Goal: Transaction & Acquisition: Purchase product/service

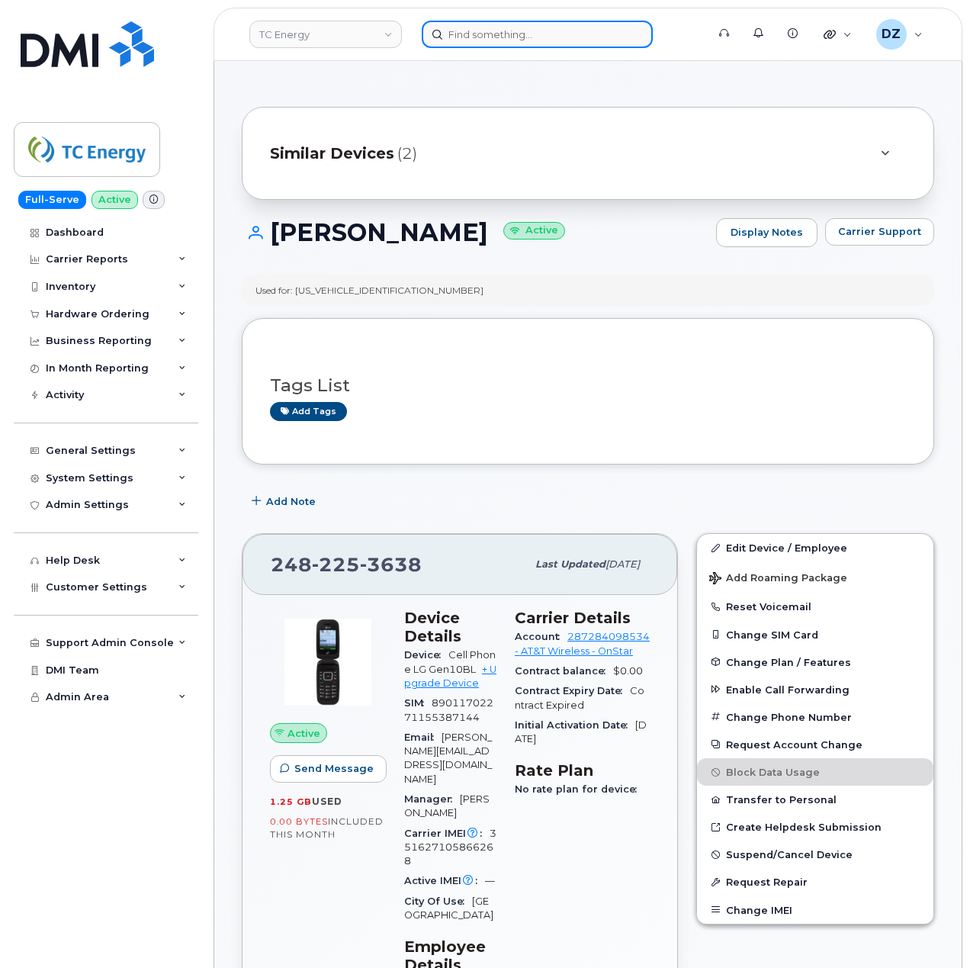
click at [490, 34] on input at bounding box center [537, 34] width 231 height 27
paste input "2082175531"
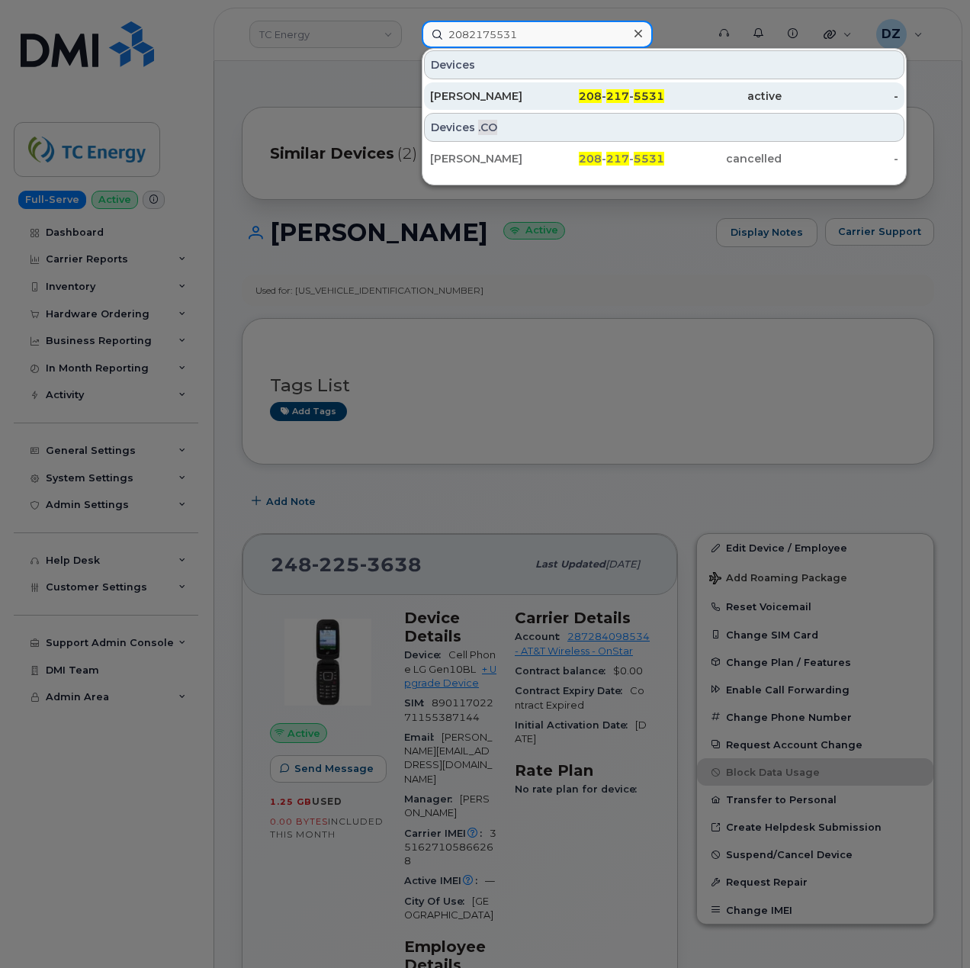
type input "2082175531"
click at [544, 101] on div "NICHOLAS COREY" at bounding box center [488, 95] width 117 height 15
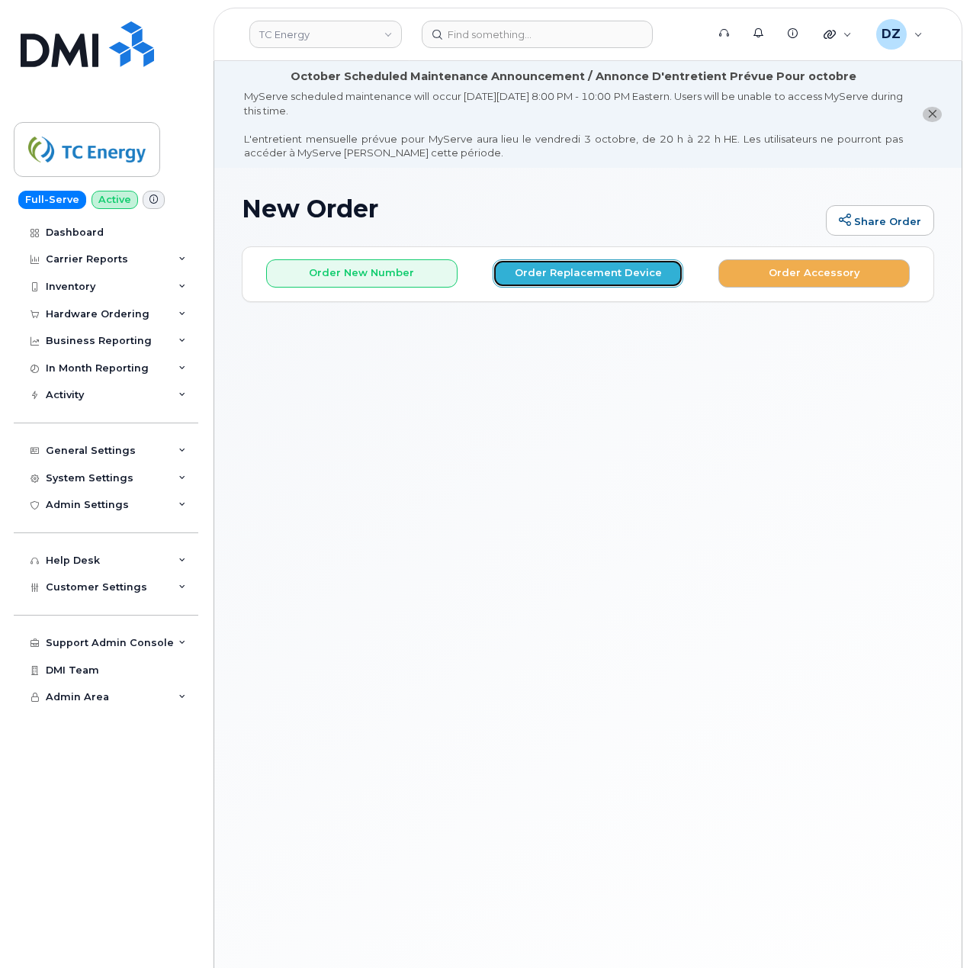
click at [544, 263] on button "Order Replacement Device" at bounding box center [588, 273] width 191 height 28
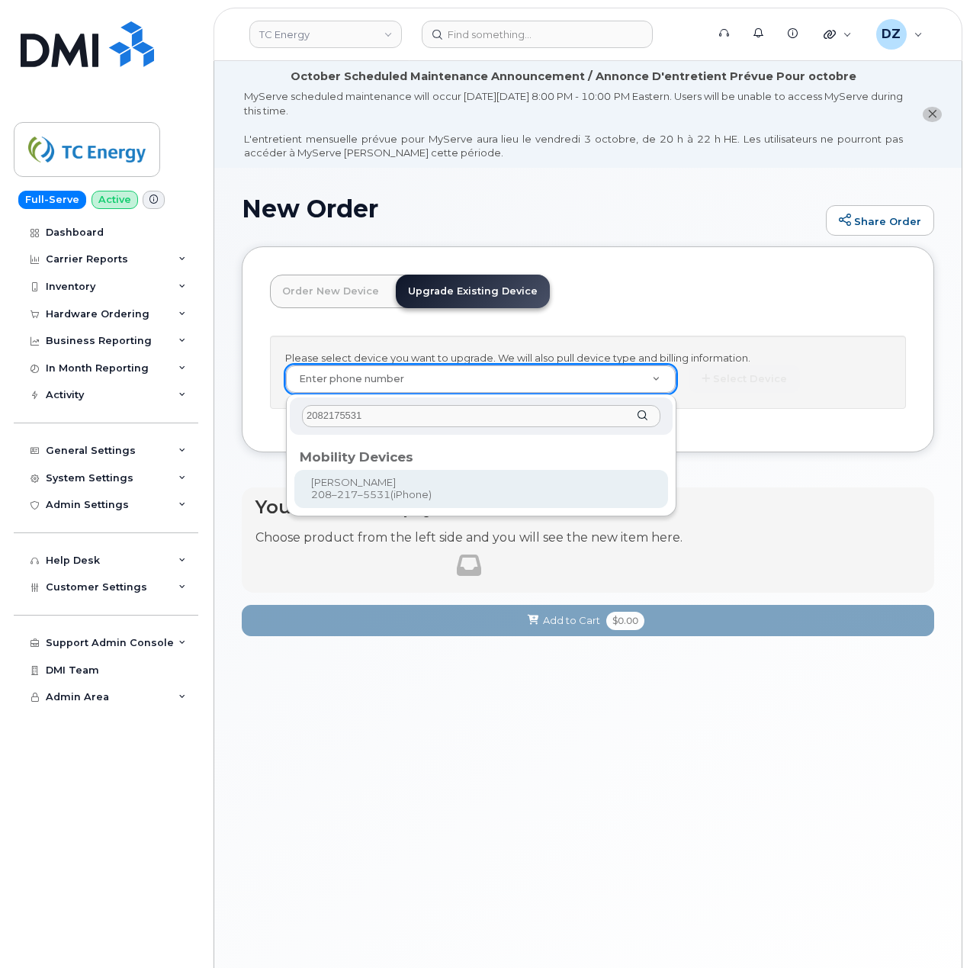
type input "2082175531"
type input "888139"
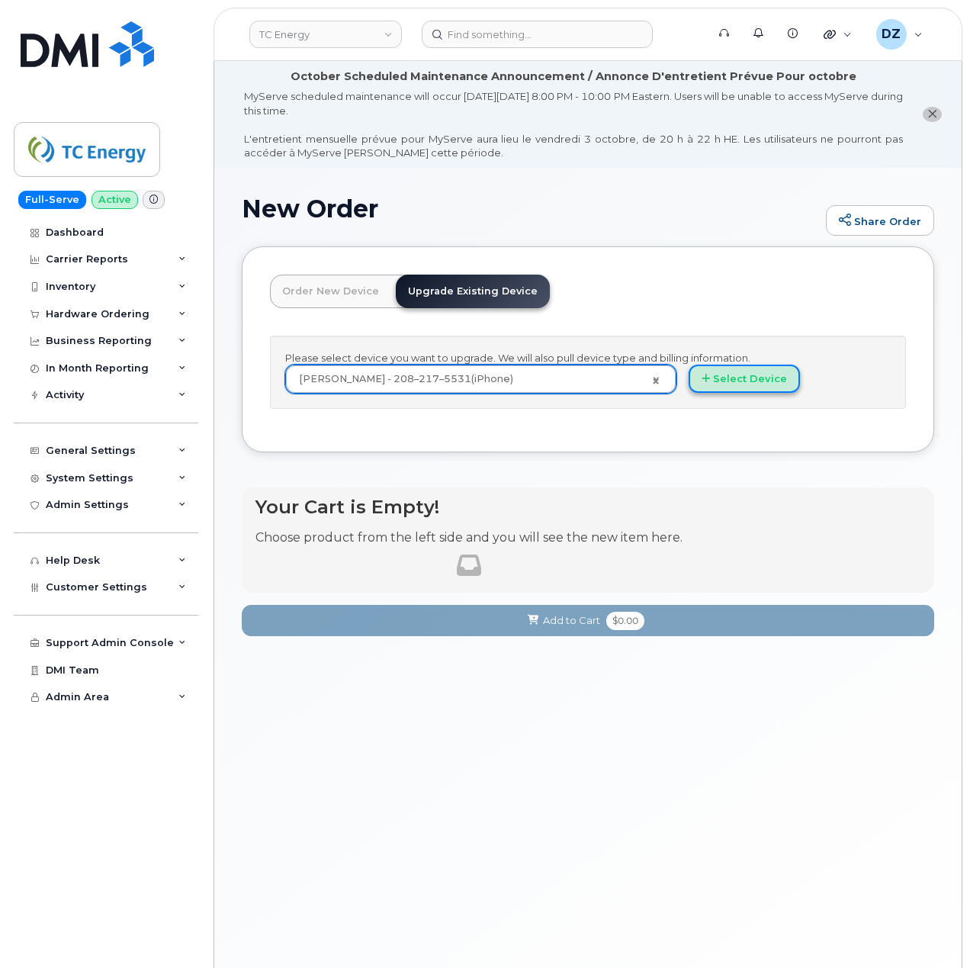
click at [754, 376] on button "Select Device" at bounding box center [744, 379] width 111 height 28
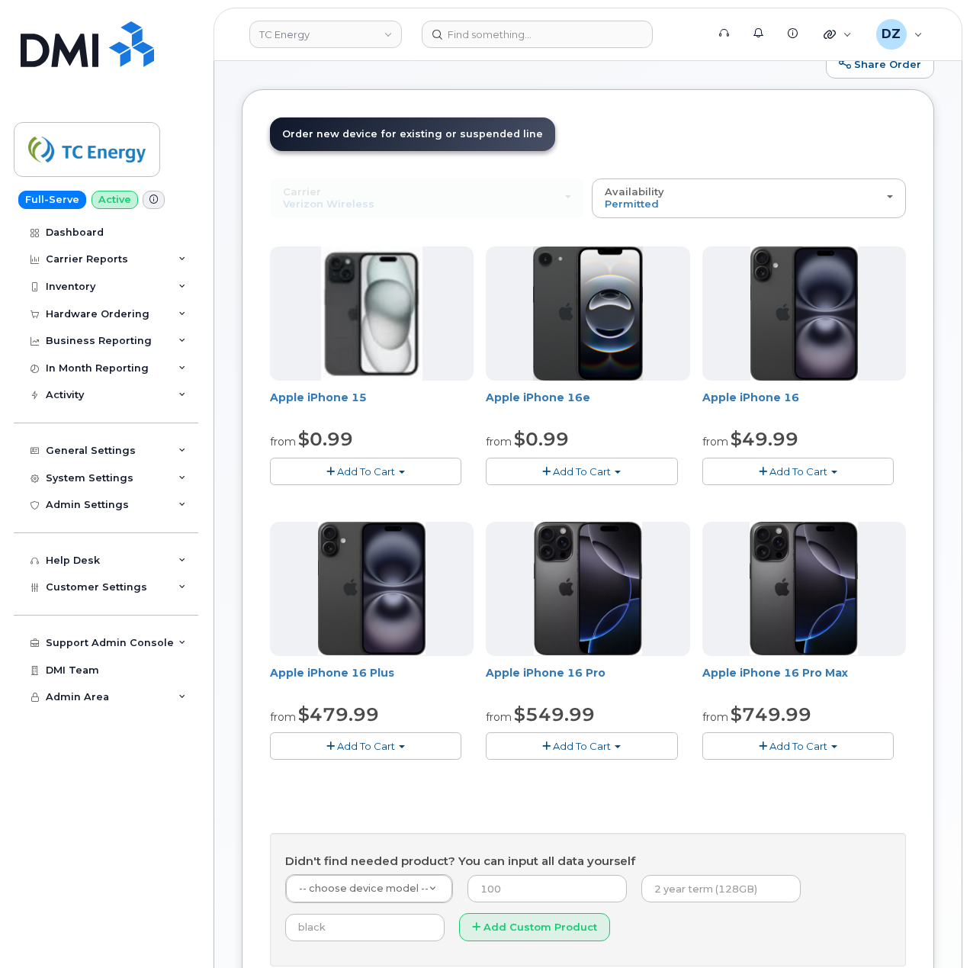
scroll to position [203, 0]
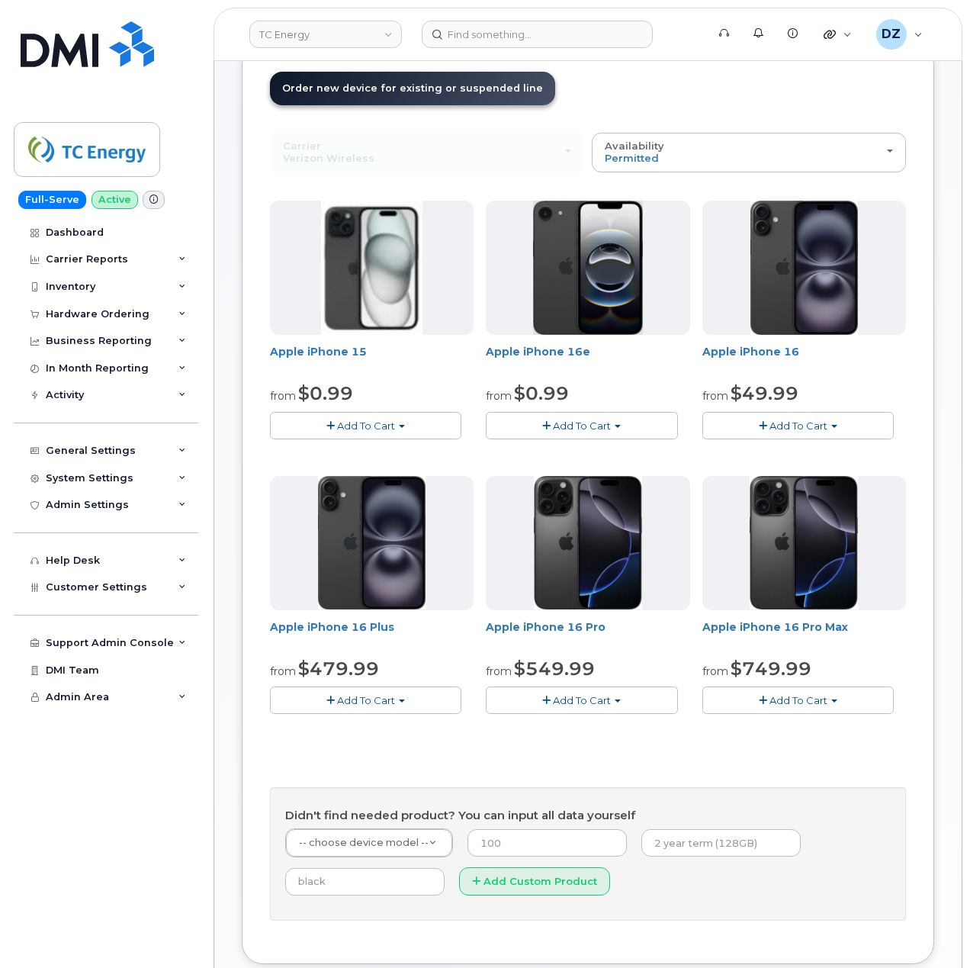
click at [376, 419] on button "Add To Cart" at bounding box center [365, 425] width 191 height 27
click at [381, 489] on link "$0.99 - 2 Year Upgrade (128 GB)" at bounding box center [377, 491] width 207 height 19
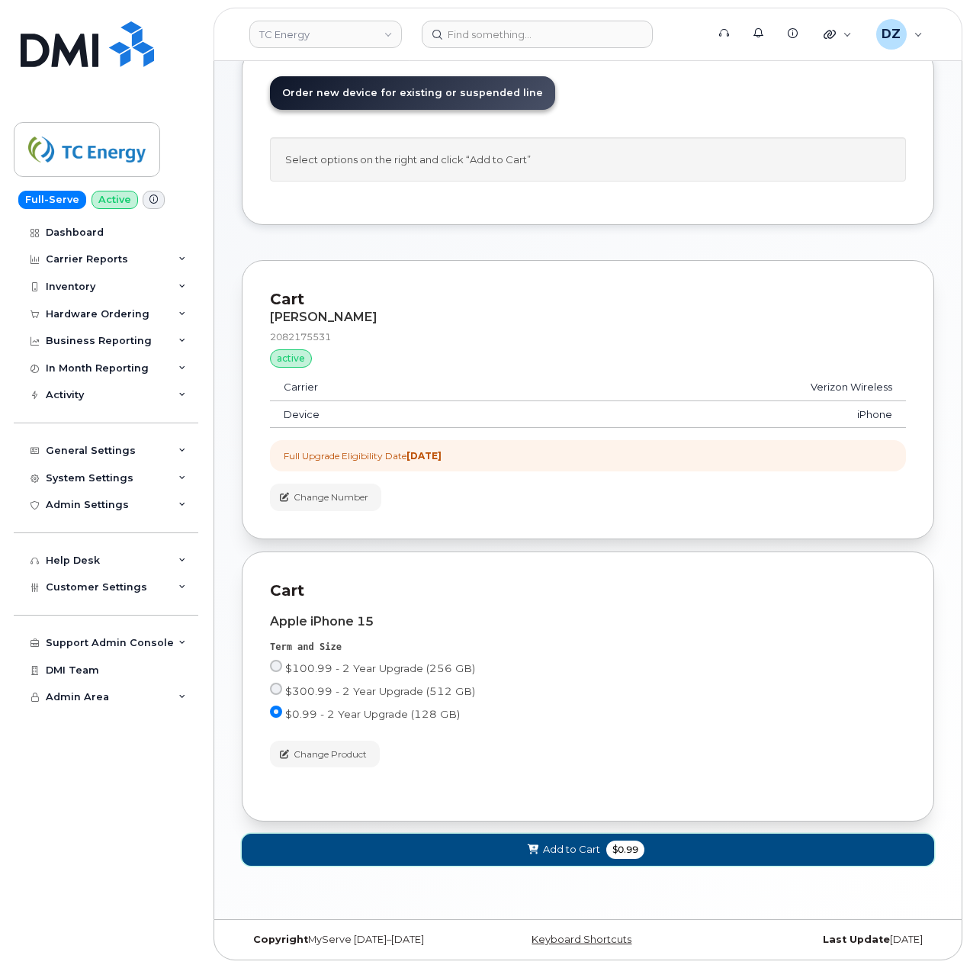
click at [565, 854] on span "Add to Cart" at bounding box center [571, 849] width 57 height 14
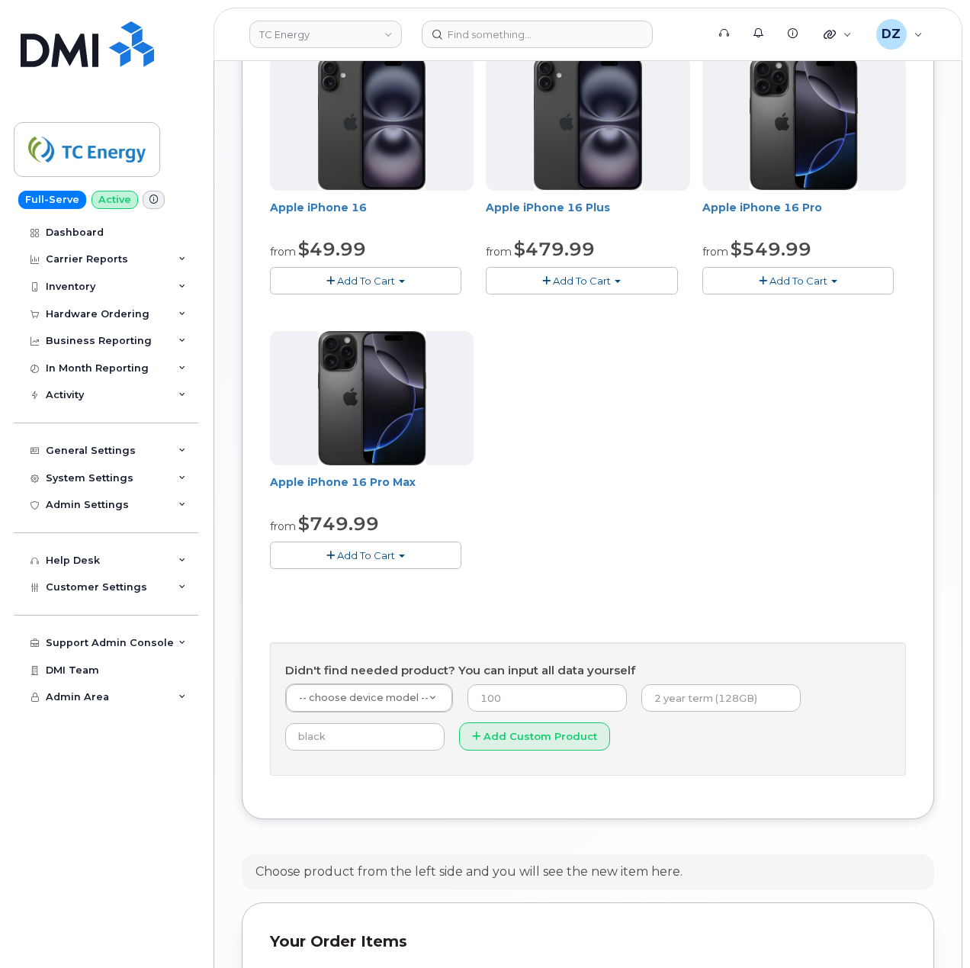
scroll to position [920, 0]
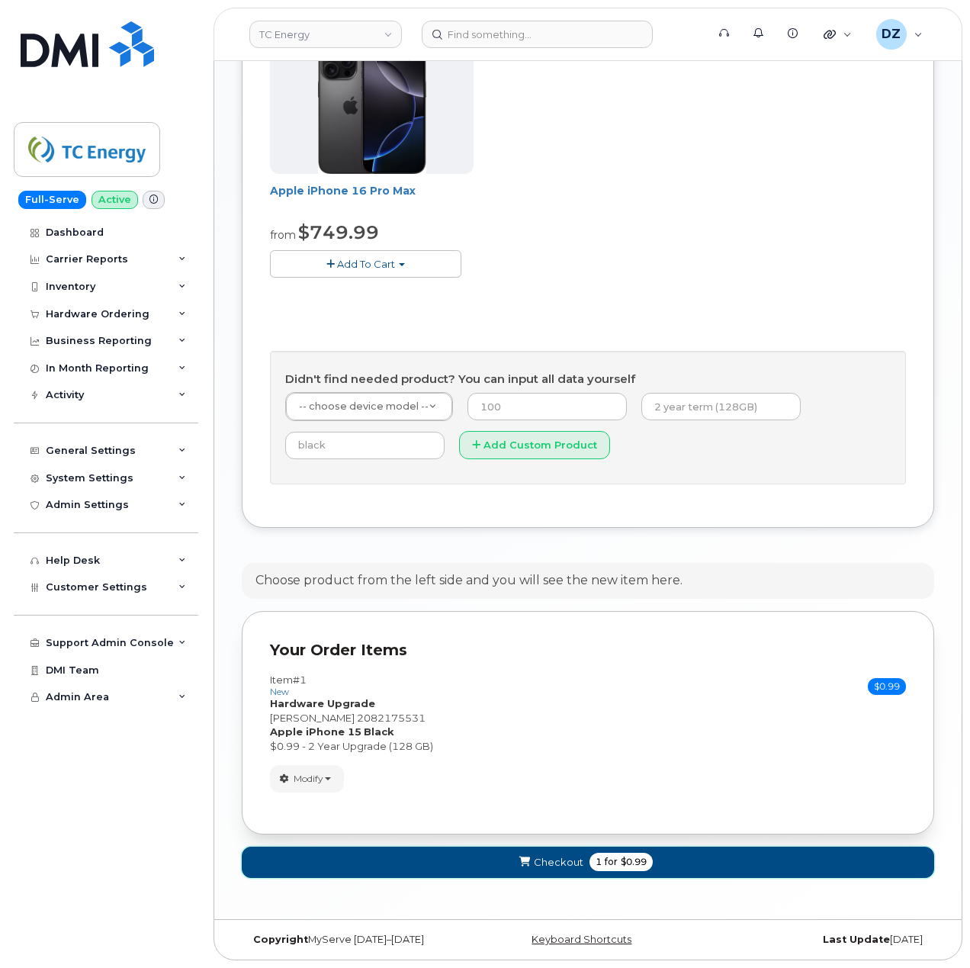
click at [599, 856] on span "1" at bounding box center [599, 862] width 6 height 14
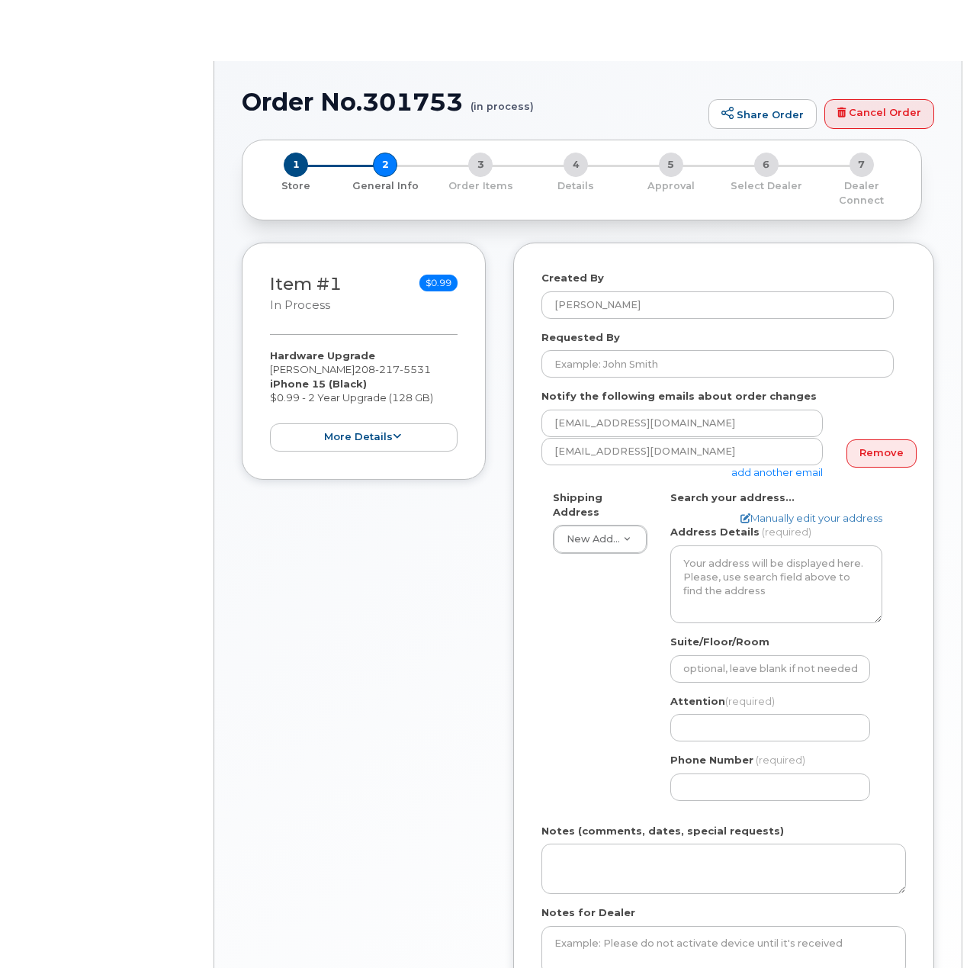
select select
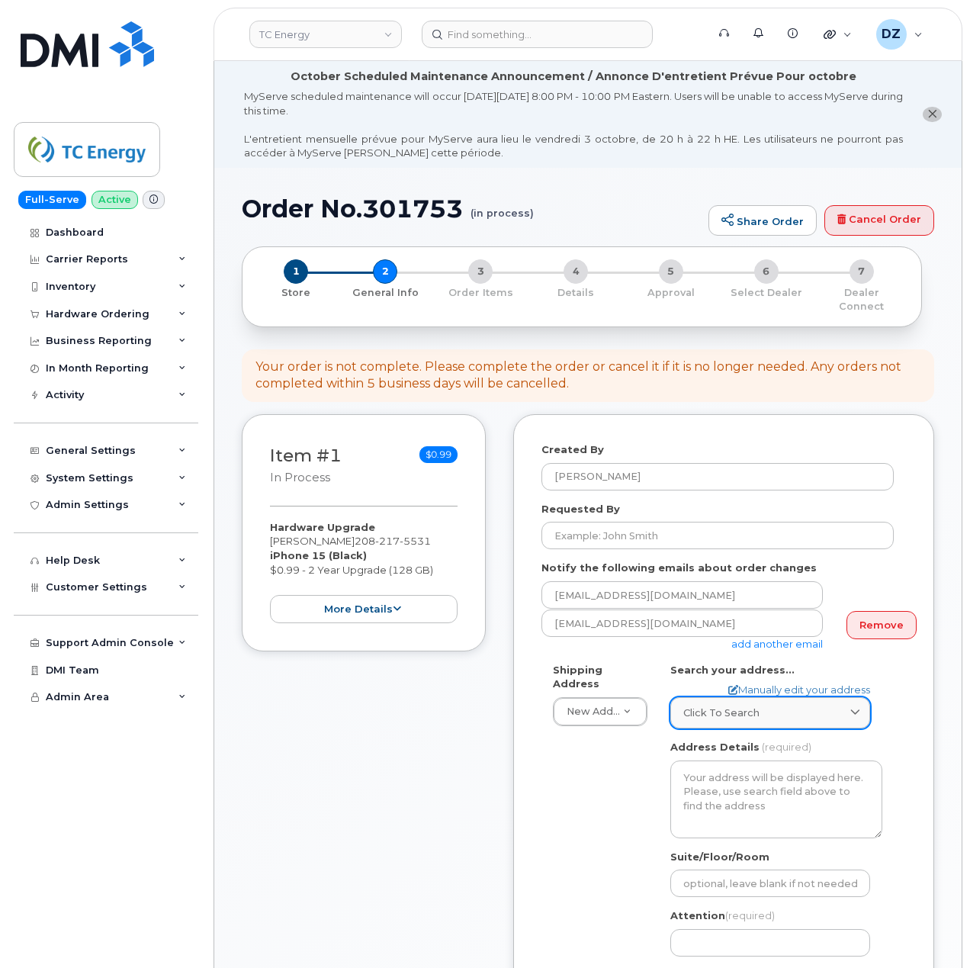
click at [761, 706] on div "Click to search" at bounding box center [771, 713] width 174 height 14
paste input "237 [PERSON_NAME] ROAD"
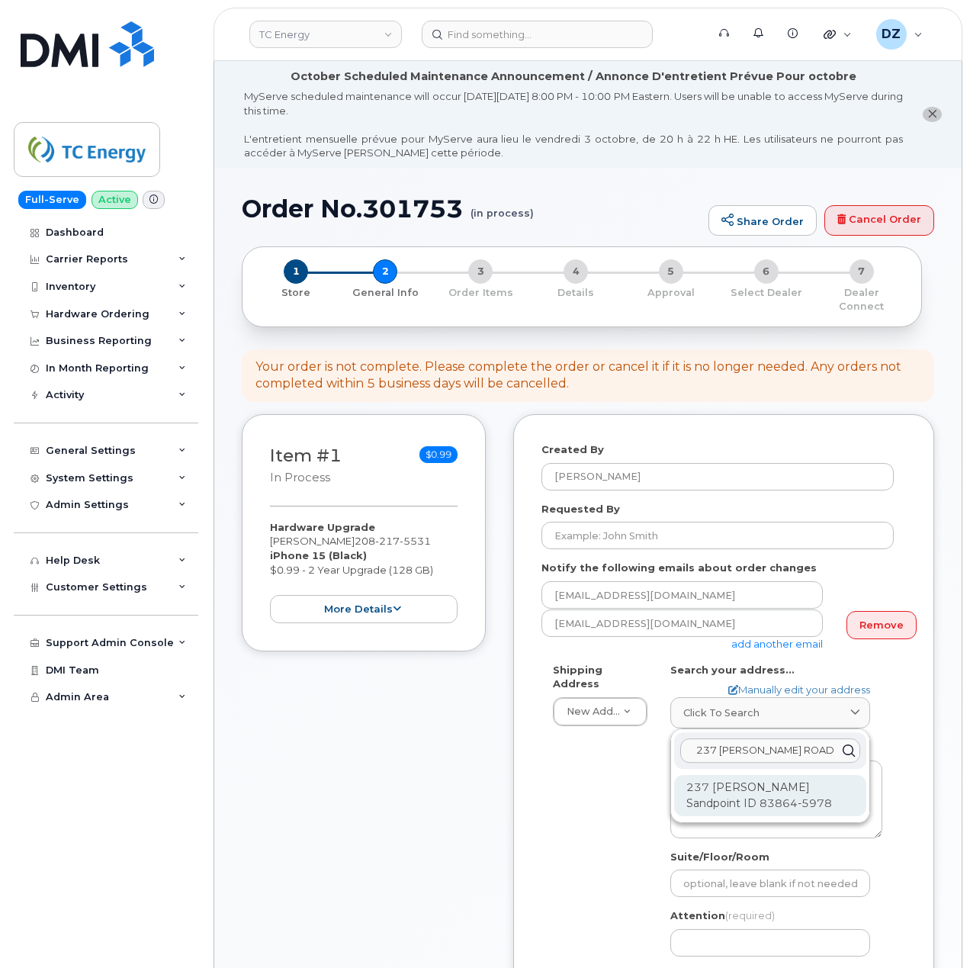
type input "237 SAMUELS ROAD"
click at [737, 787] on div "237 Samuels Rd Sandpoint ID 83864-5978" at bounding box center [770, 795] width 192 height 41
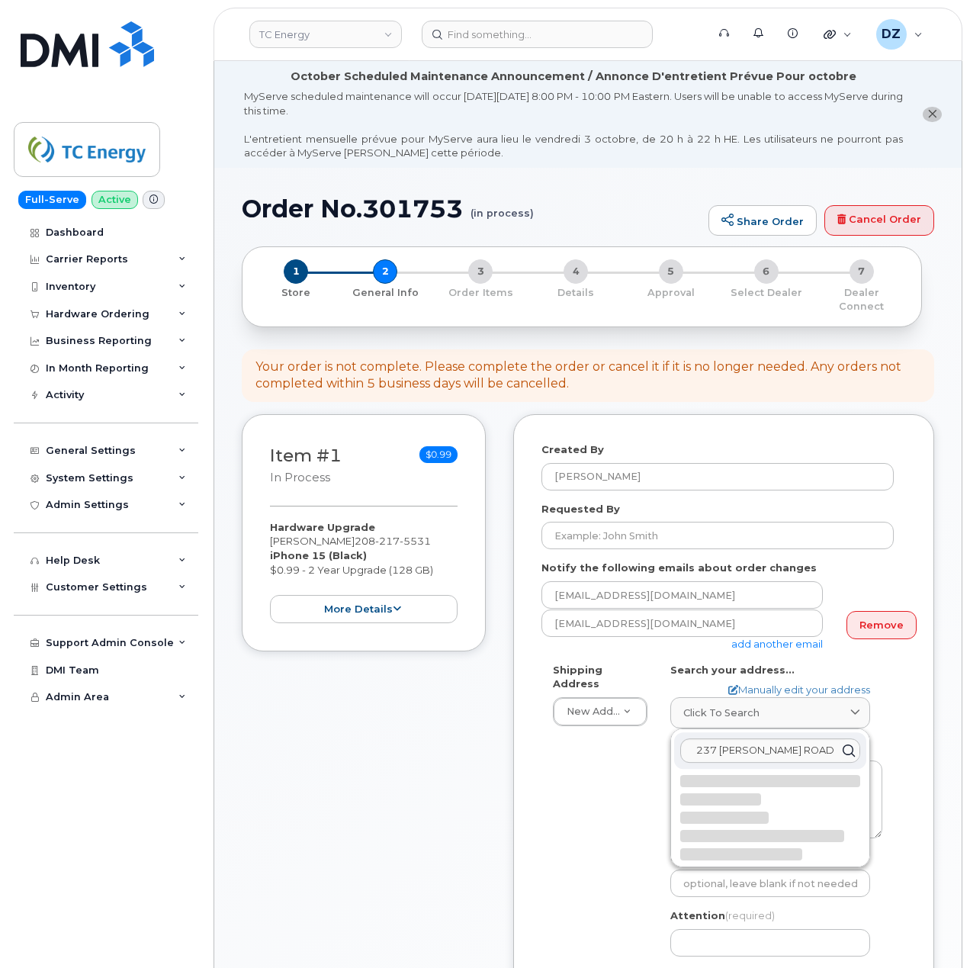
select select
type textarea "237 Samuels Rd SANDPOINT ID 83864-5978 UNITED STATES"
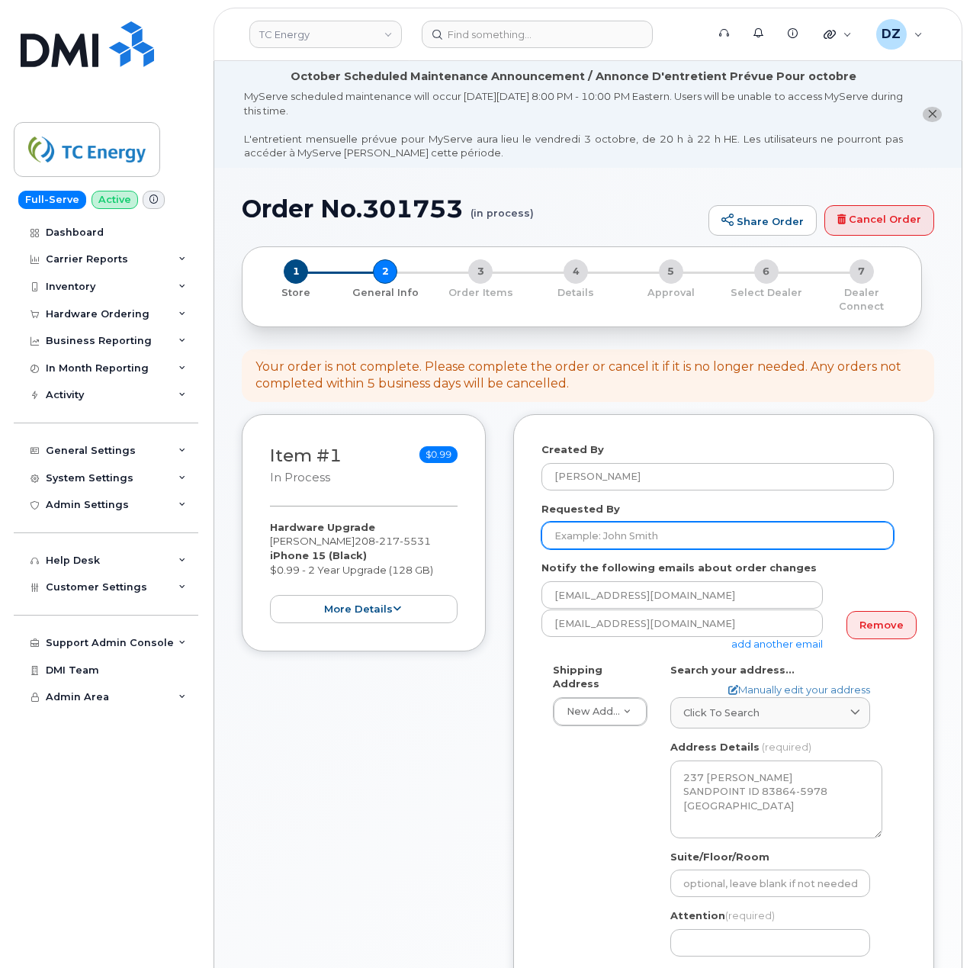
click at [645, 522] on input "Requested By" at bounding box center [718, 535] width 352 height 27
paste input "SCTASK0694763"
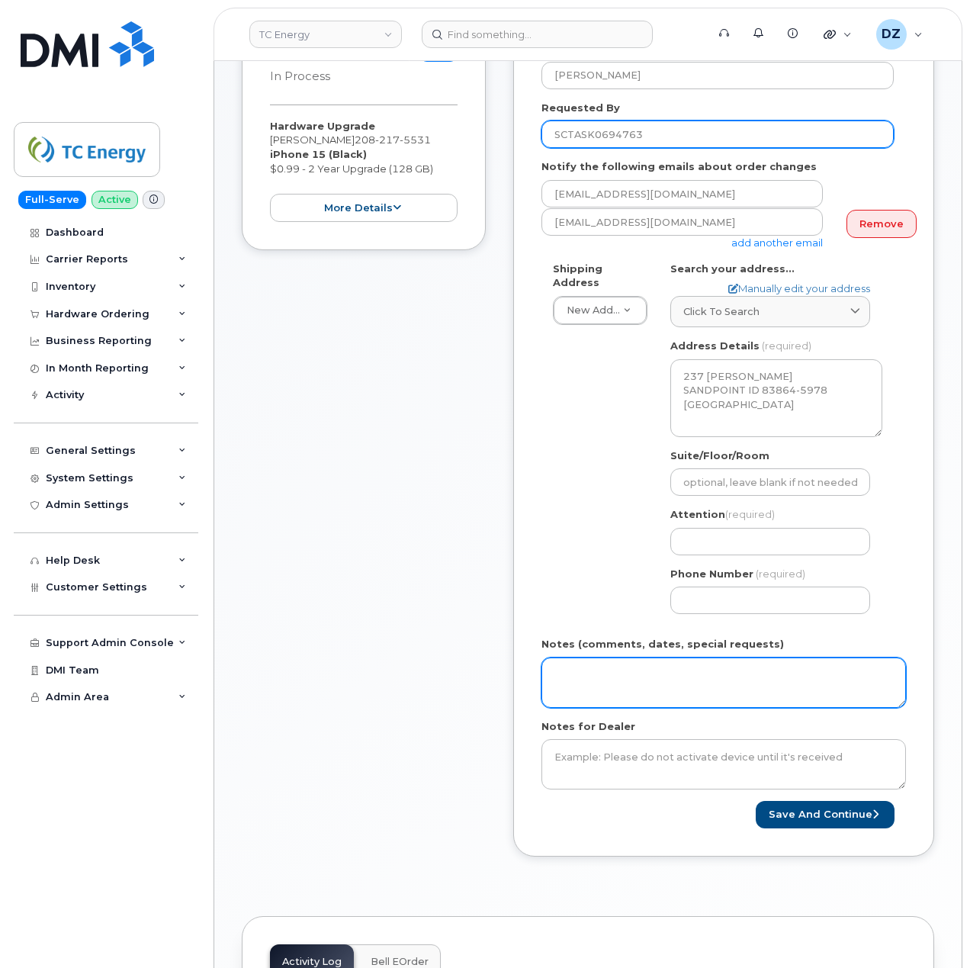
scroll to position [407, 0]
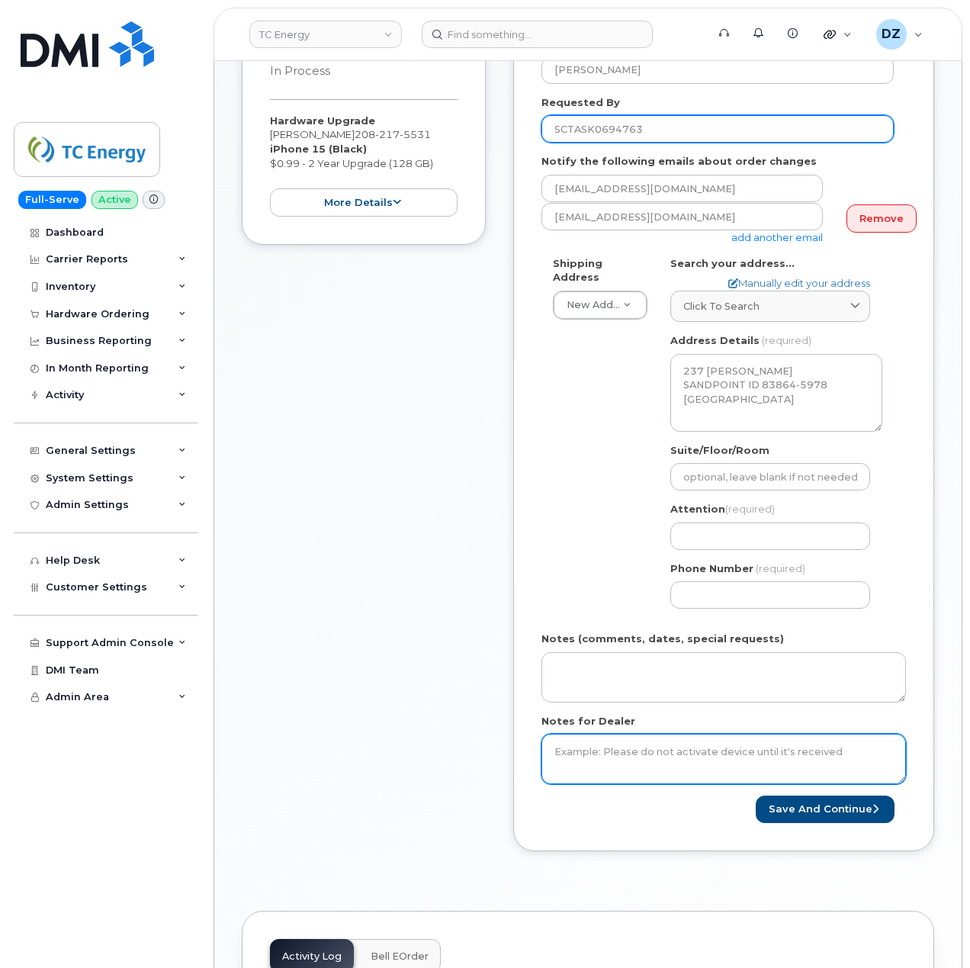
type input "SCTASK0694763"
click at [611, 749] on textarea "Notes for Dealer" at bounding box center [724, 759] width 365 height 50
paste textarea "SCTASK0694763"
type textarea "SCTASK0694763"
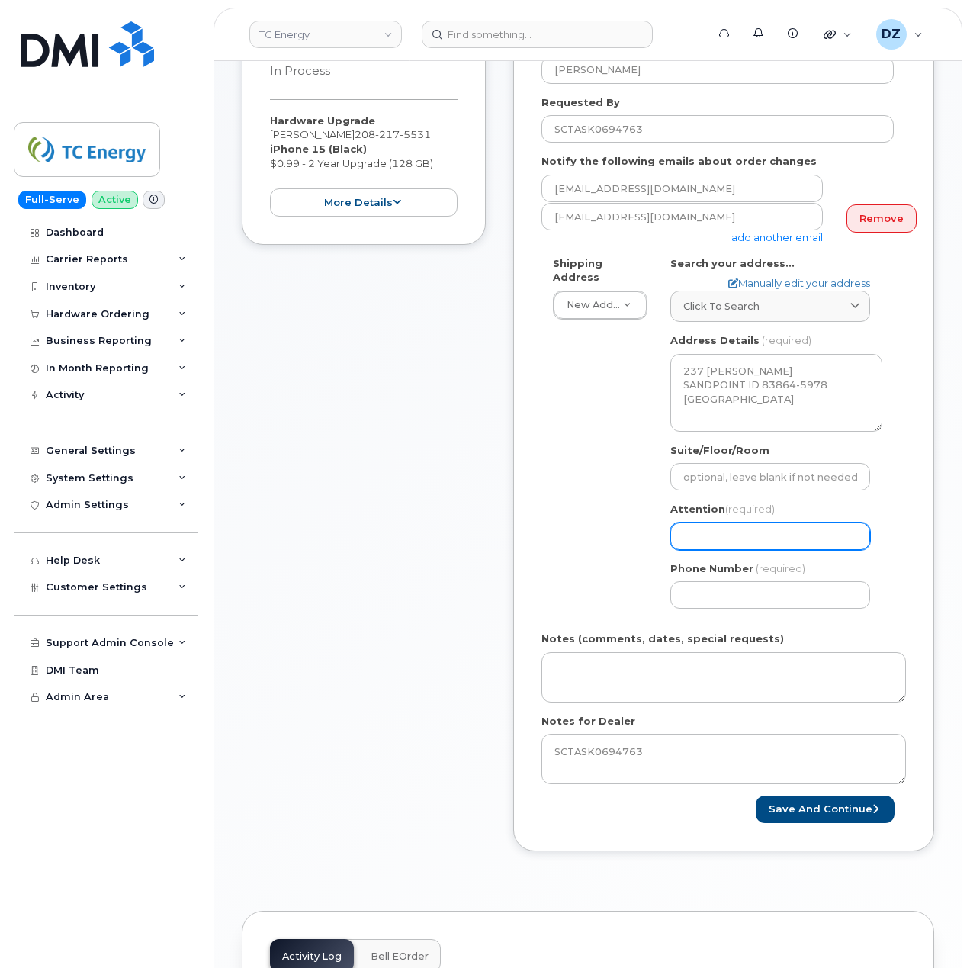
click at [778, 532] on input "Attention (required)" at bounding box center [771, 536] width 200 height 27
paste input "Nick Corey"
type input "Nick Corey"
select select
type input "Nick Corey"
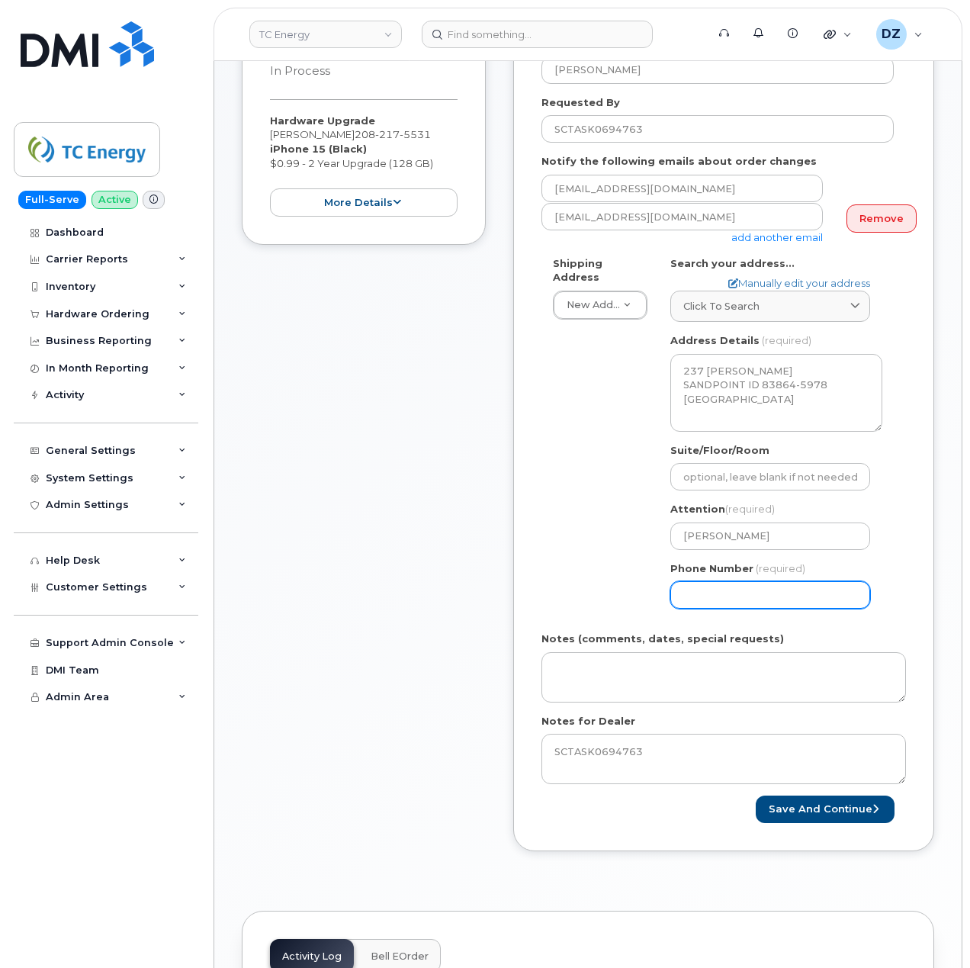
click at [693, 586] on input "Phone Number" at bounding box center [771, 594] width 200 height 27
type input "513354115"
select select
type input "5133541153"
click at [574, 494] on div "Shipping Address New Address New Address 10255 S Washington Ave 117 Kohen Dr 18…" at bounding box center [718, 438] width 352 height 365
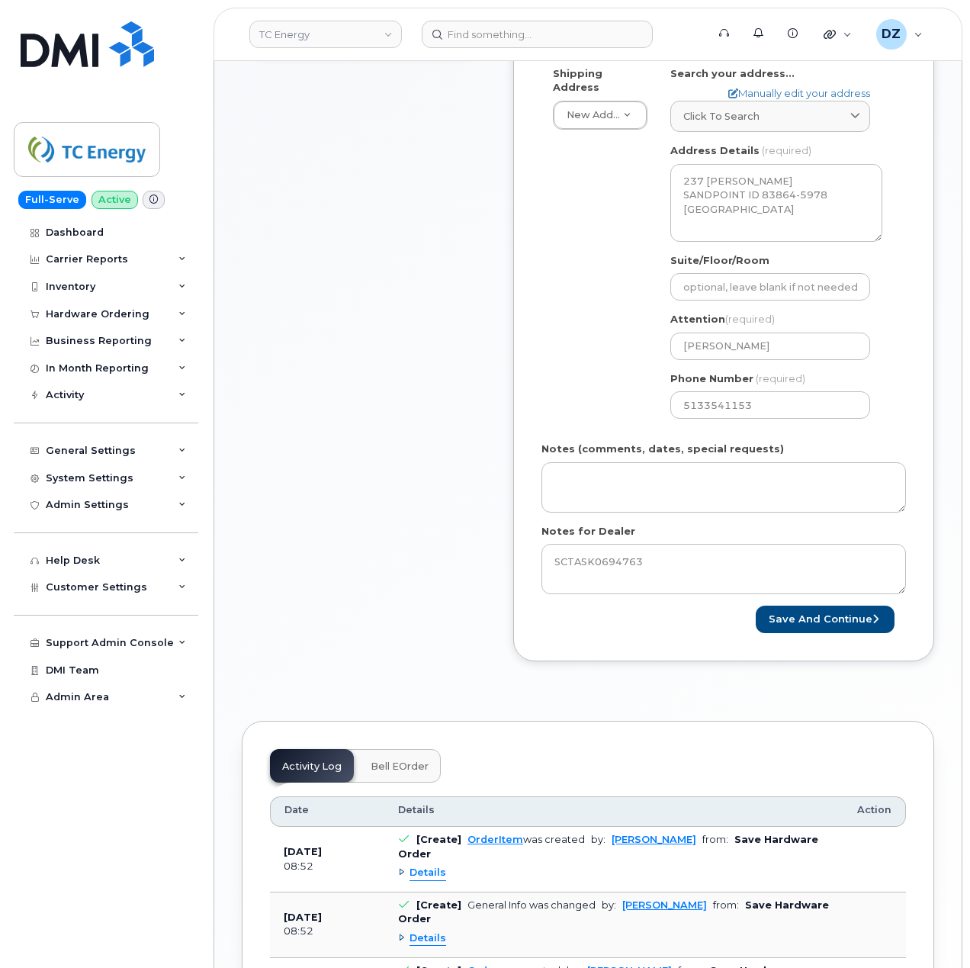
scroll to position [508, 0]
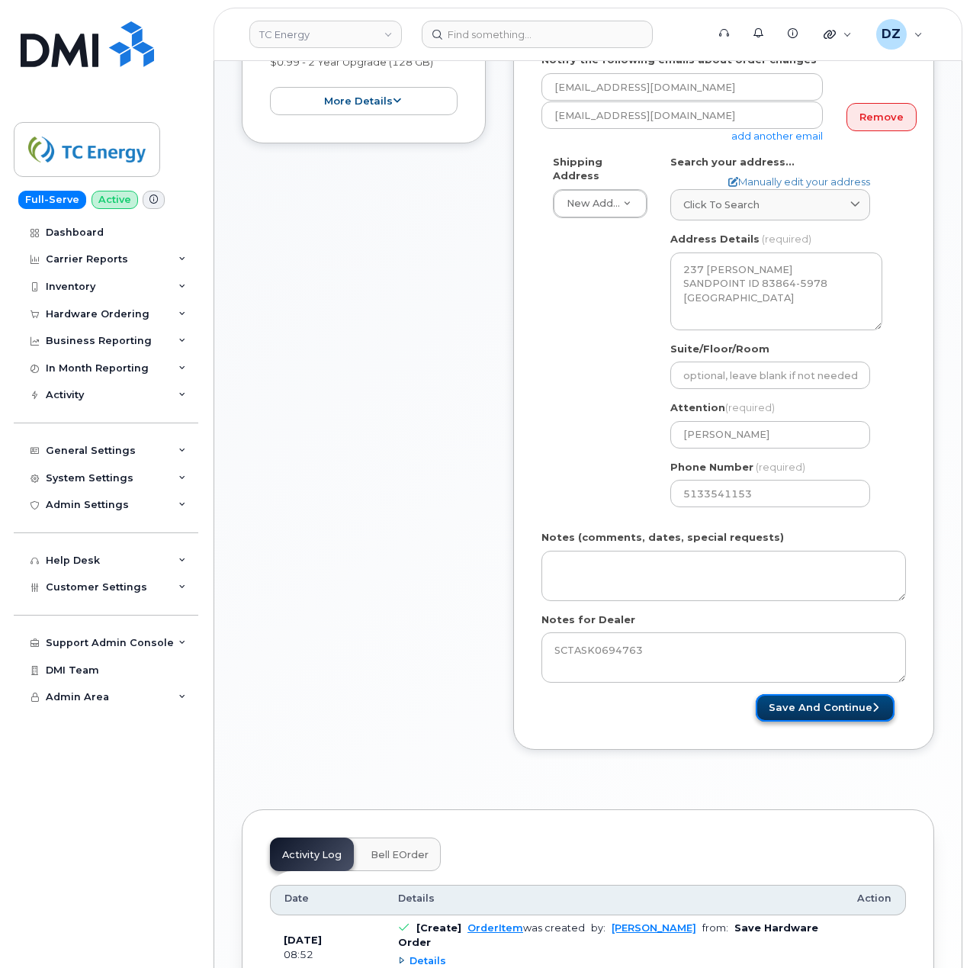
click at [837, 694] on button "Save and Continue" at bounding box center [825, 708] width 139 height 28
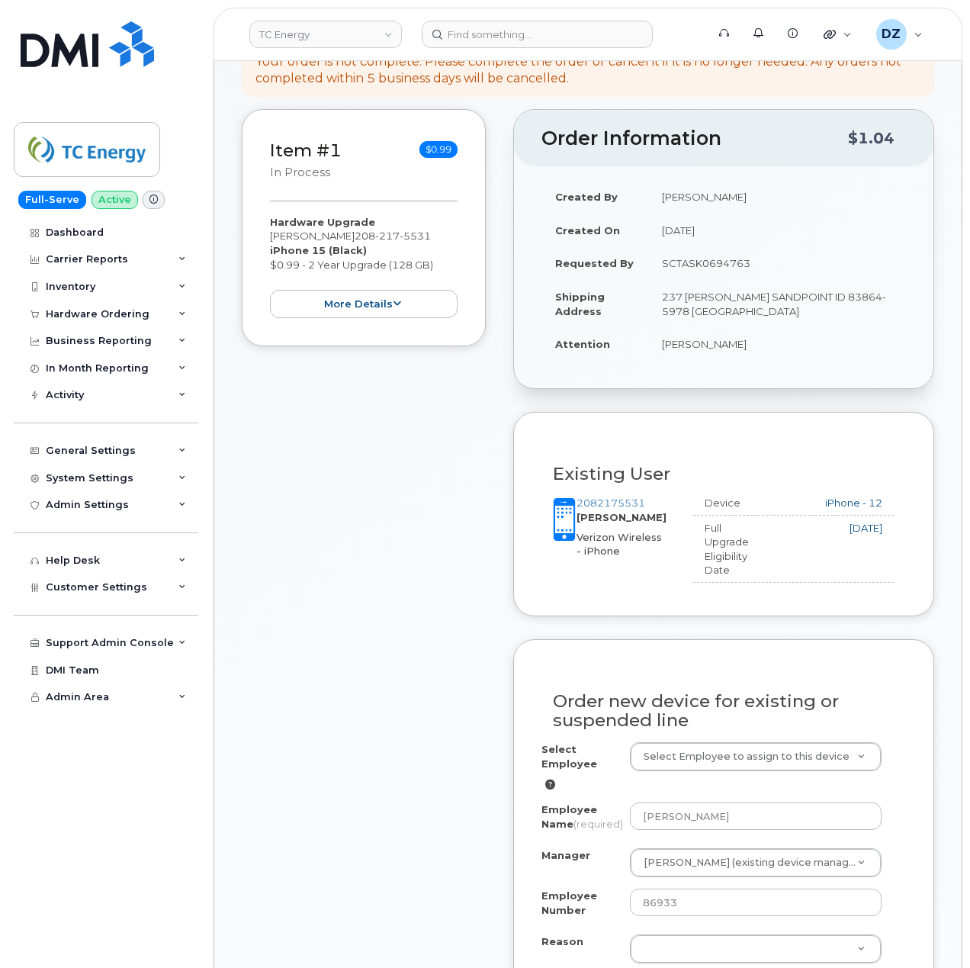
scroll to position [610, 0]
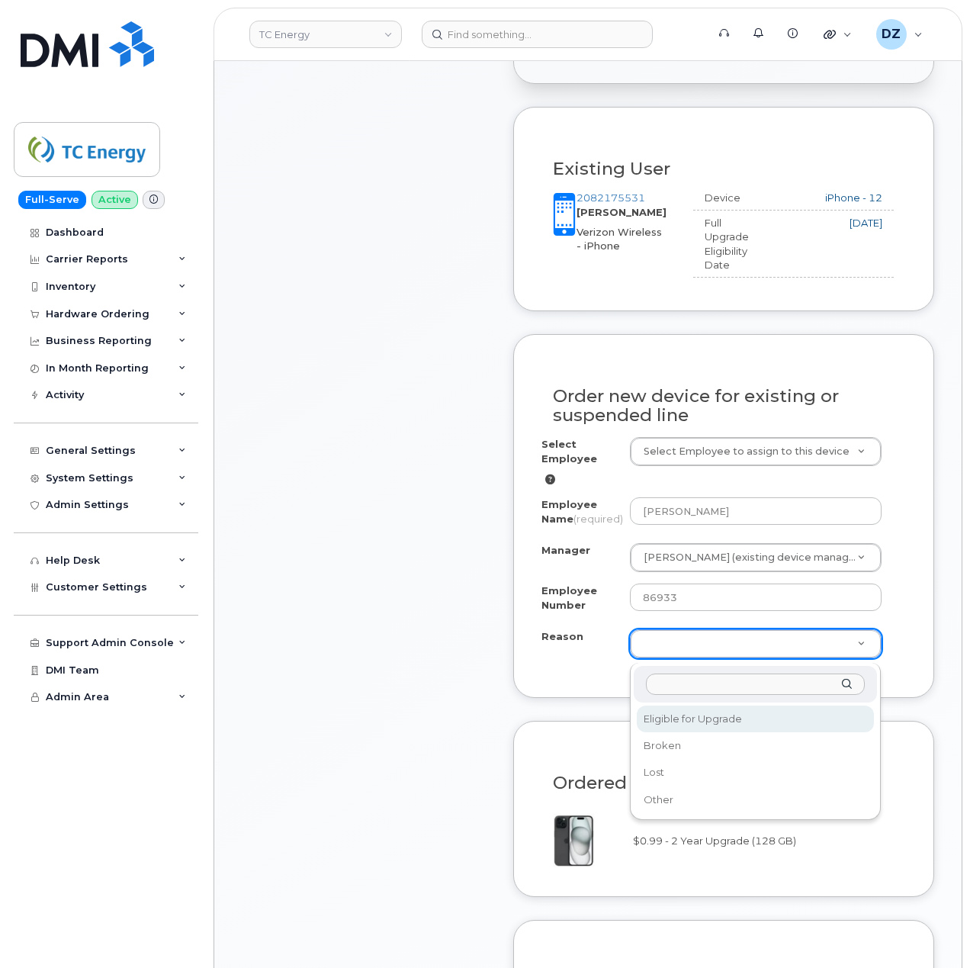
select select "eligible_for_upgrade"
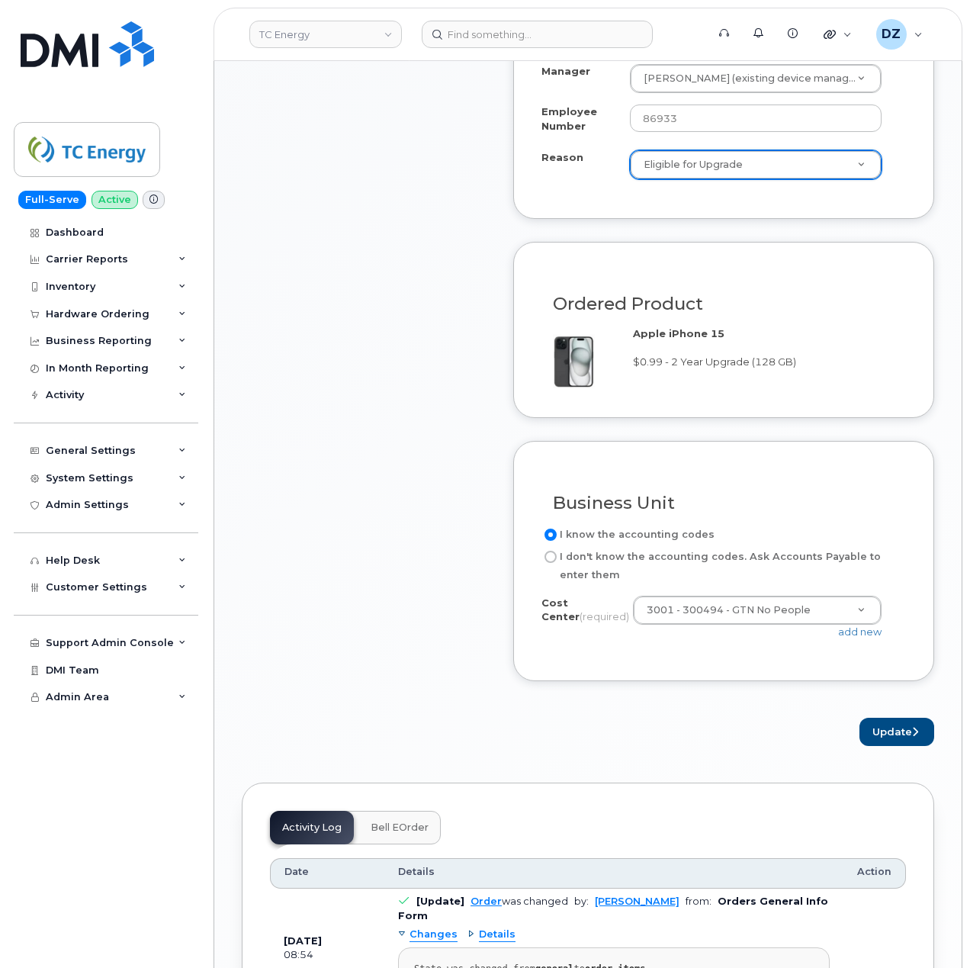
scroll to position [1118, 0]
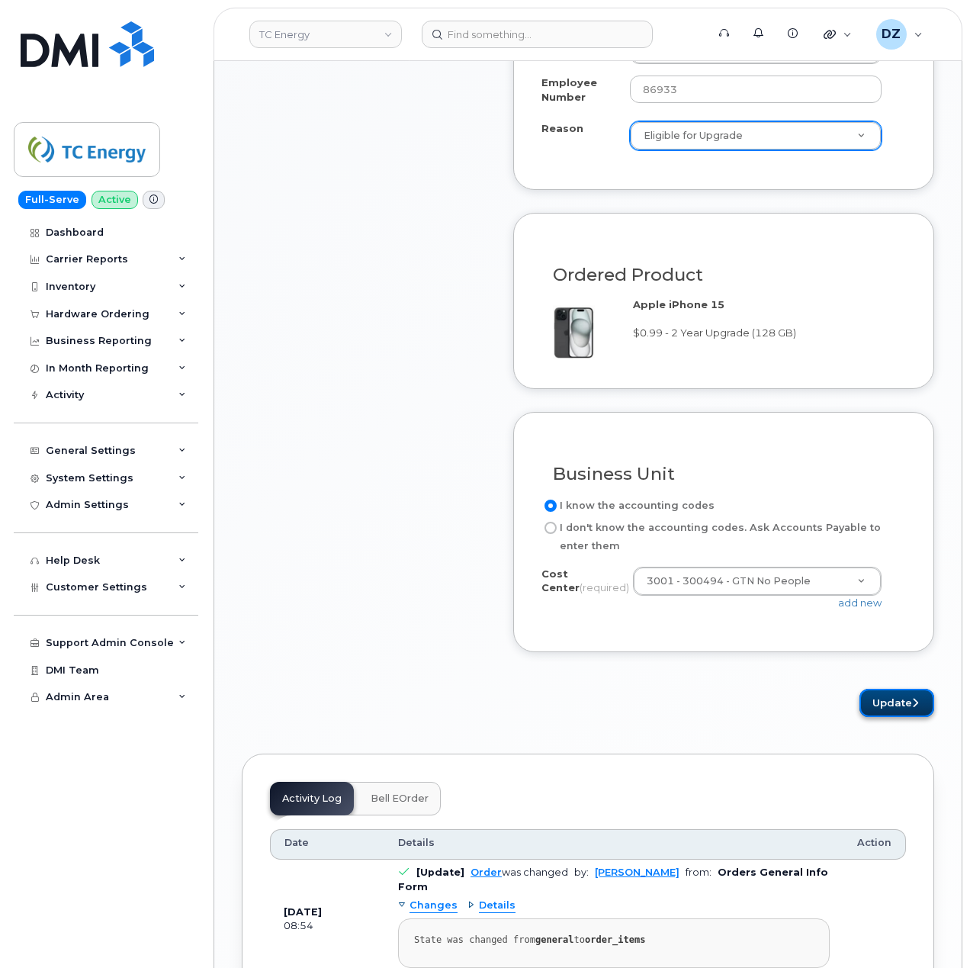
click at [889, 709] on button "Update" at bounding box center [897, 703] width 75 height 28
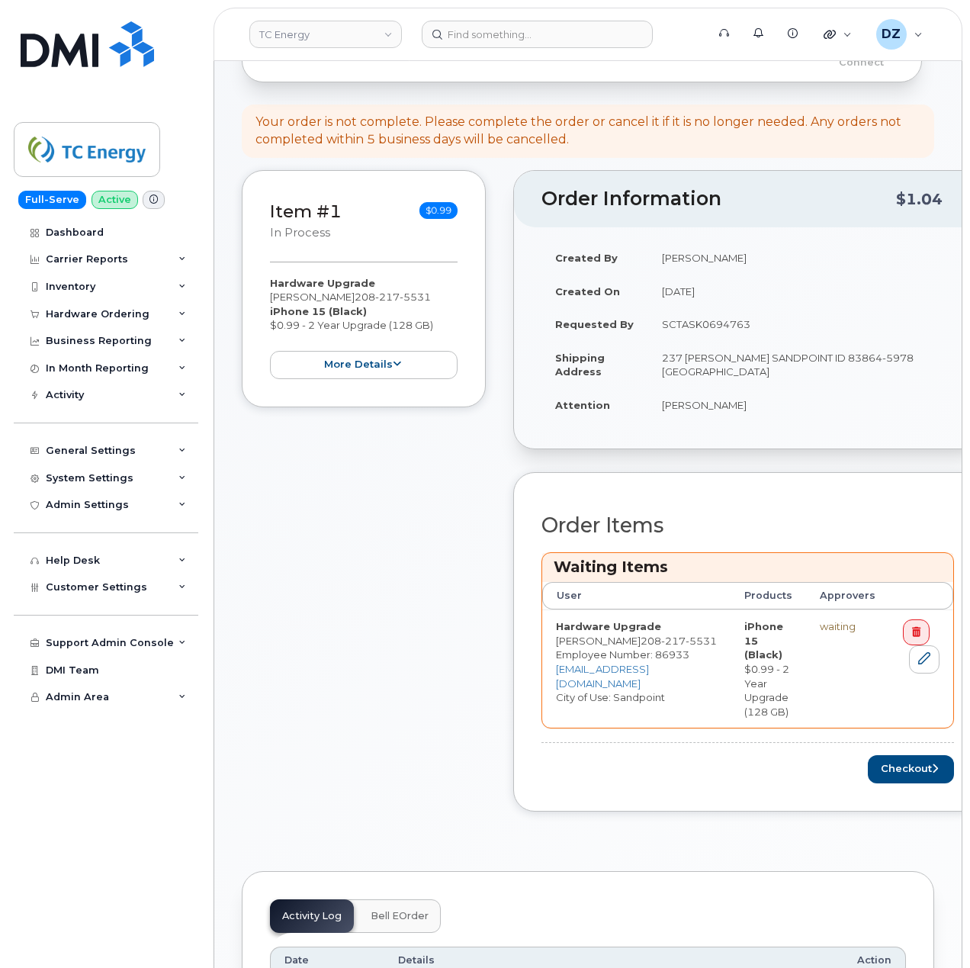
scroll to position [508, 0]
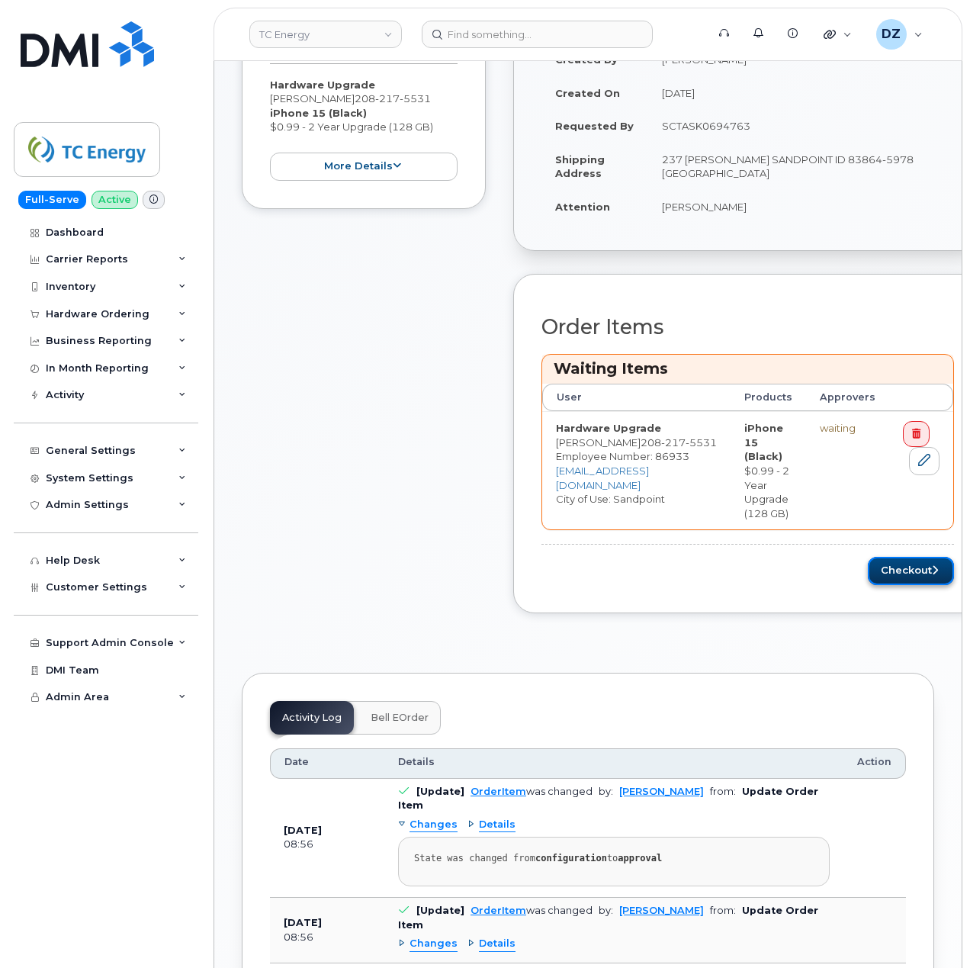
click at [883, 568] on button "Checkout" at bounding box center [911, 571] width 86 height 28
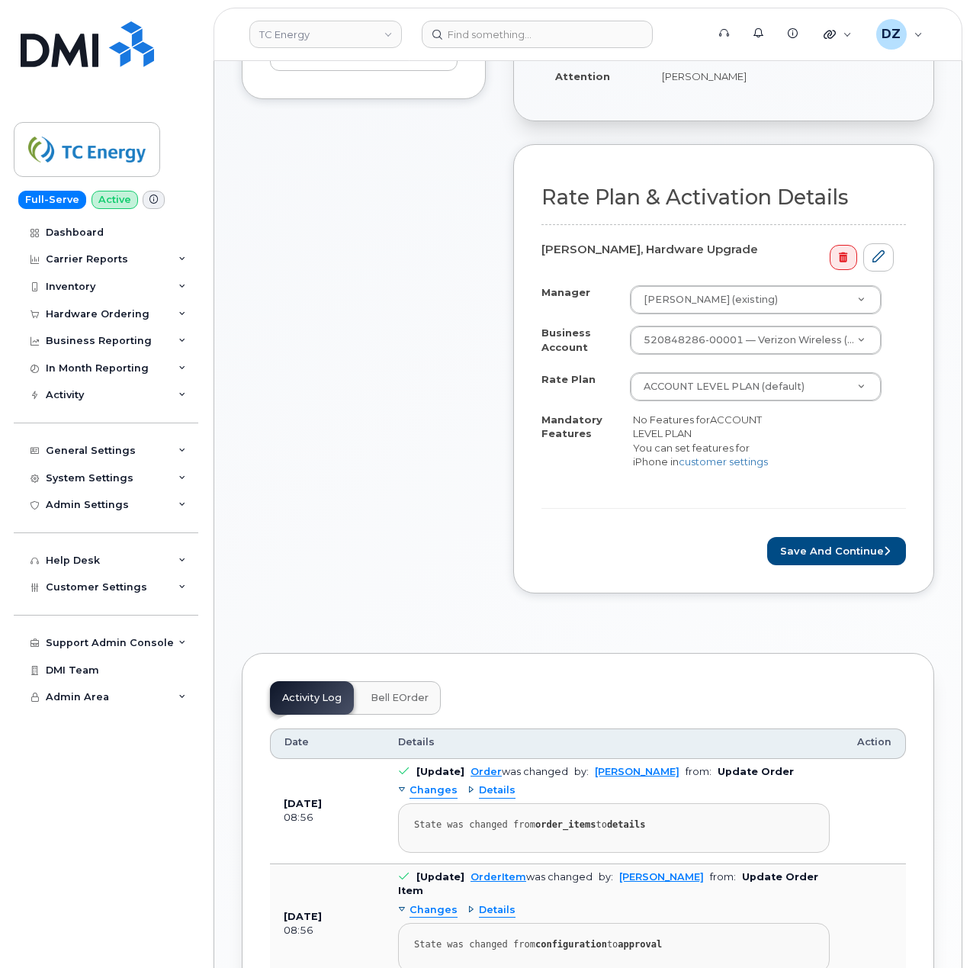
scroll to position [508, 0]
click at [812, 553] on button "Save and Continue" at bounding box center [836, 550] width 139 height 28
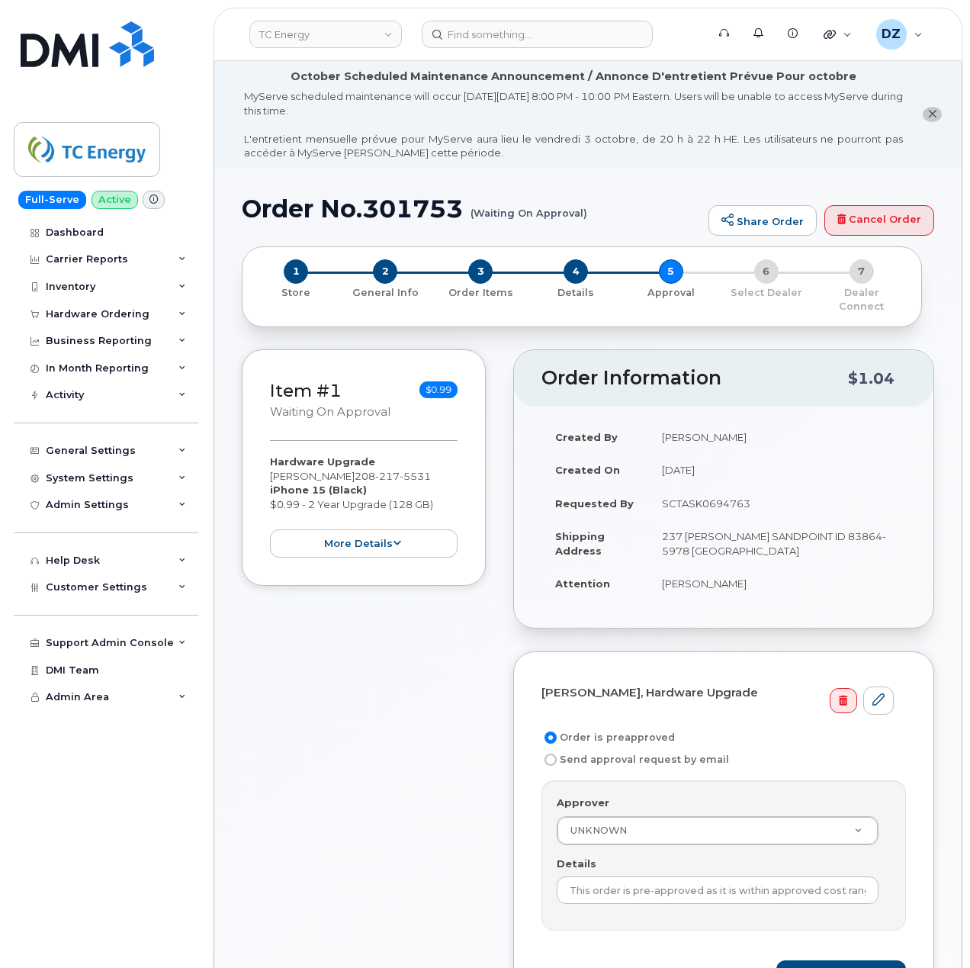
click at [717, 487] on td "SCTASK0694763" at bounding box center [777, 504] width 258 height 34
copy td "SCTASK0694763"
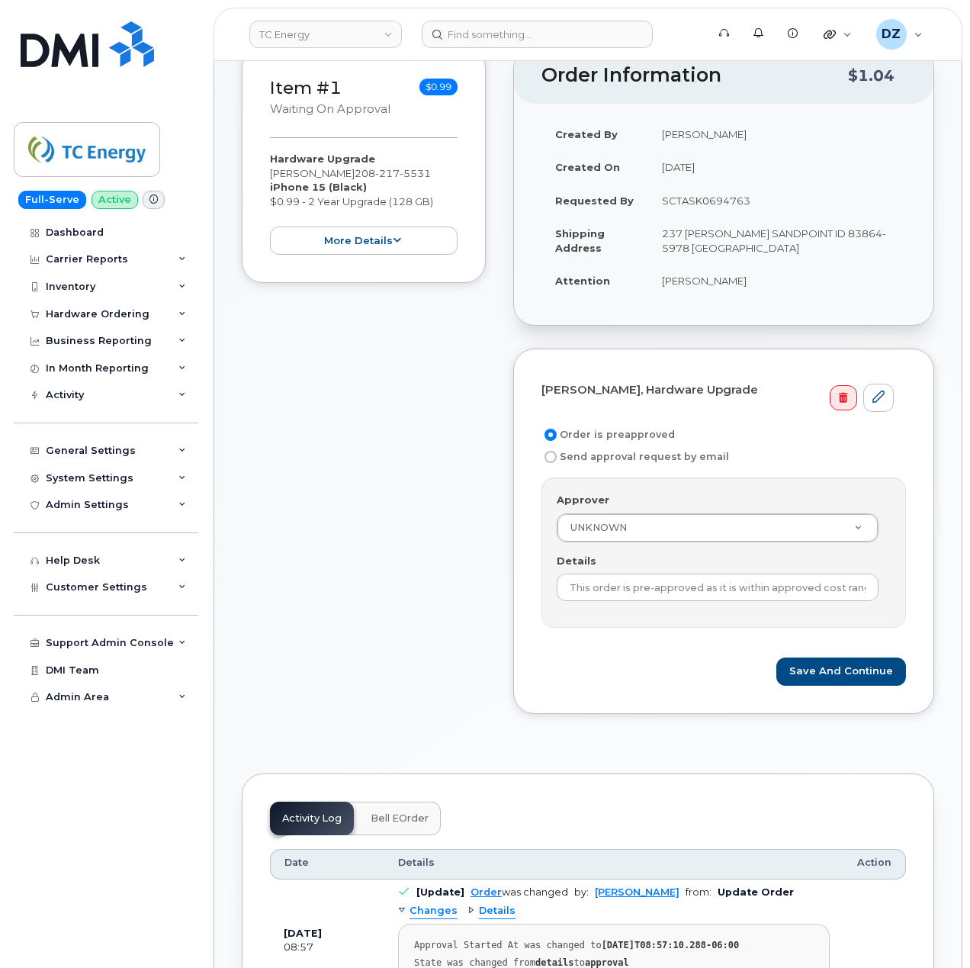
scroll to position [305, 0]
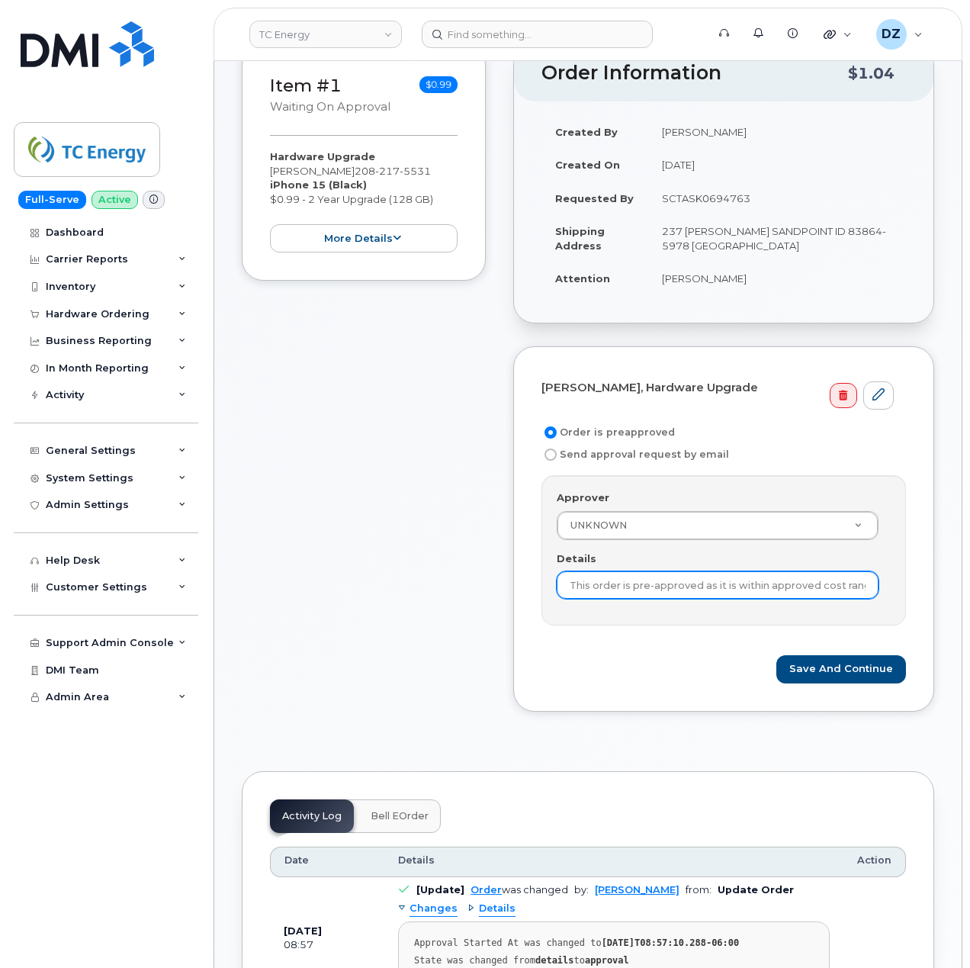
click at [677, 581] on input "This order is pre-approved as it is within approved cost range." at bounding box center [718, 584] width 322 height 27
paste input "SCTASK0694763"
type input "SCTASK0694763"
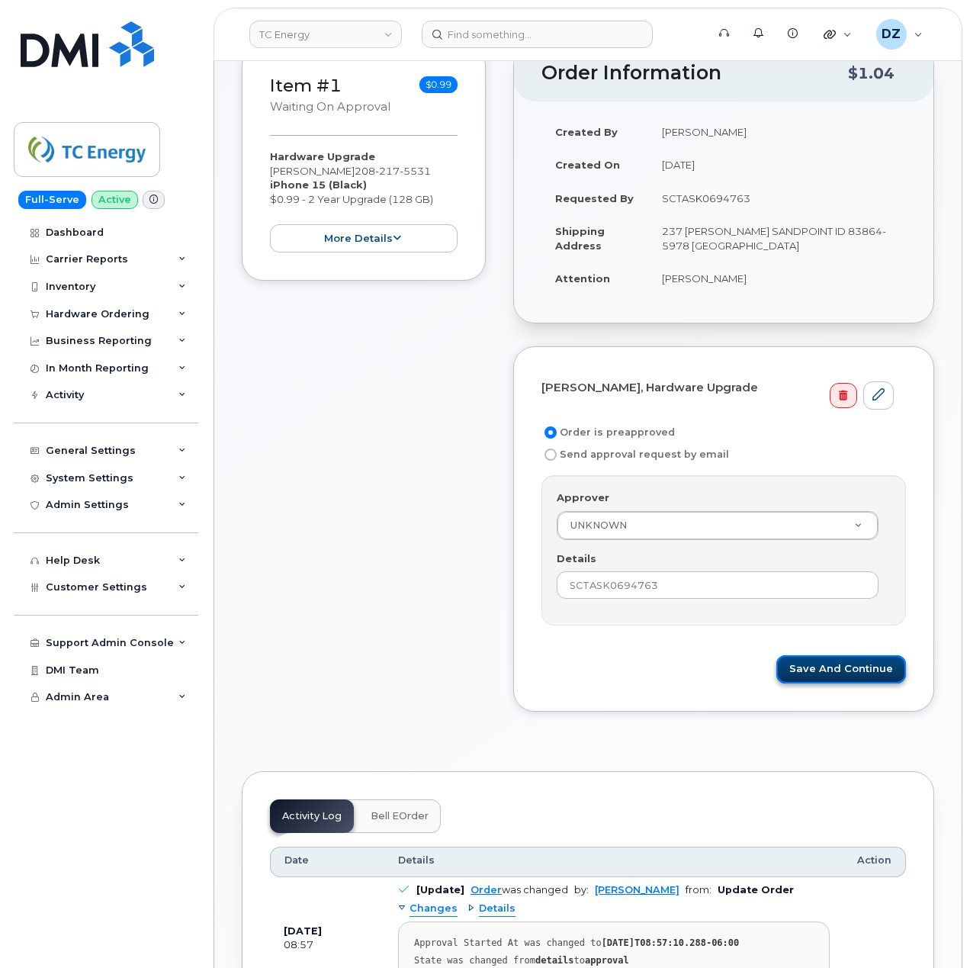
click at [827, 658] on button "Save and Continue" at bounding box center [842, 669] width 130 height 28
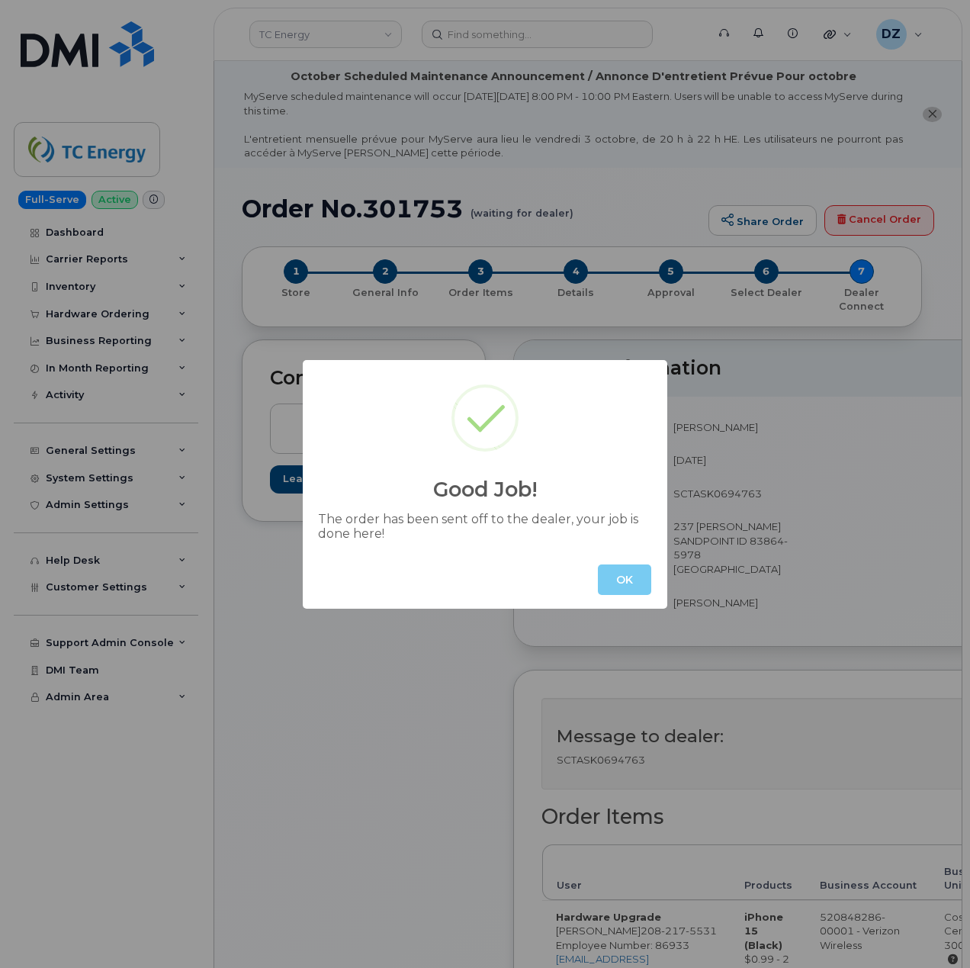
click at [642, 572] on button "OK" at bounding box center [624, 580] width 53 height 31
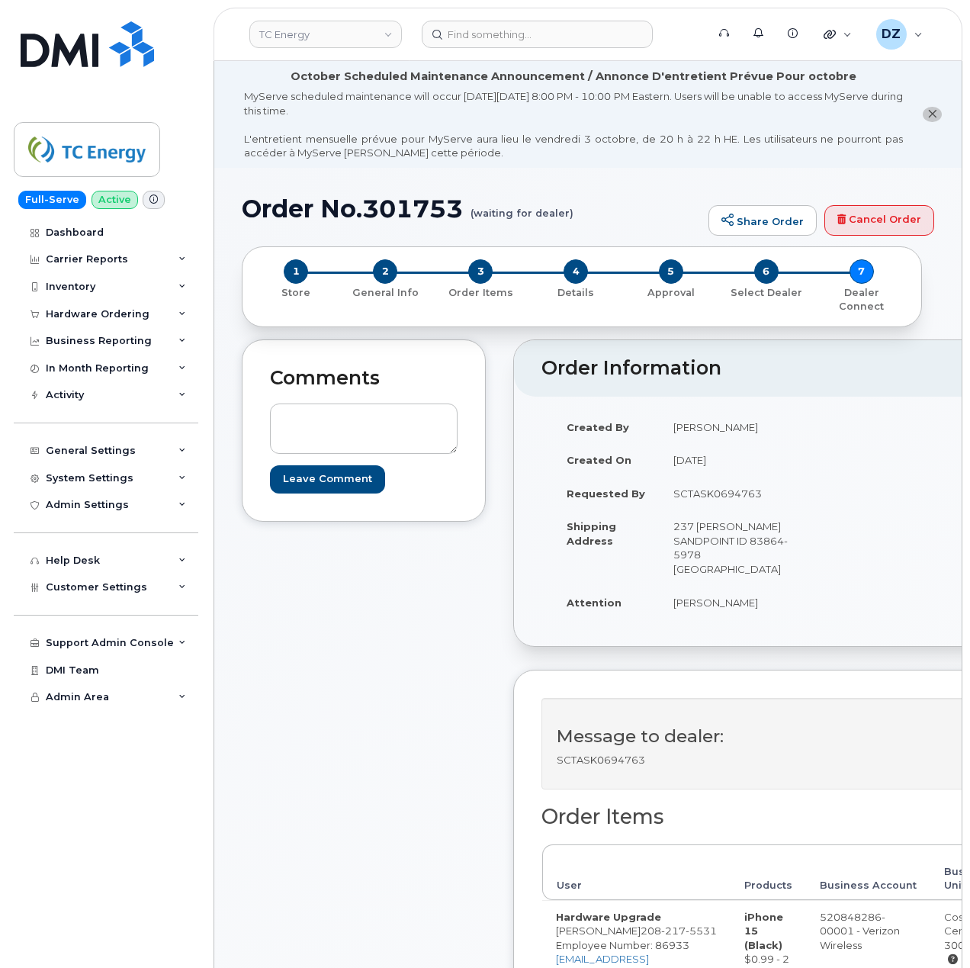
click at [288, 198] on h1 "Order No.301753 (waiting for dealer)" at bounding box center [471, 208] width 459 height 27
click at [380, 205] on h1 "Order No.301753 (waiting for dealer)" at bounding box center [471, 208] width 459 height 27
copy h1 "Order No.301753"
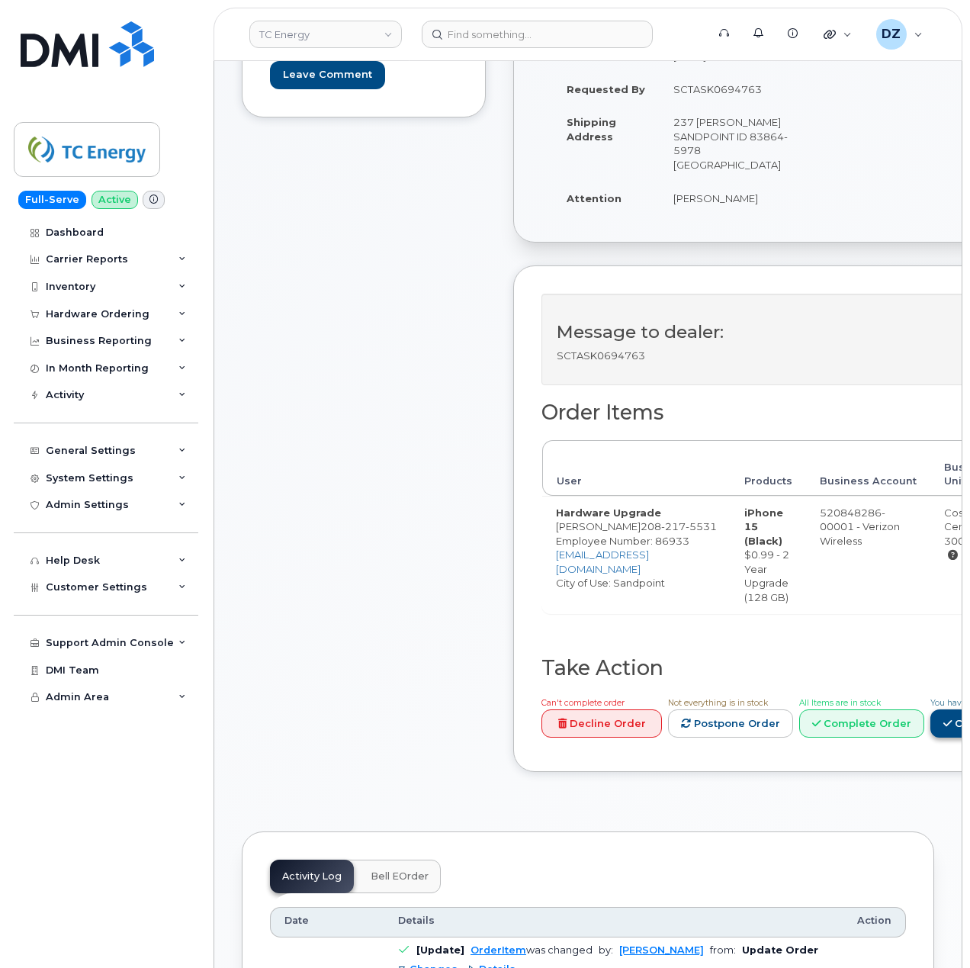
scroll to position [508, 0]
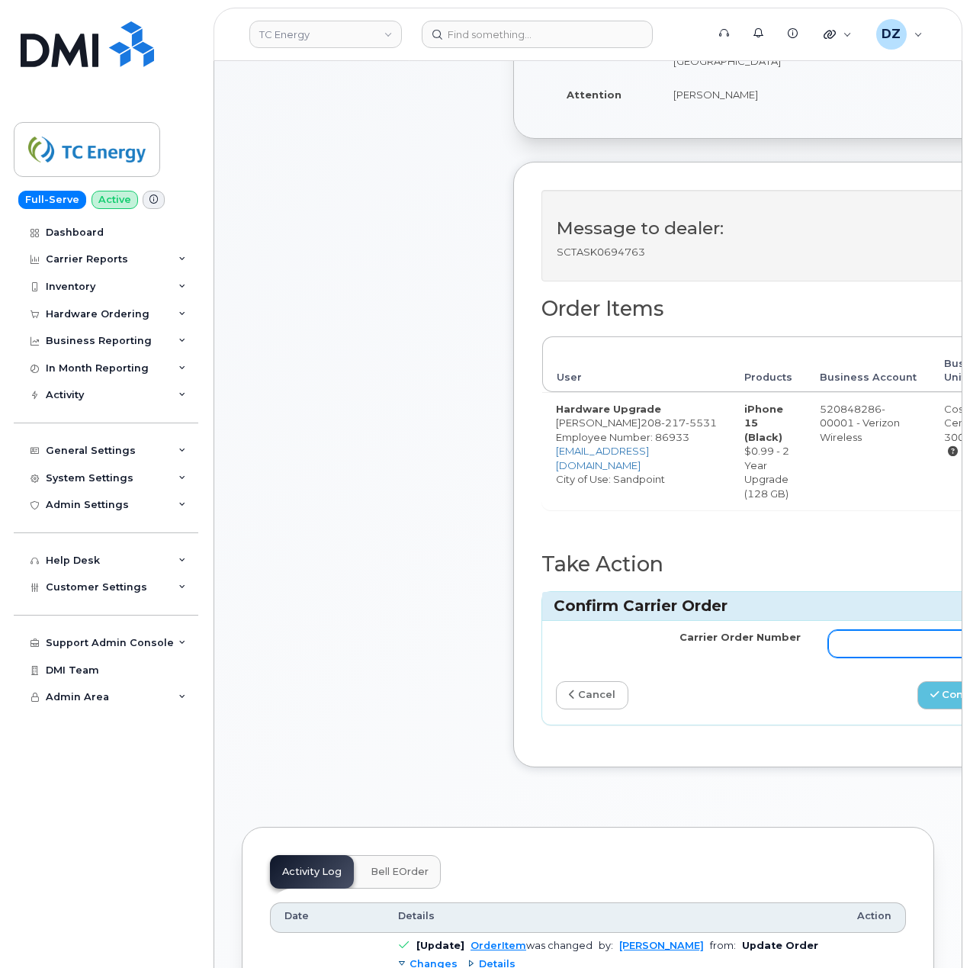
click at [867, 653] on input "Carrier Order Number" at bounding box center [950, 643] width 245 height 27
paste input "MB3000596671691"
type input "MB3000596671691"
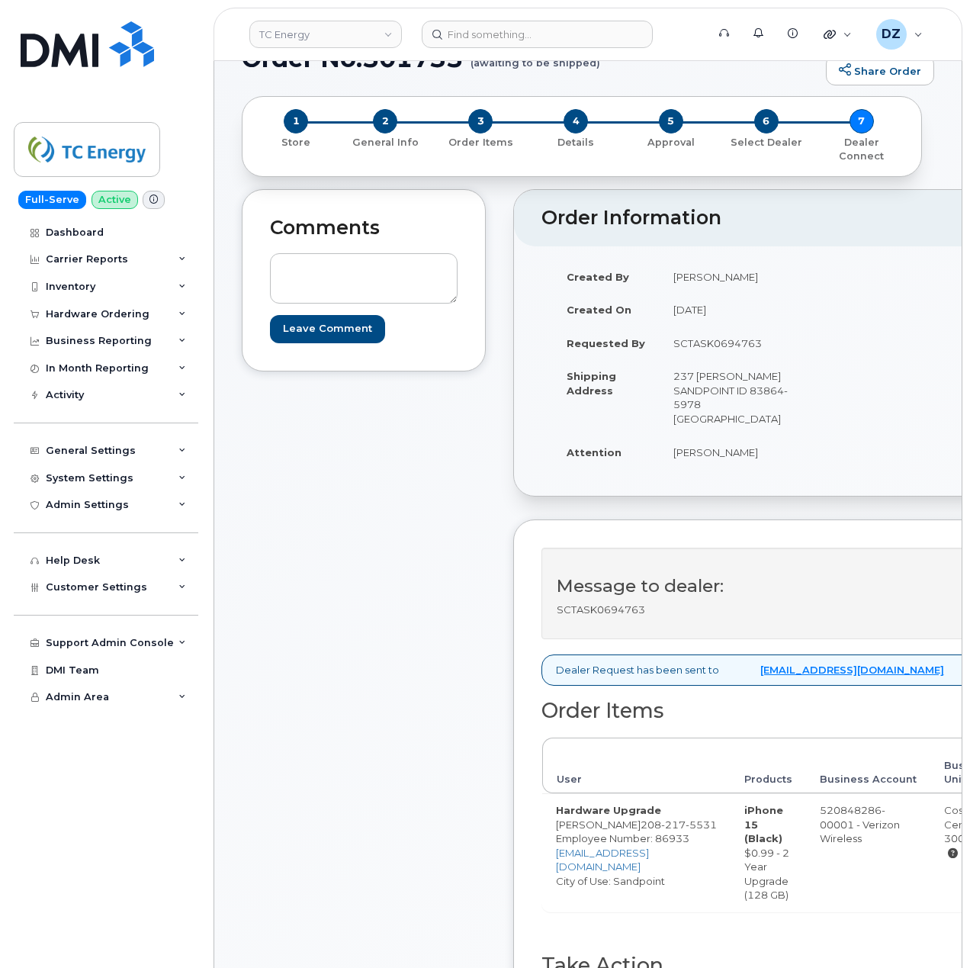
scroll to position [305, 0]
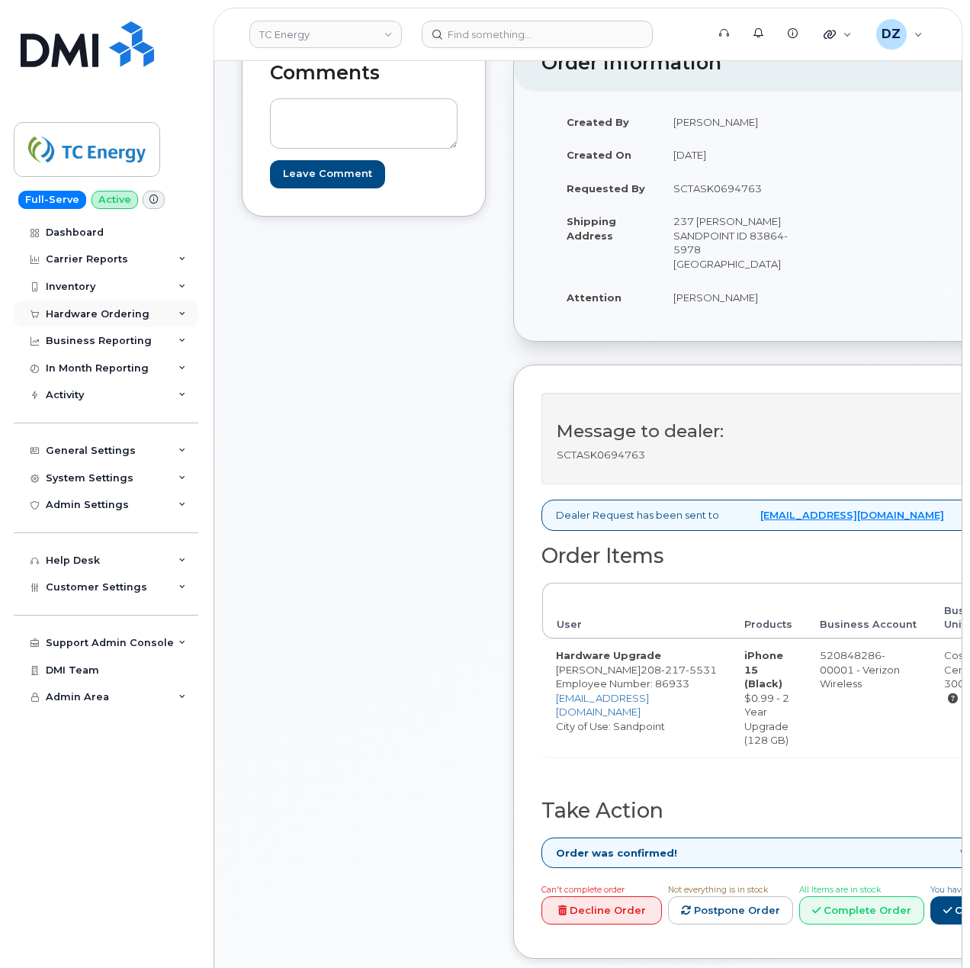
click at [153, 324] on div "Hardware Ordering" at bounding box center [106, 314] width 185 height 27
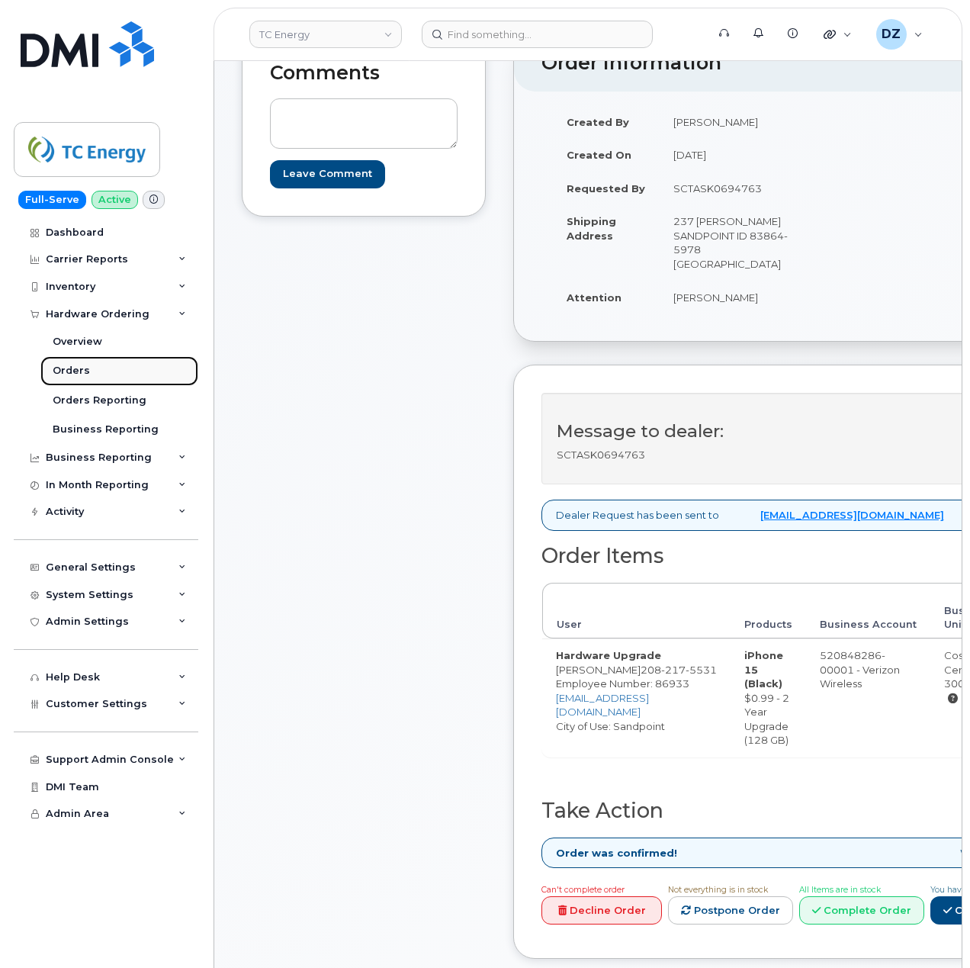
click at [123, 370] on link "Orders" at bounding box center [119, 370] width 158 height 29
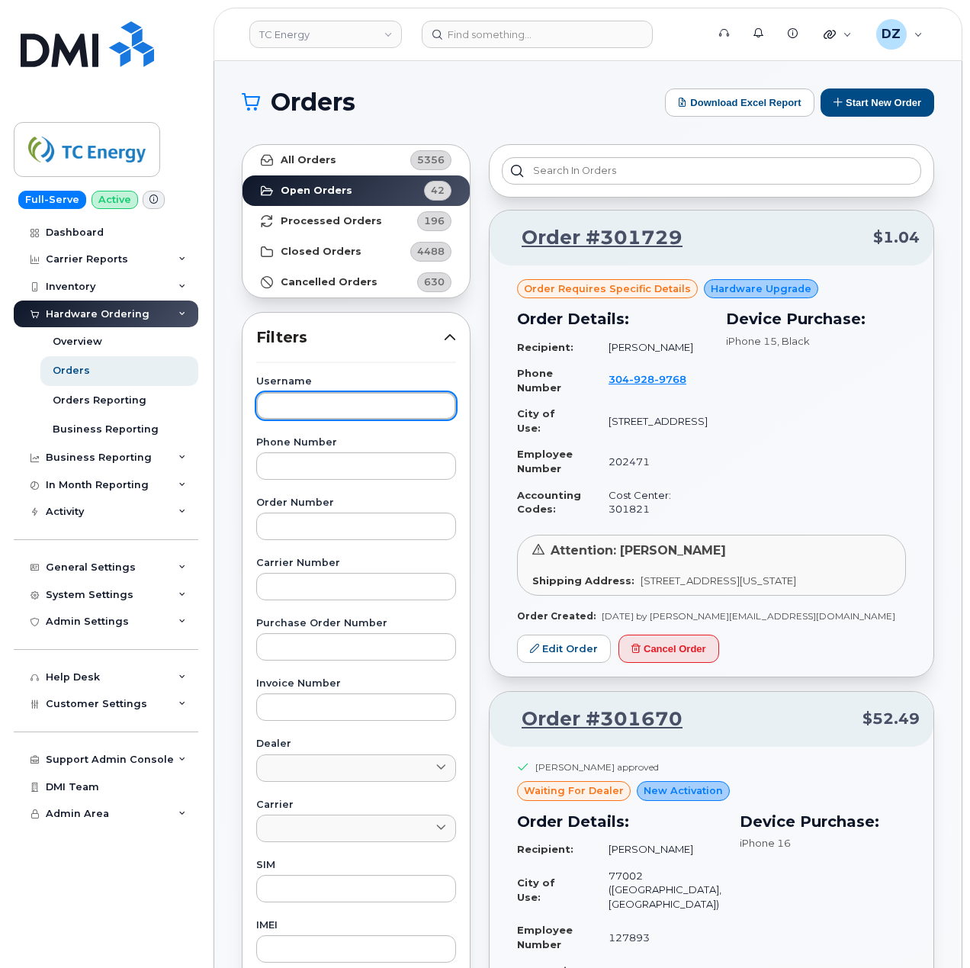
click at [327, 395] on input "text" at bounding box center [356, 405] width 200 height 27
paste input "[PERSON_NAME]"
type input "[PERSON_NAME]"
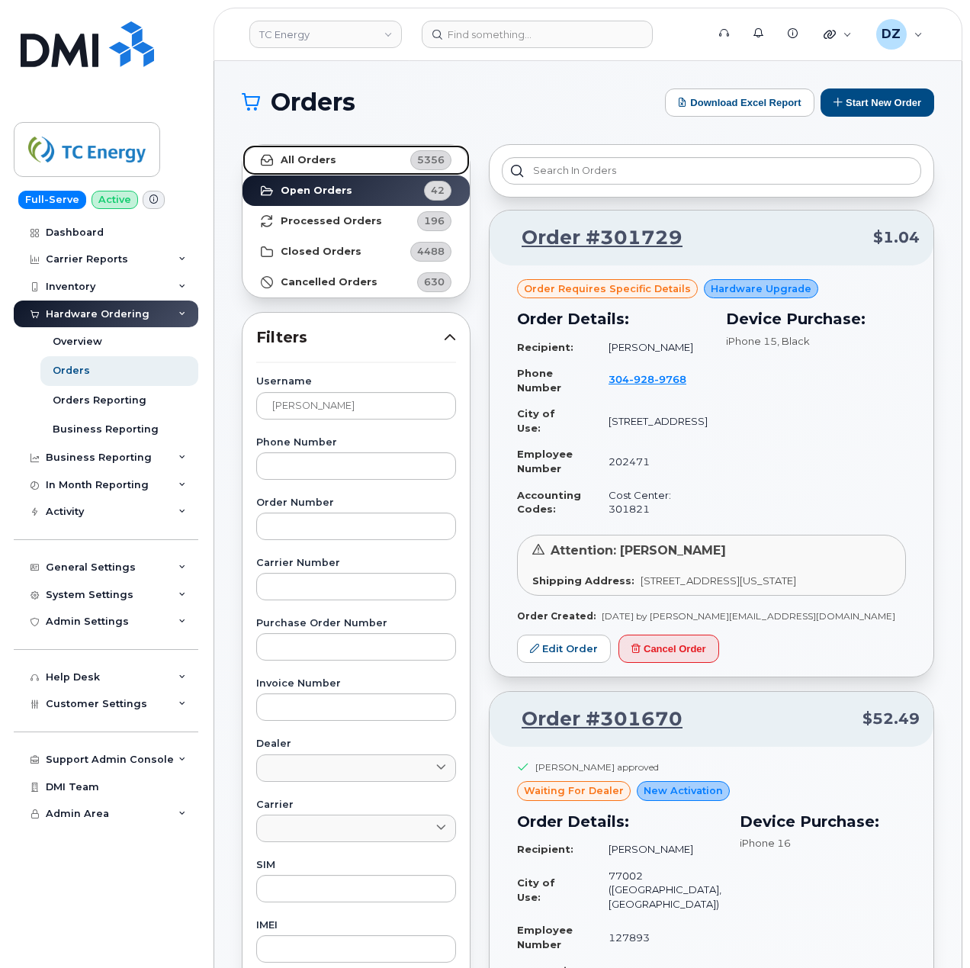
click at [346, 156] on link "All Orders 5356" at bounding box center [356, 160] width 227 height 31
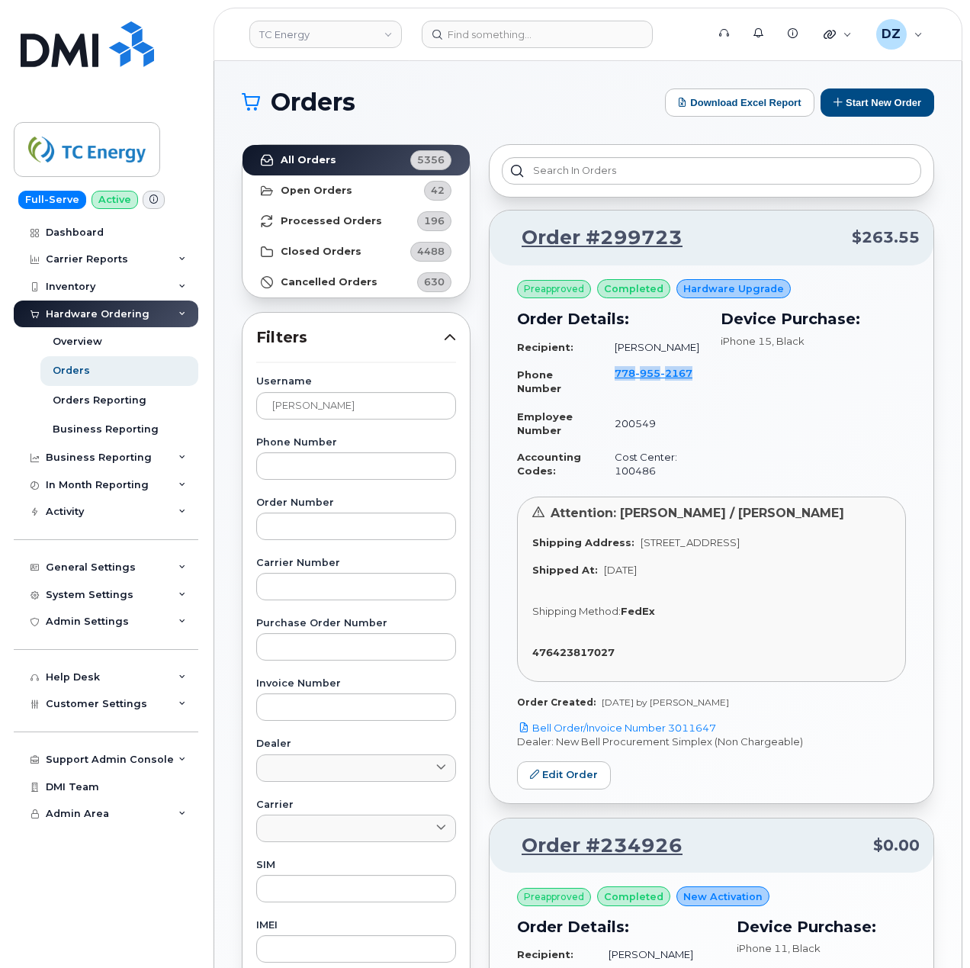
drag, startPoint x: 700, startPoint y: 374, endPoint x: 615, endPoint y: 377, distance: 85.5
click at [615, 377] on td "[PHONE_NUMBER]" at bounding box center [651, 381] width 101 height 43
copy span "[PHONE_NUMBER]"
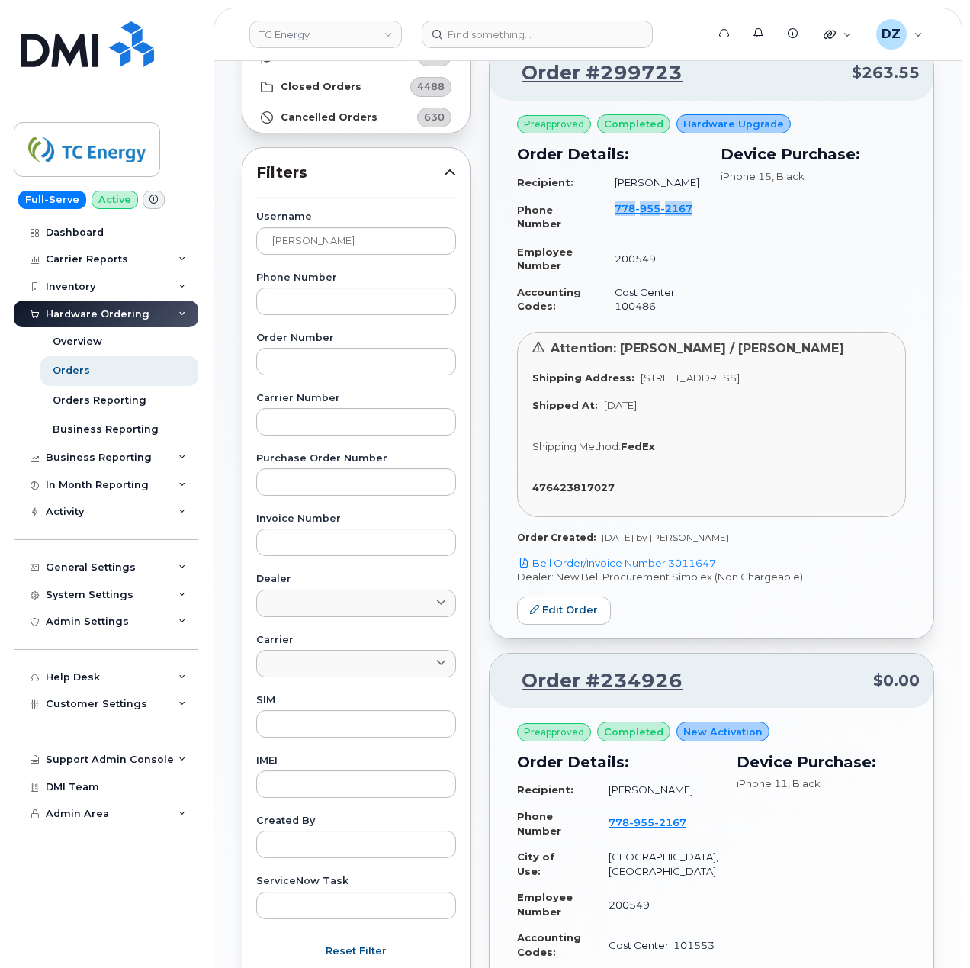
scroll to position [101, 0]
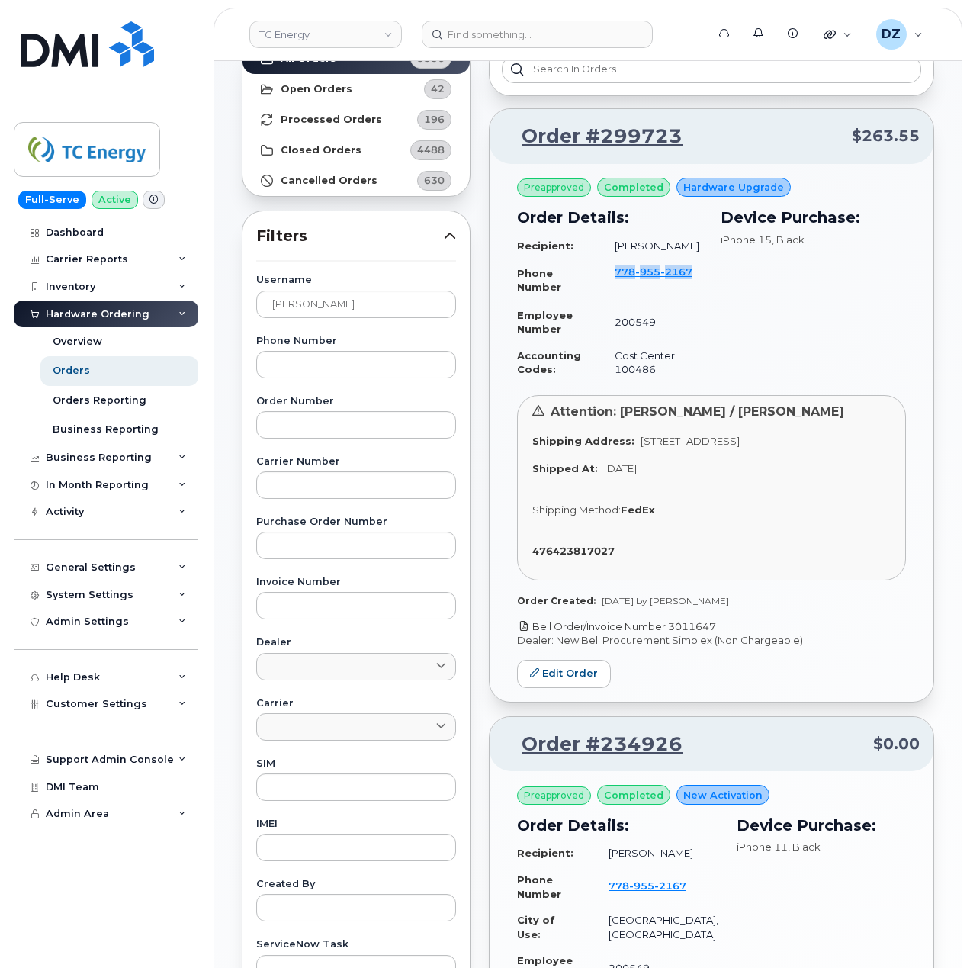
drag, startPoint x: 737, startPoint y: 627, endPoint x: 672, endPoint y: 632, distance: 65.0
click at [672, 632] on p "Bell Order/Invoice Number 3011647" at bounding box center [711, 626] width 389 height 14
copy link "3011647"
drag, startPoint x: 703, startPoint y: 275, endPoint x: 613, endPoint y: 272, distance: 89.3
click at [613, 272] on div "Order Details: Recipient: [PERSON_NAME] Phone Number [PHONE_NUMBER] Employee Nu…" at bounding box center [610, 294] width 204 height 195
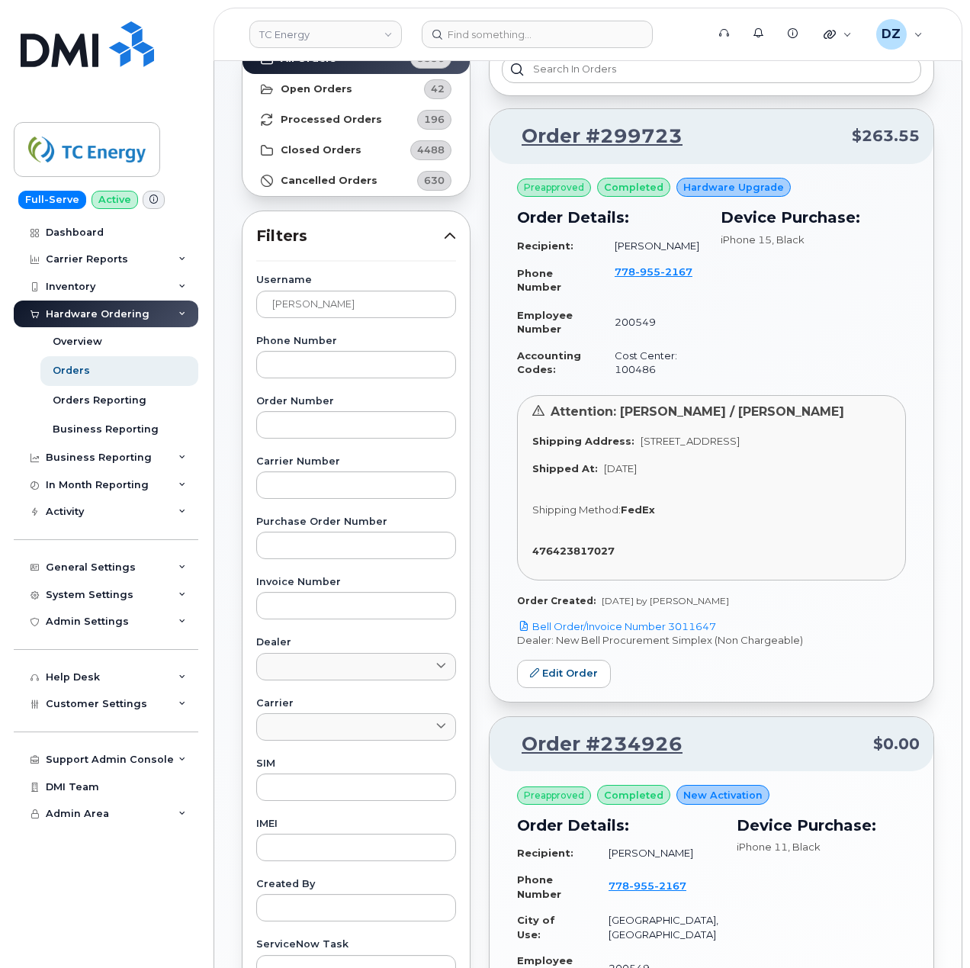
drag, startPoint x: 730, startPoint y: 317, endPoint x: 737, endPoint y: 278, distance: 40.3
click at [730, 317] on div "Device Purchase: iPhone 15 , Black" at bounding box center [814, 294] width 204 height 195
drag, startPoint x: 696, startPoint y: 276, endPoint x: 617, endPoint y: 278, distance: 79.4
click at [617, 278] on td "[PHONE_NUMBER]" at bounding box center [651, 280] width 101 height 43
copy span "[PHONE_NUMBER]"
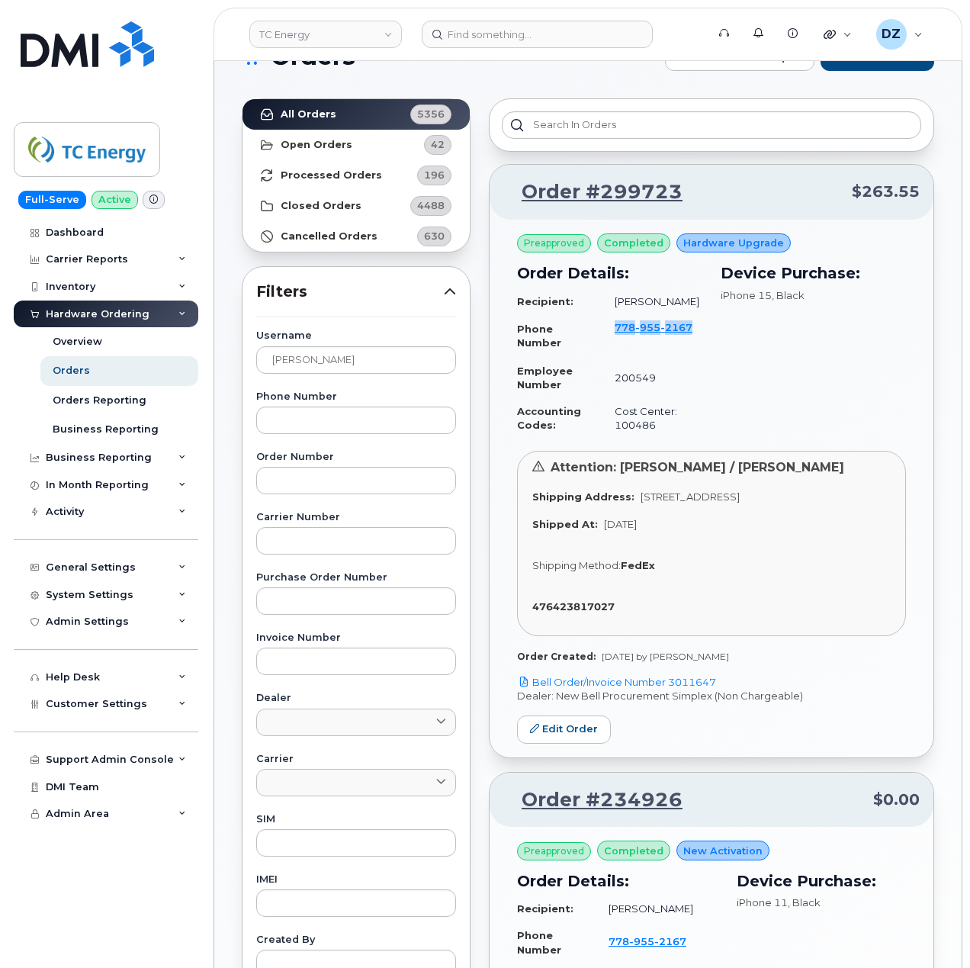
scroll to position [0, 0]
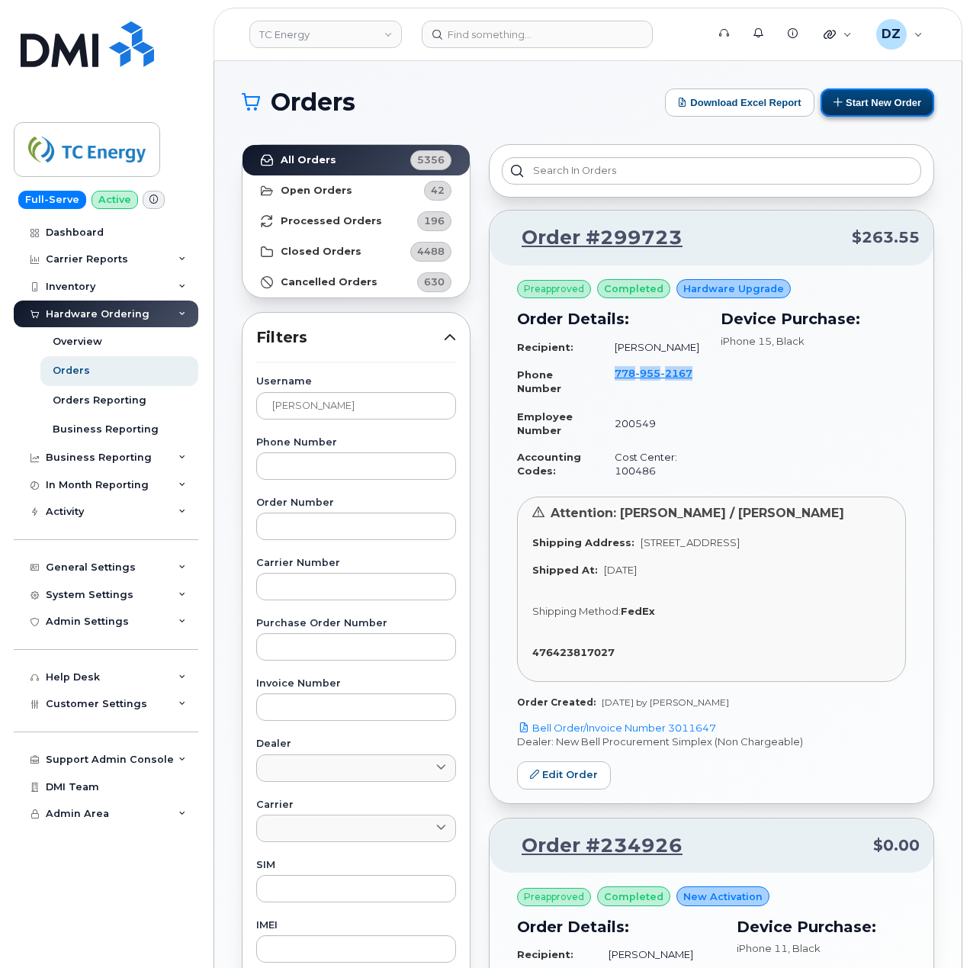
click at [861, 105] on button "Start New Order" at bounding box center [878, 102] width 114 height 28
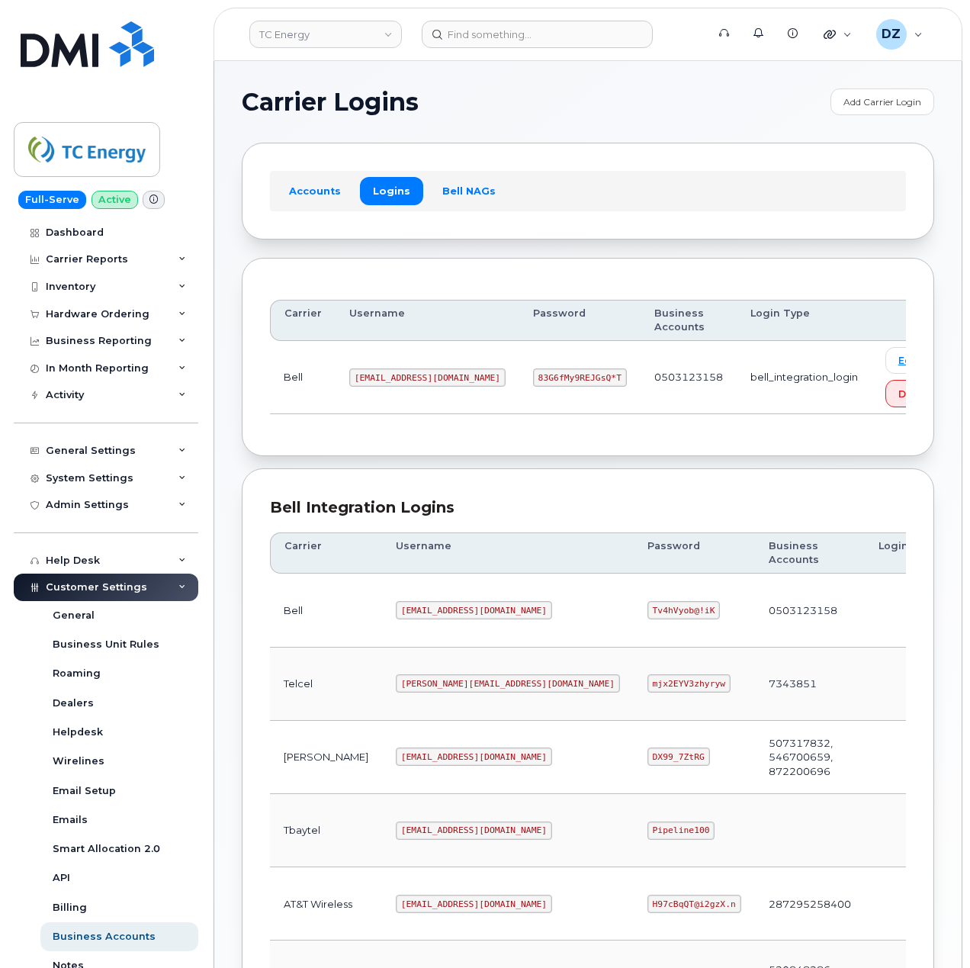
scroll to position [407, 0]
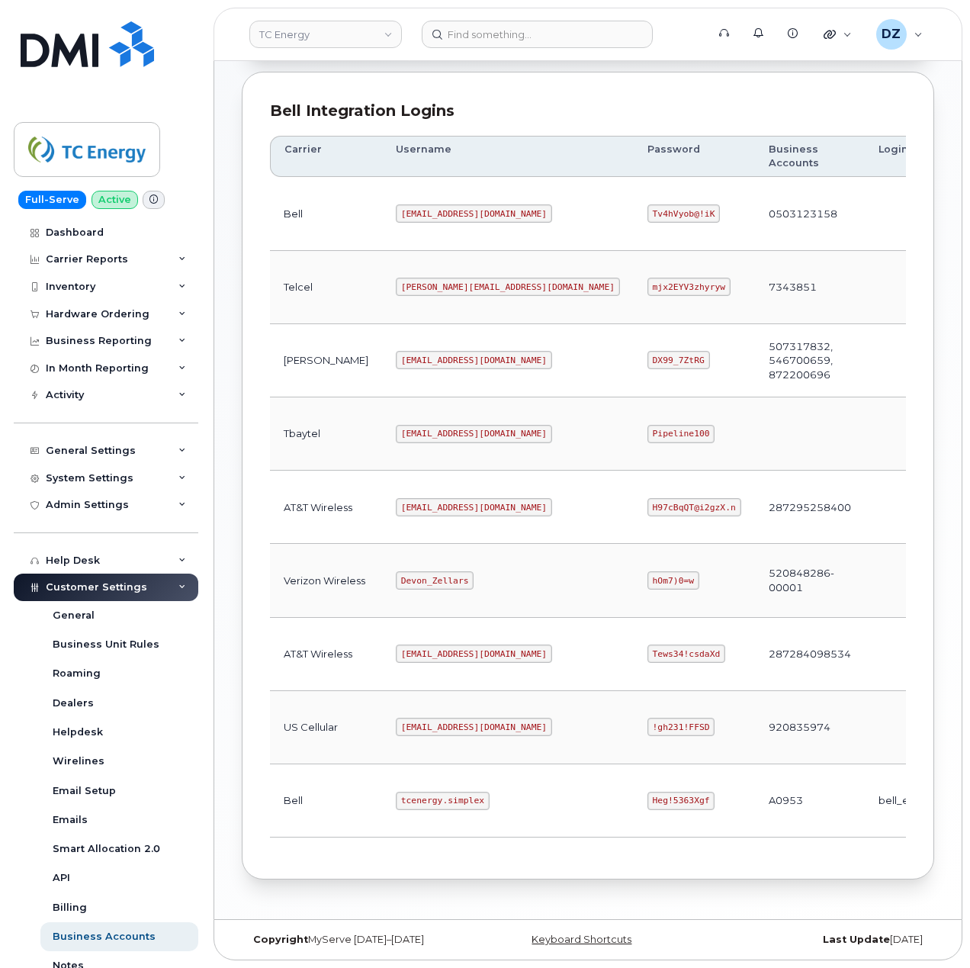
click at [396, 799] on code "tcenergy.simplex" at bounding box center [443, 801] width 94 height 18
click at [648, 794] on code "Heg!5363Xgf" at bounding box center [682, 801] width 68 height 18
click at [648, 803] on code "Heg!5363Xgf" at bounding box center [682, 801] width 68 height 18
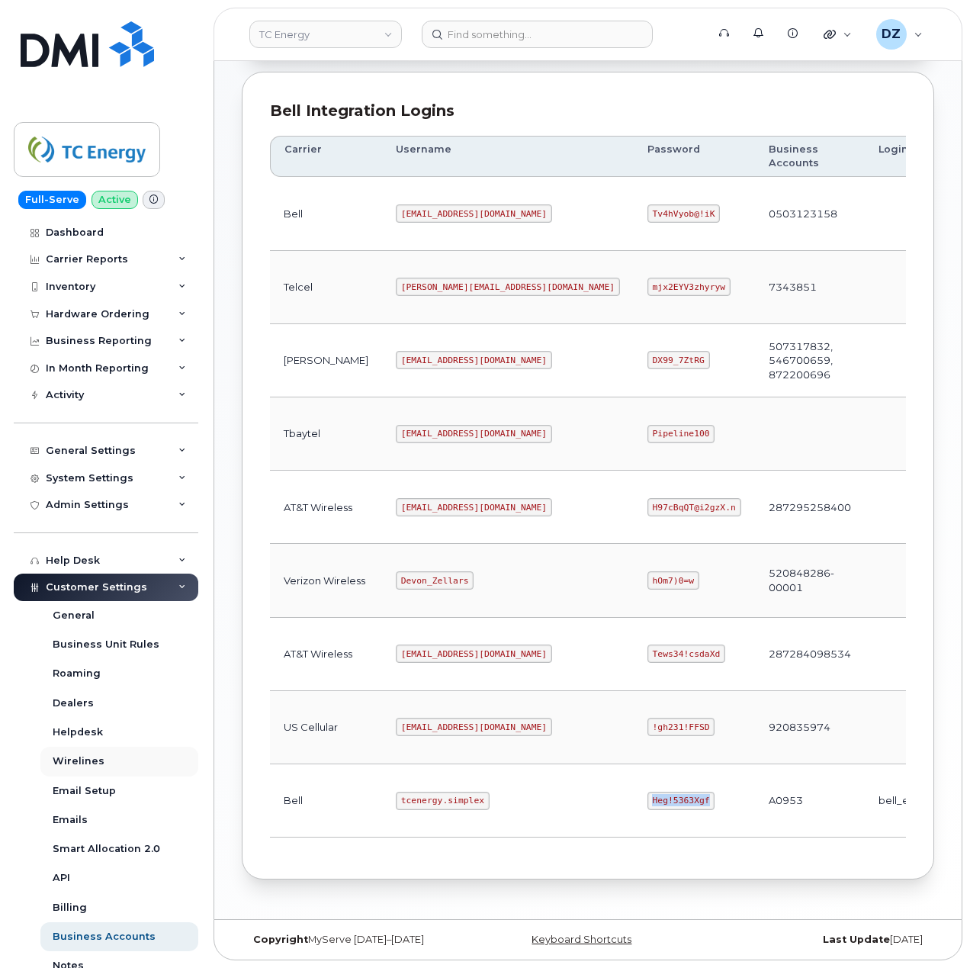
copy code "Heg!5363Xgf"
click at [396, 507] on code "[EMAIL_ADDRESS][DOMAIN_NAME]" at bounding box center [474, 507] width 156 height 18
click at [444, 502] on code "[EMAIL_ADDRESS][DOMAIN_NAME]" at bounding box center [474, 507] width 156 height 18
copy code "[EMAIL_ADDRESS][DOMAIN_NAME]"
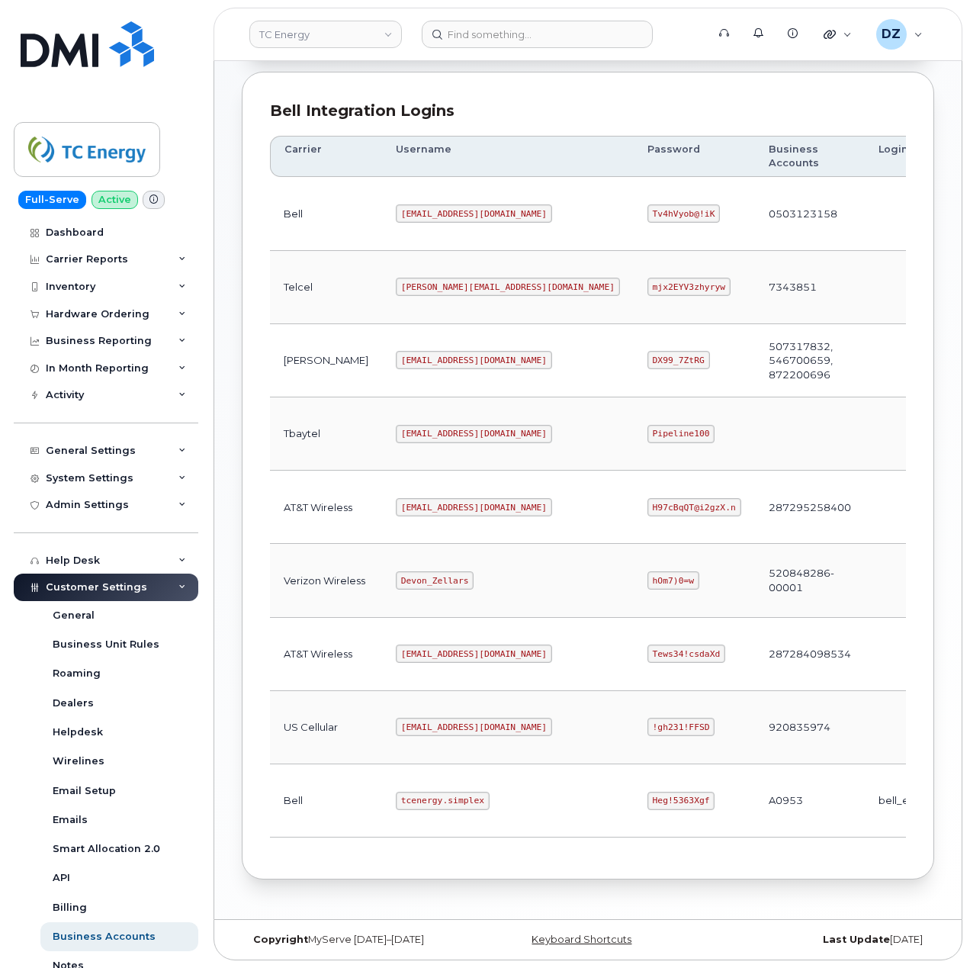
click at [648, 505] on code "H97cBqQT@i2gzX.n" at bounding box center [695, 507] width 94 height 18
click at [648, 504] on code "H97cBqQT@i2gzX.n" at bounding box center [695, 507] width 94 height 18
copy code "H97cBqQT@i2gzX.n"
click at [396, 507] on code "[EMAIL_ADDRESS][DOMAIN_NAME]" at bounding box center [474, 507] width 156 height 18
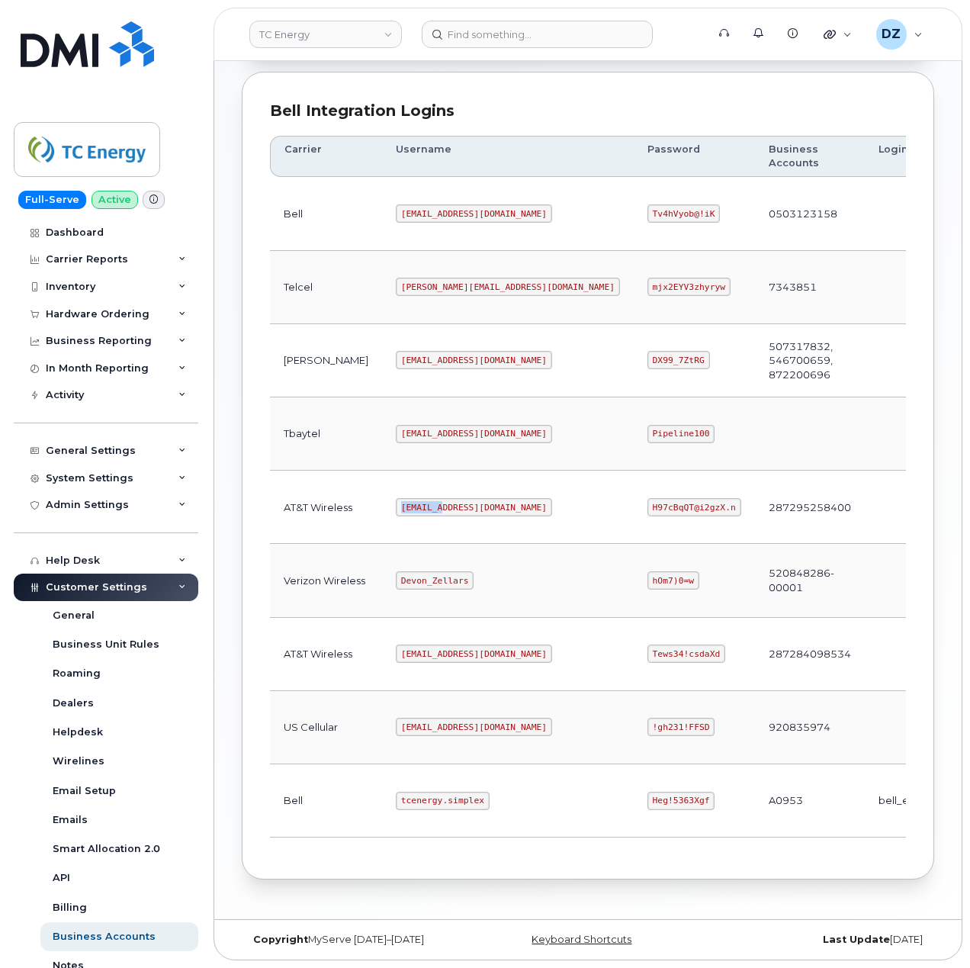
click at [396, 507] on code "[EMAIL_ADDRESS][DOMAIN_NAME]" at bounding box center [474, 507] width 156 height 18
click at [440, 500] on code "tcenergy@myserve.ca" at bounding box center [474, 507] width 156 height 18
copy code "tcenergy@myserve.ca"
click at [648, 505] on code "H97cBqQT@i2gzX.n" at bounding box center [695, 507] width 94 height 18
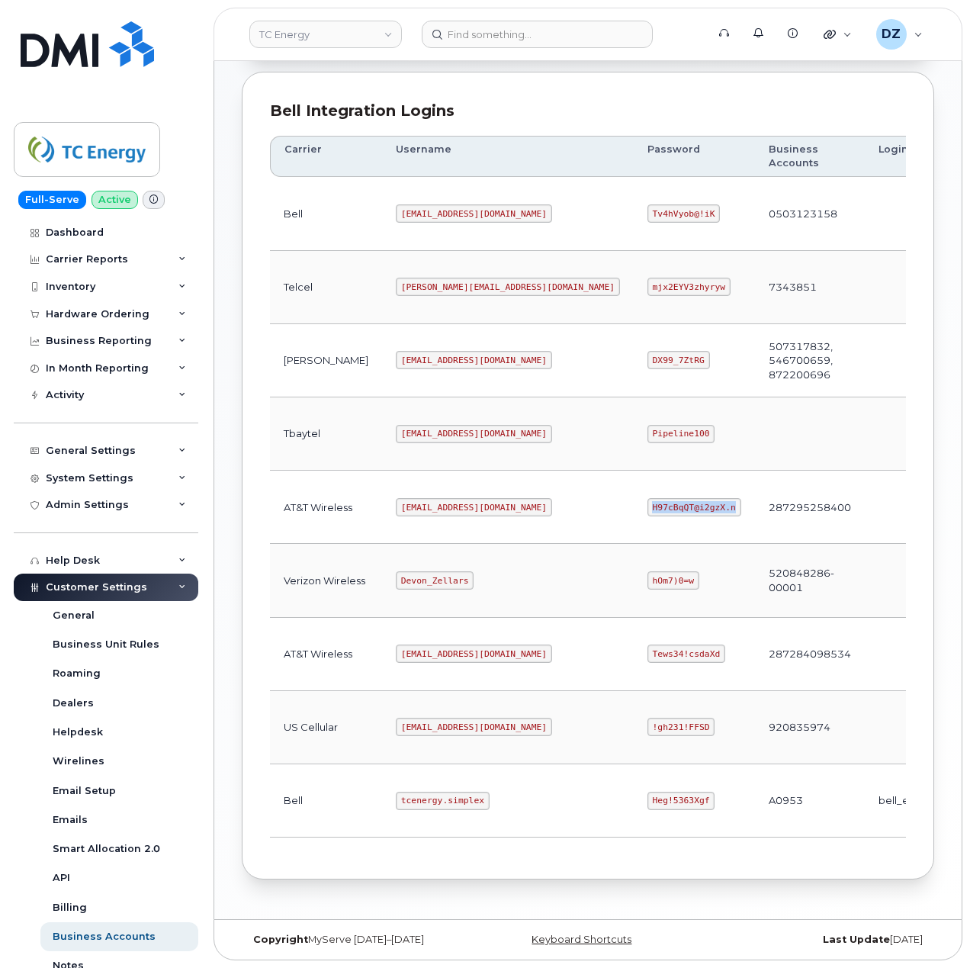
click at [648, 500] on code "H97cBqQT@i2gzX.n" at bounding box center [695, 507] width 94 height 18
copy code "H97cBqQT@i2gzX.n"
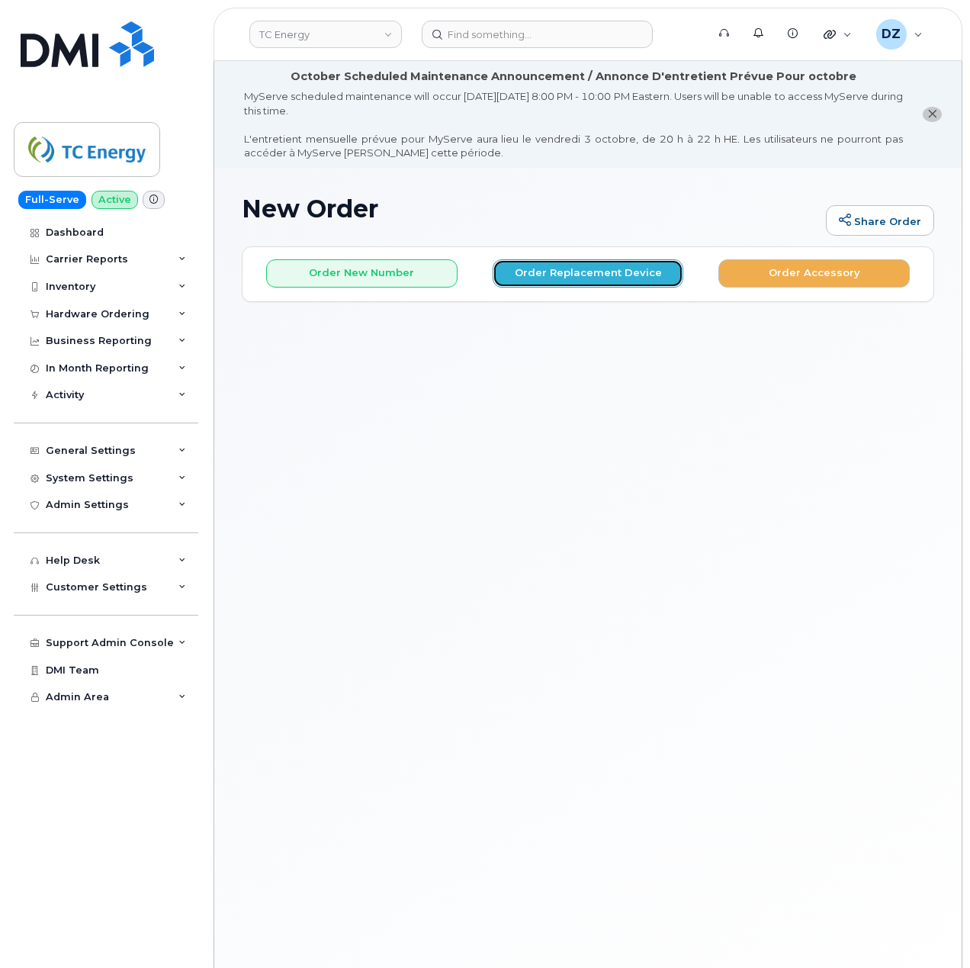
click at [587, 266] on button "Order Replacement Device" at bounding box center [588, 273] width 191 height 28
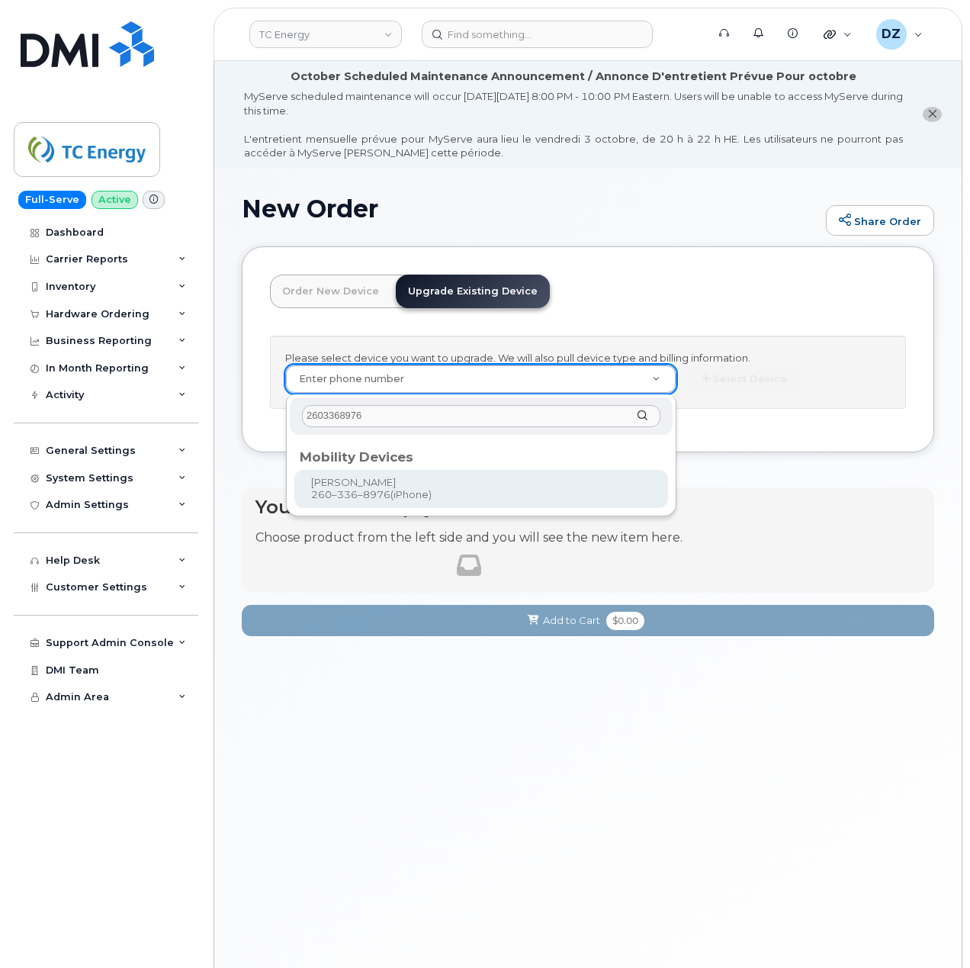
type input "2603368976"
type input "560953"
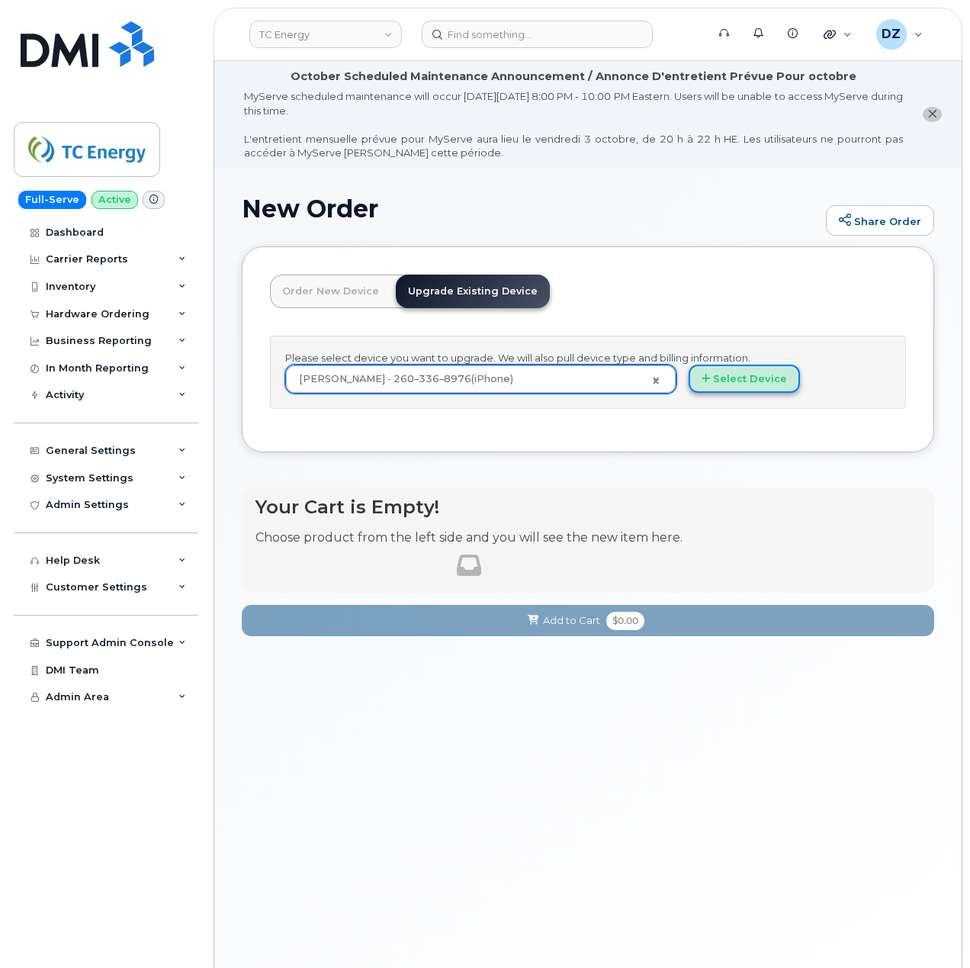
click at [714, 375] on button "Select Device" at bounding box center [744, 379] width 111 height 28
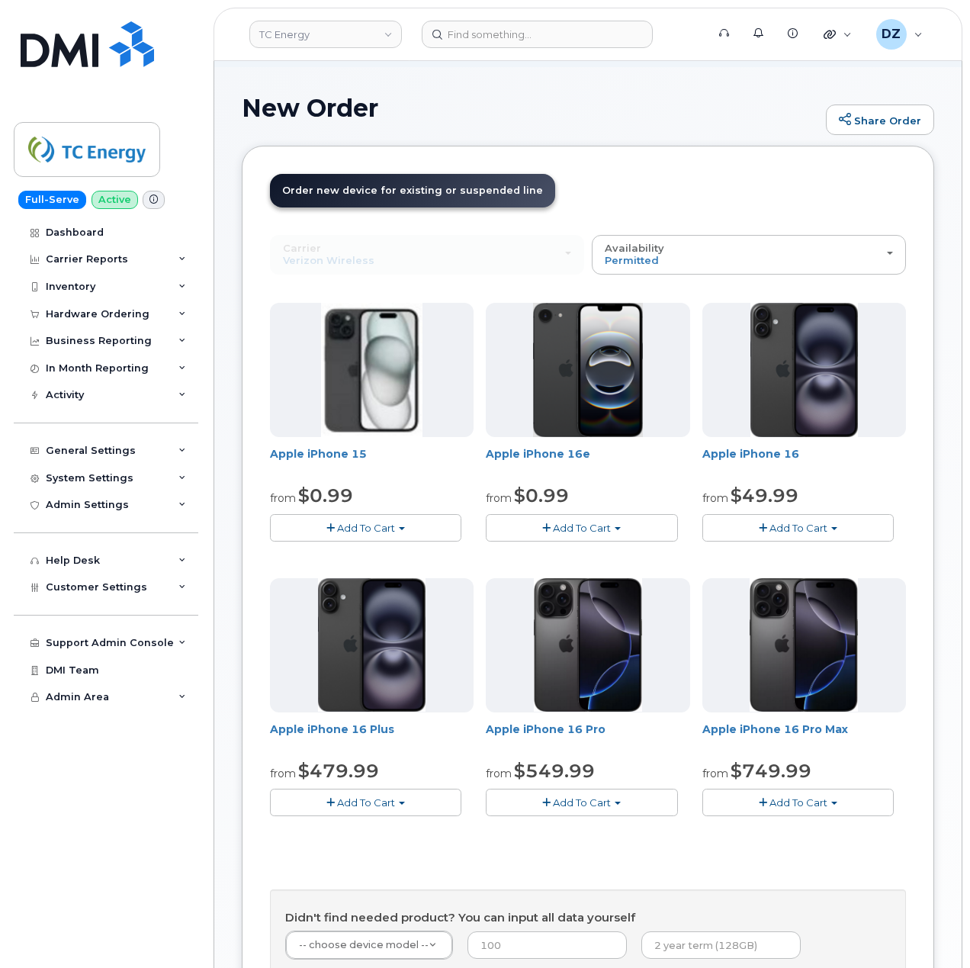
scroll to position [101, 0]
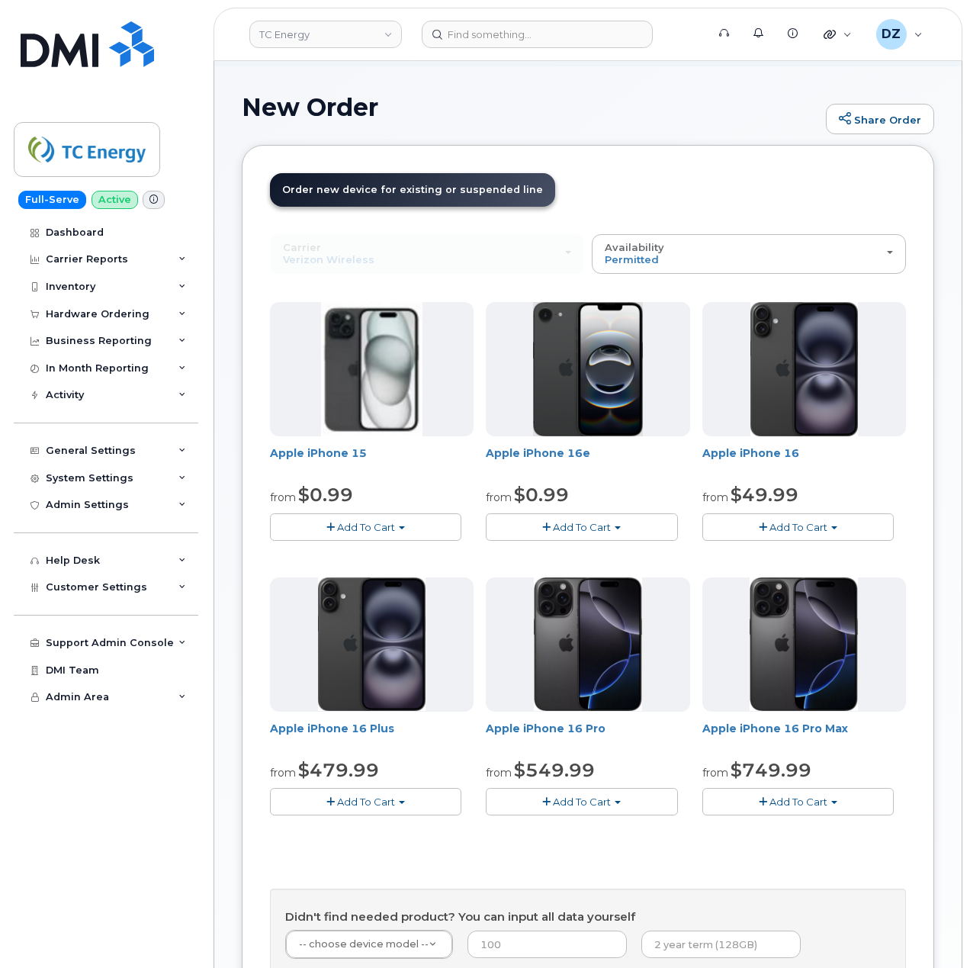
click at [828, 526] on button "Add To Cart" at bounding box center [798, 526] width 191 height 27
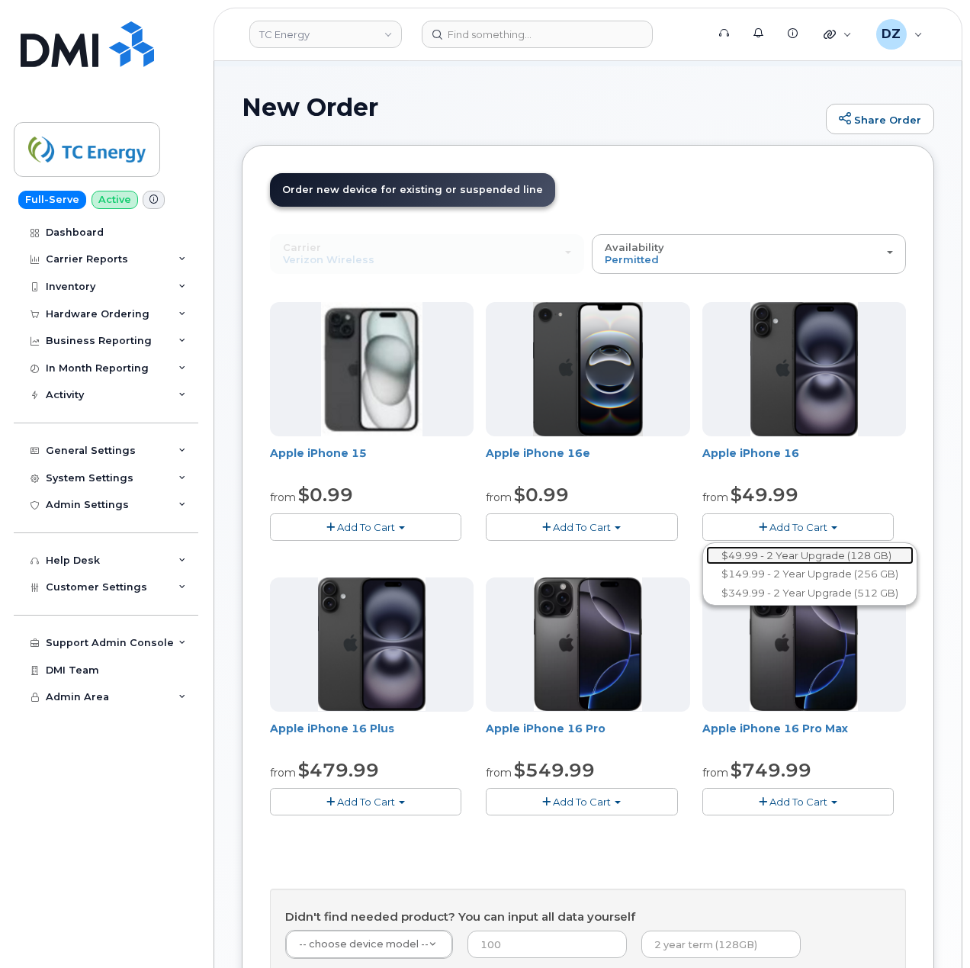
click at [825, 558] on link "$49.99 - 2 Year Upgrade (128 GB)" at bounding box center [809, 555] width 207 height 19
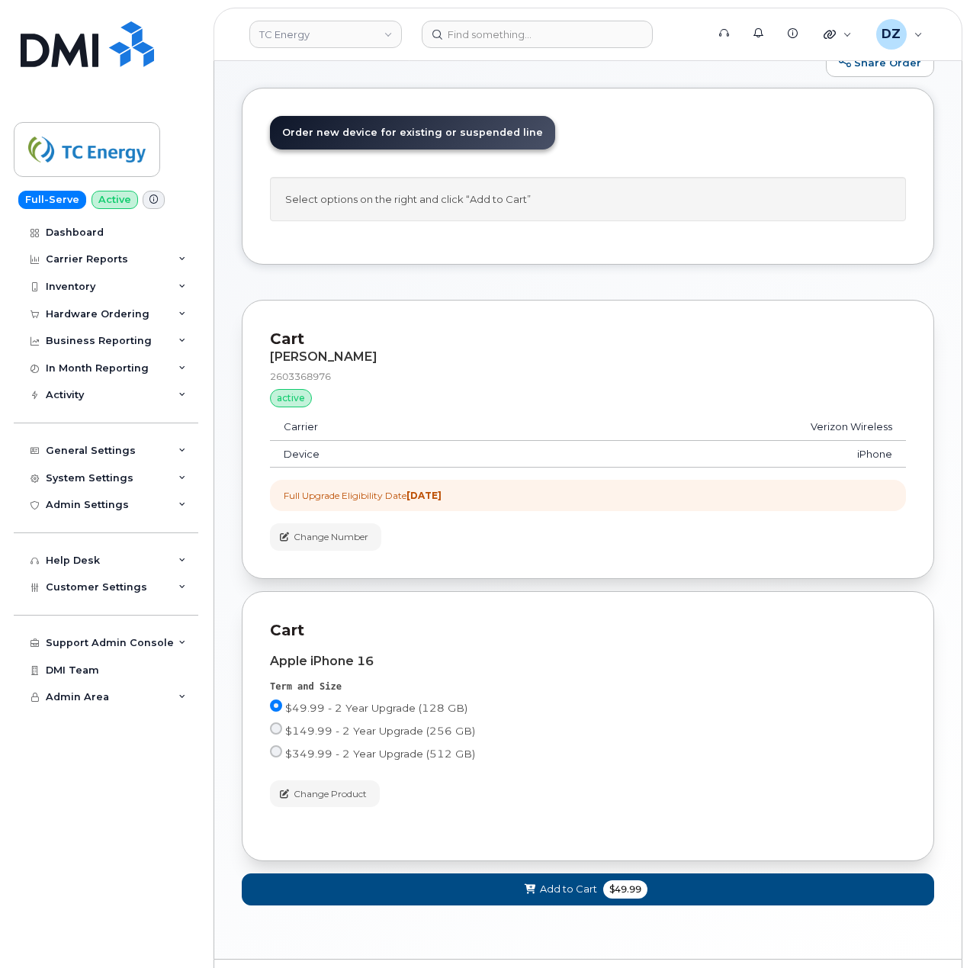
scroll to position [208, 0]
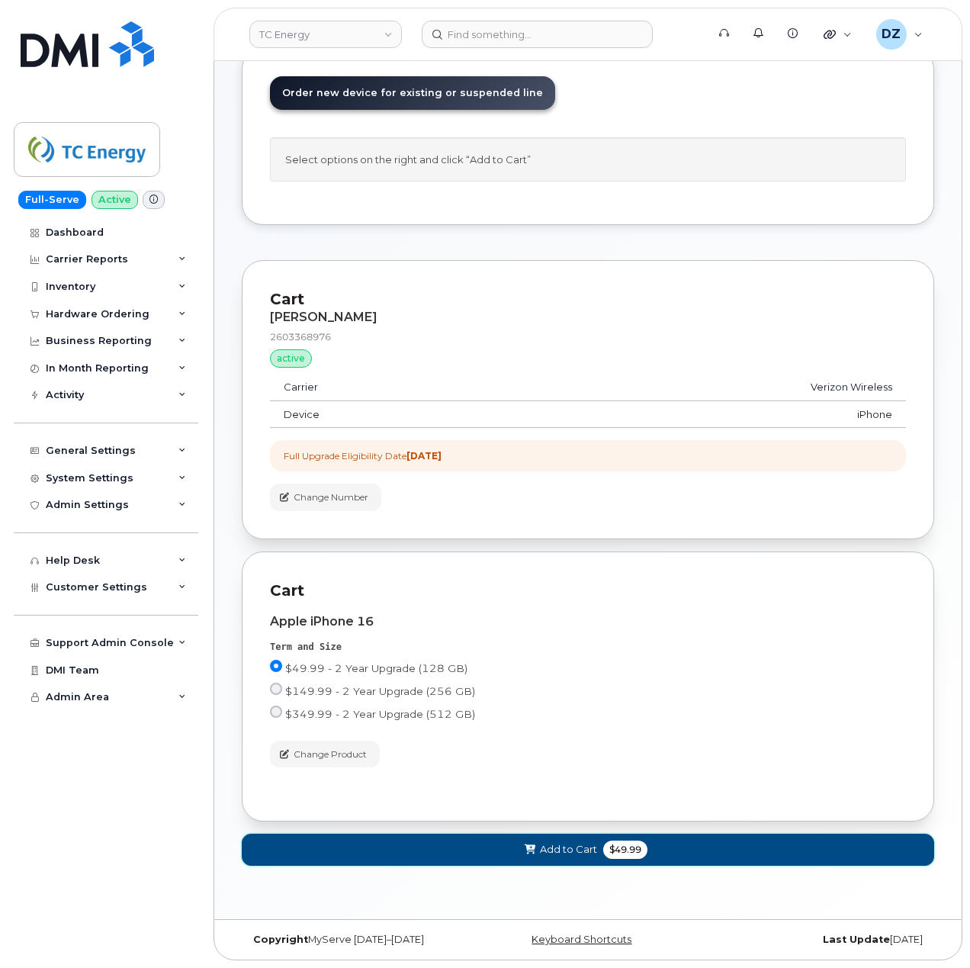
click at [599, 844] on button "Add to Cart $49.99" at bounding box center [588, 849] width 693 height 31
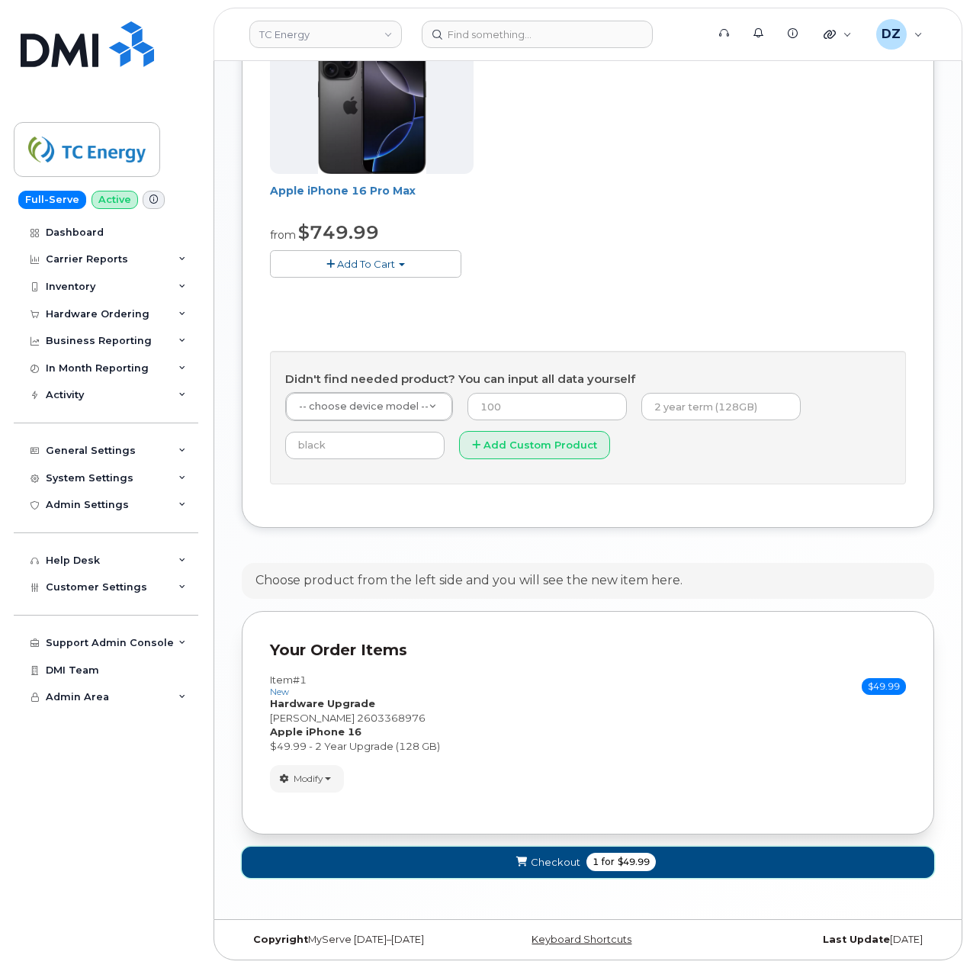
click at [601, 864] on span "for" at bounding box center [608, 862] width 19 height 14
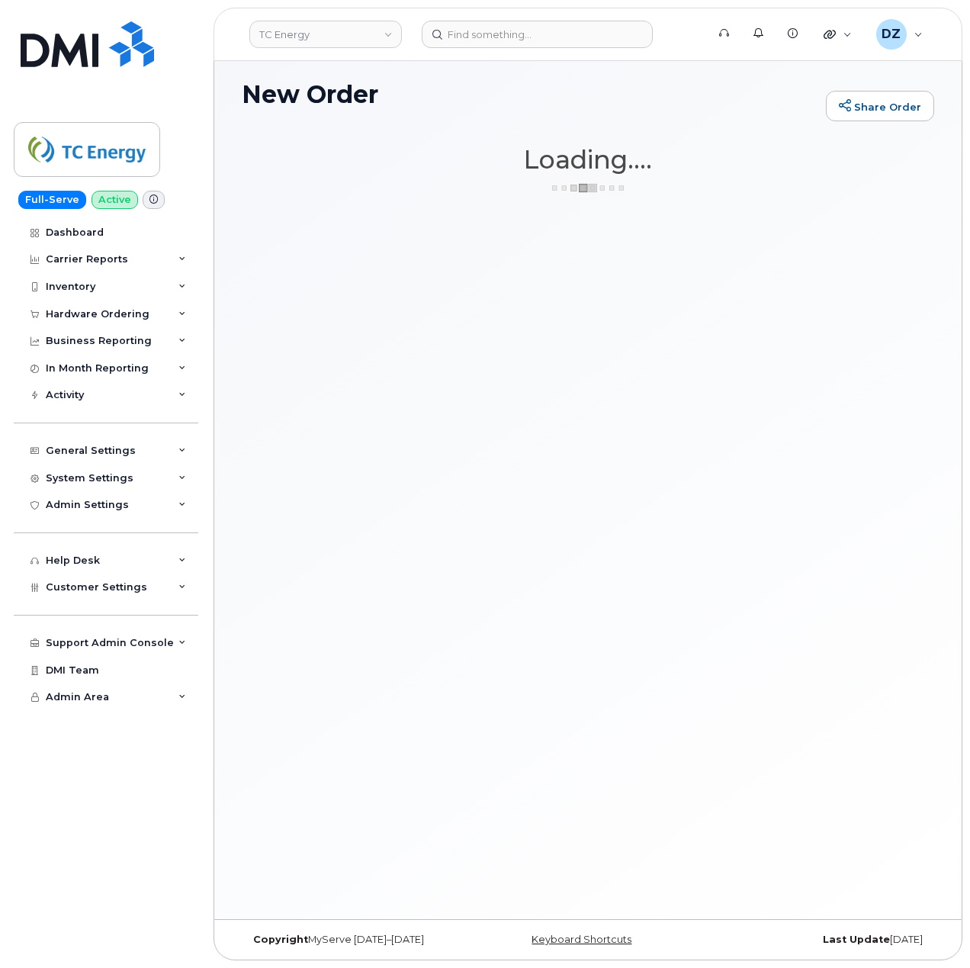
scroll to position [114, 0]
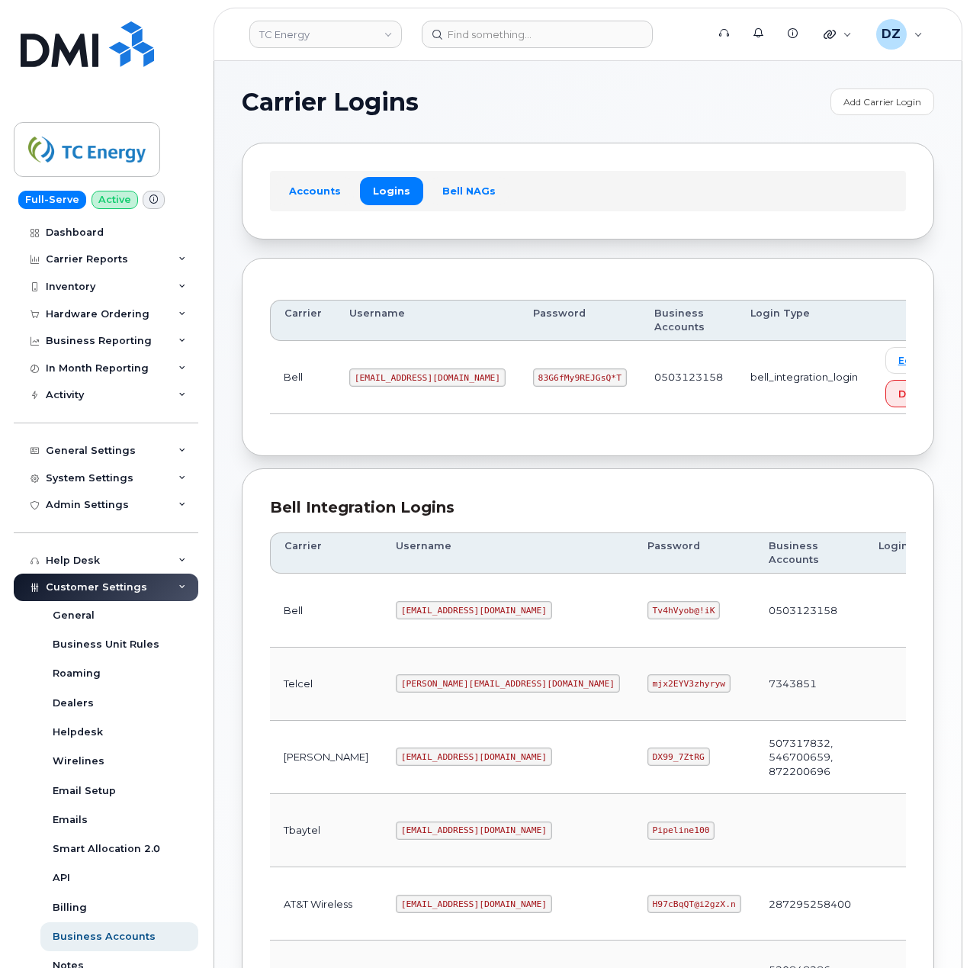
scroll to position [407, 0]
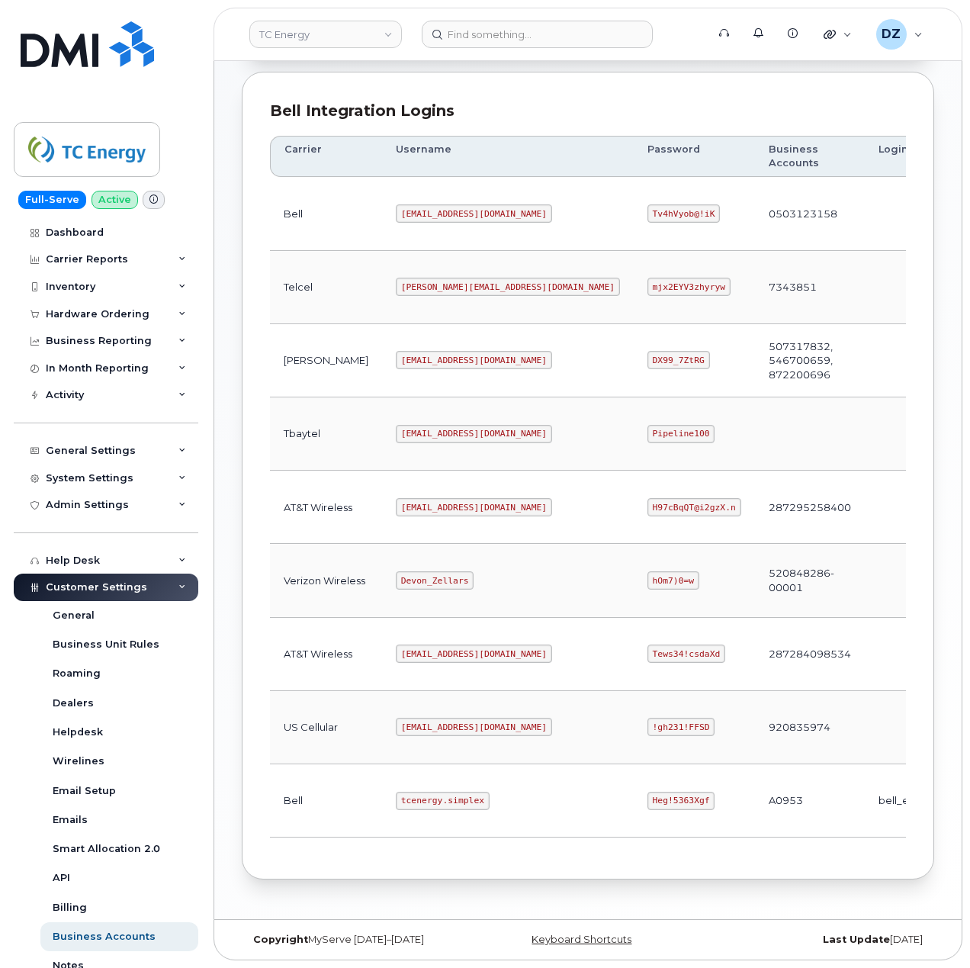
click at [396, 507] on code "[EMAIL_ADDRESS][DOMAIN_NAME]" at bounding box center [474, 507] width 156 height 18
click at [396, 507] on code "tcenergy@myserve.ca" at bounding box center [474, 507] width 156 height 18
click at [444, 501] on code "tcenergy@myserve.ca" at bounding box center [474, 507] width 156 height 18
copy code "tcenergy@myserve.ca"
click at [648, 503] on code "H97cBqQT@i2gzX.n" at bounding box center [695, 507] width 94 height 18
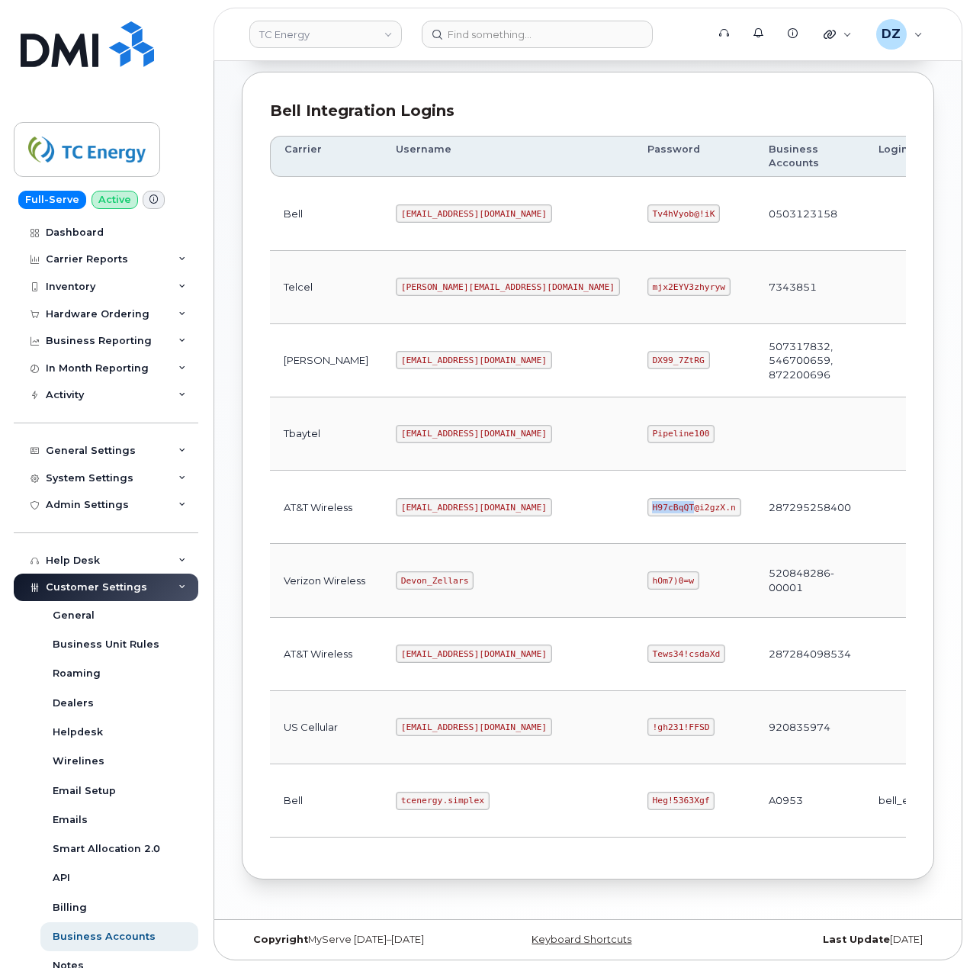
click at [648, 503] on code "H97cBqQT@i2gzX.n" at bounding box center [695, 507] width 94 height 18
click at [648, 502] on code "H97cBqQT@i2gzX.n" at bounding box center [695, 507] width 94 height 18
copy code "H97cBqQT@i2gzX.n"
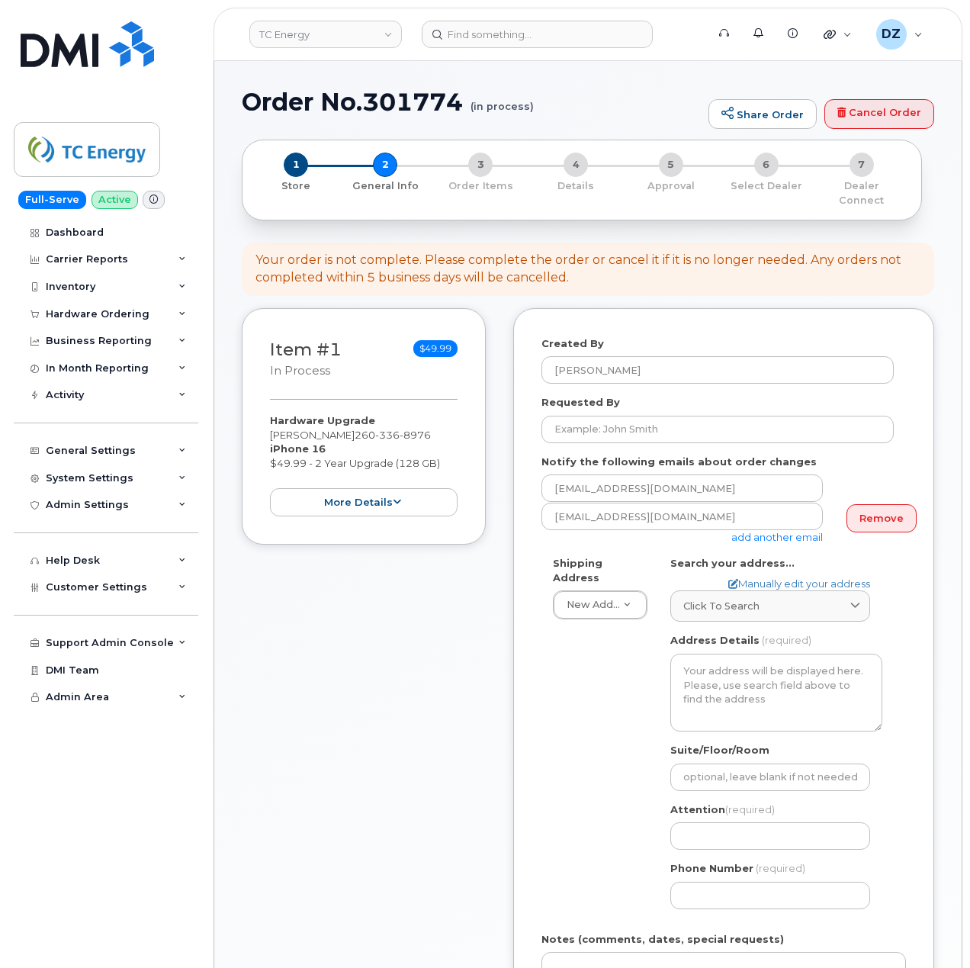
select select
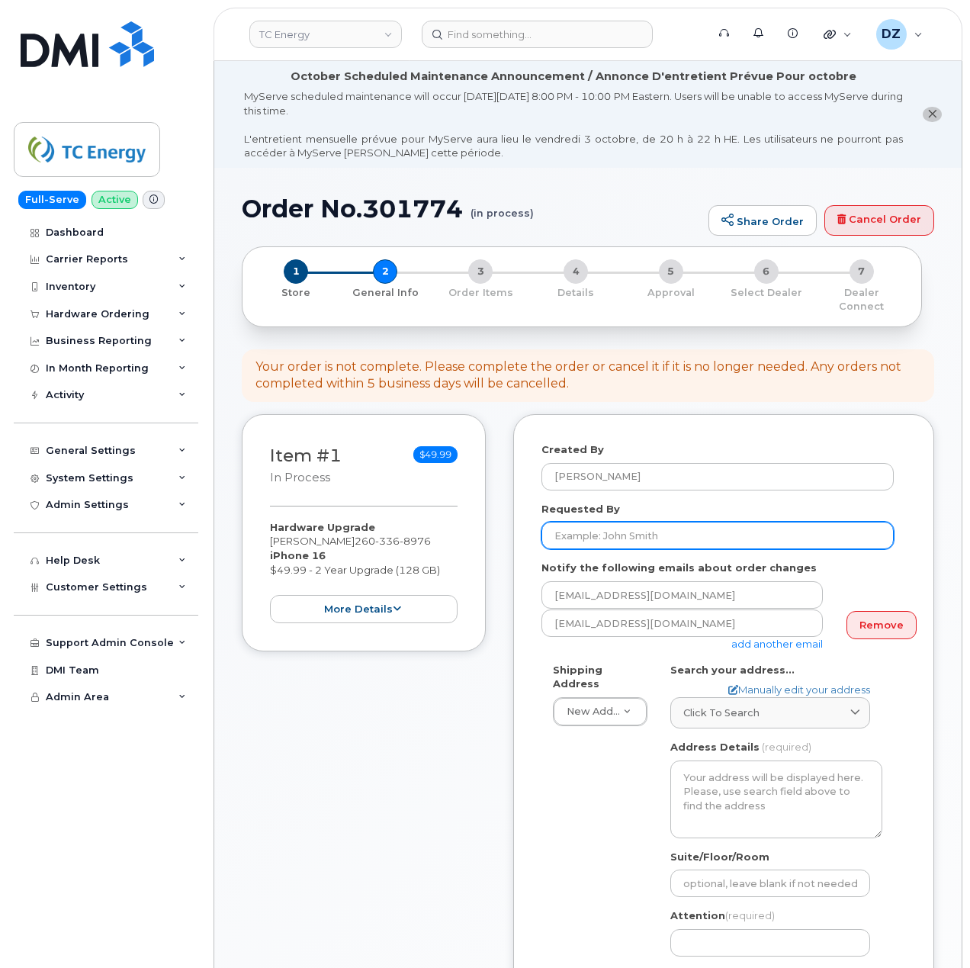
click at [661, 522] on input "Requested By" at bounding box center [718, 535] width 352 height 27
paste input "SCTASK0694946"
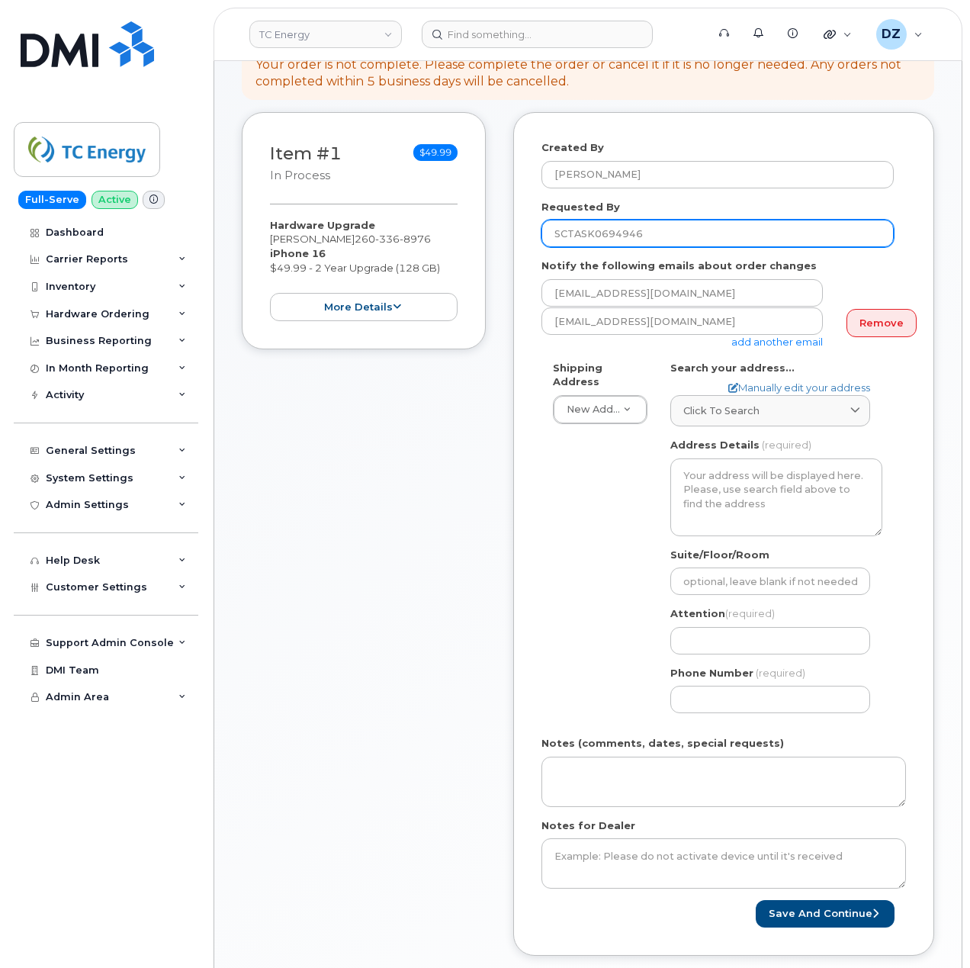
scroll to position [508, 0]
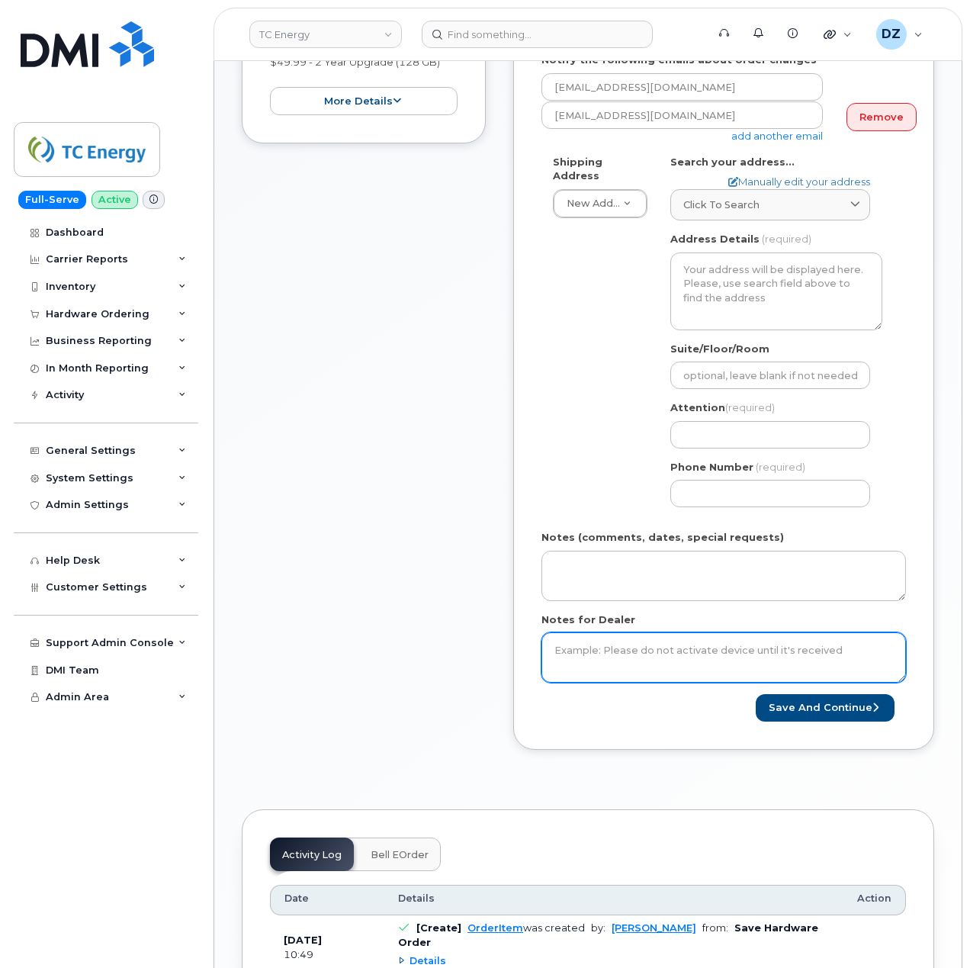
type input "SCTASK0694946"
click at [682, 632] on textarea "Notes for Dealer" at bounding box center [724, 657] width 365 height 50
paste textarea "SCTASK0694946"
type textarea "SCTASK0694946"
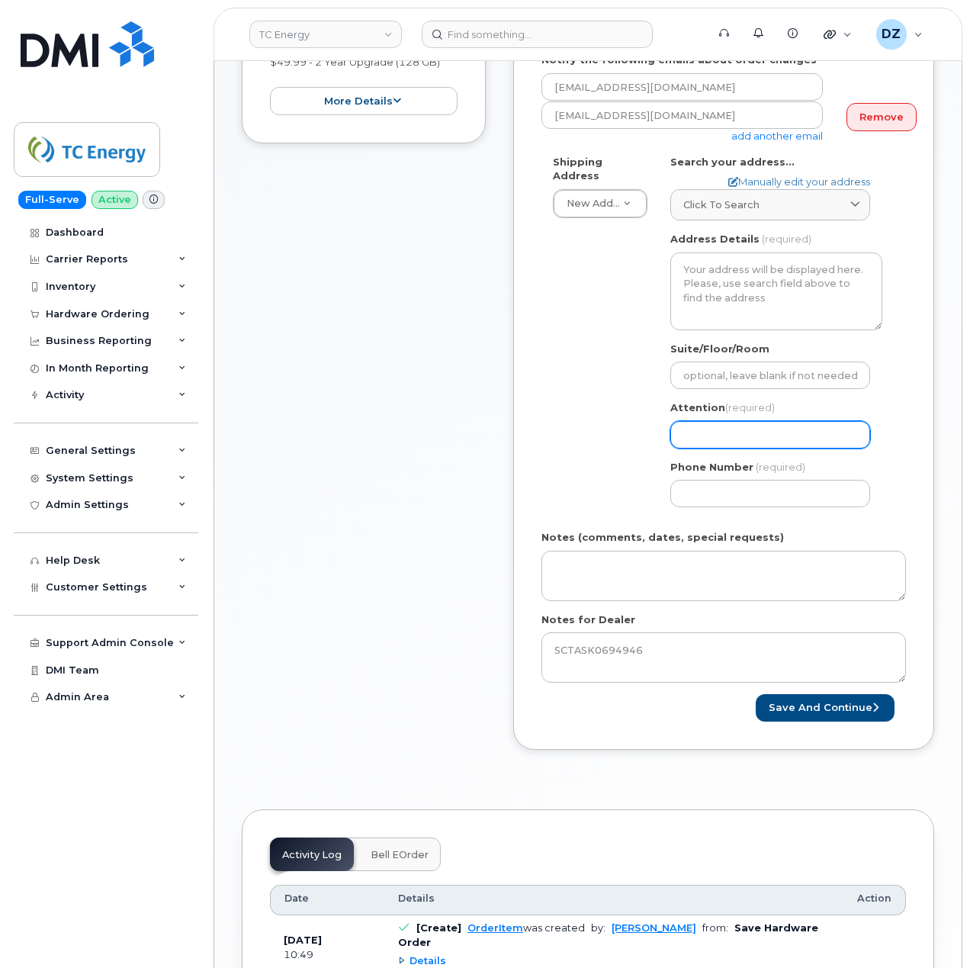
click at [720, 421] on input "Attention (required)" at bounding box center [771, 434] width 200 height 27
paste input "Todd Johnston"
type input "Todd Johnston"
select select
type input "Todd Johnston"
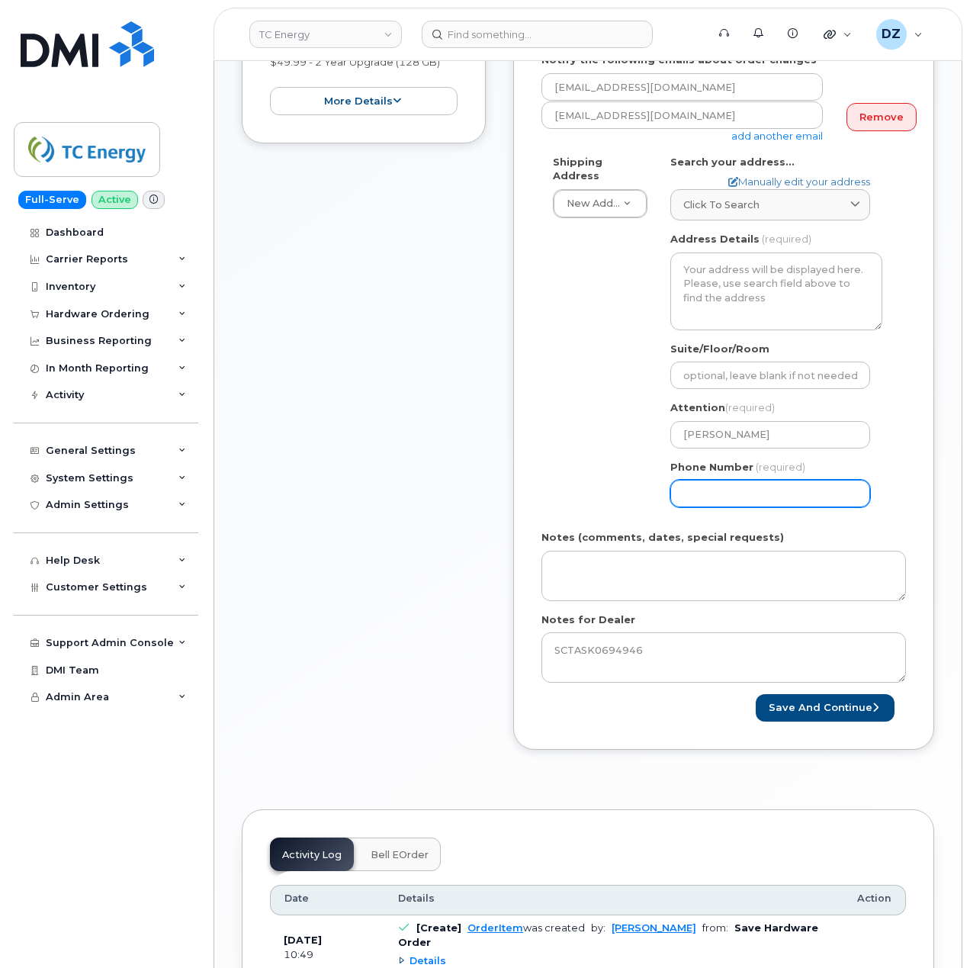
click at [706, 480] on input "Phone Number" at bounding box center [771, 493] width 200 height 27
type input "513354115"
select select
type input "5133541153"
click at [590, 450] on div "Shipping Address New Address New Address 10255 S Washington Ave 117 Kohen Dr 18…" at bounding box center [718, 337] width 352 height 365
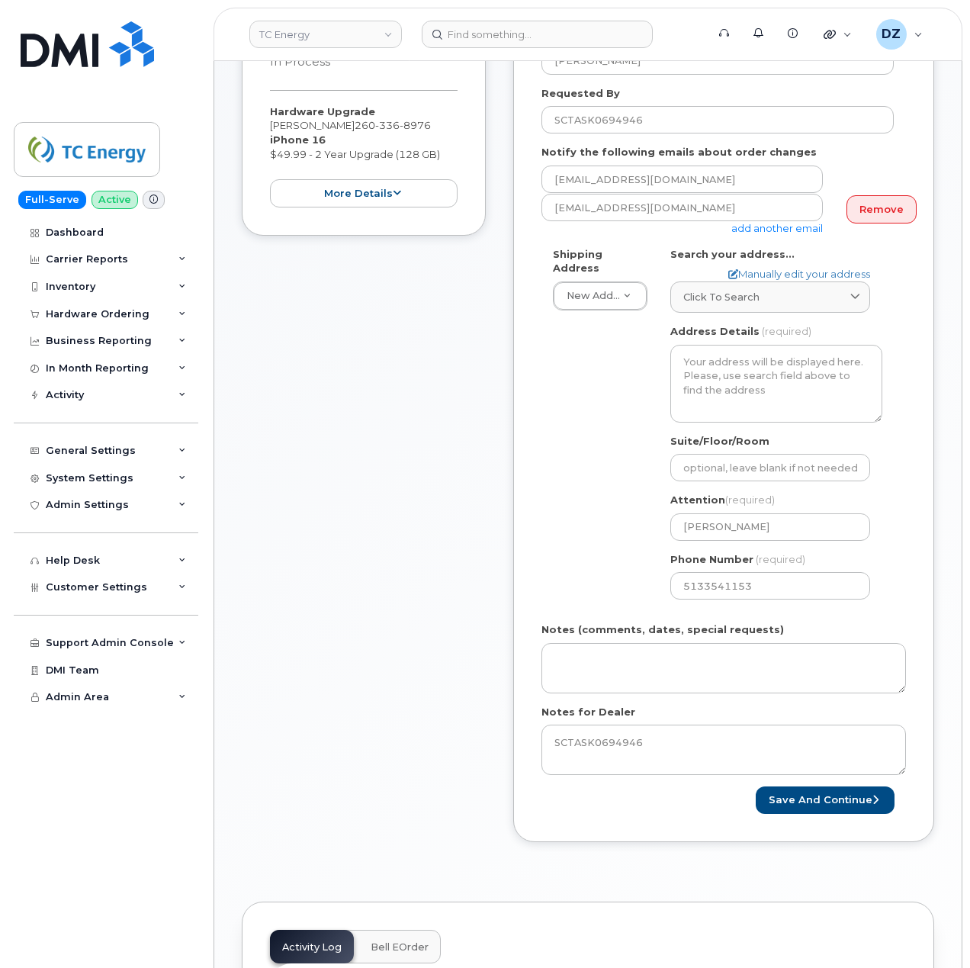
scroll to position [305, 0]
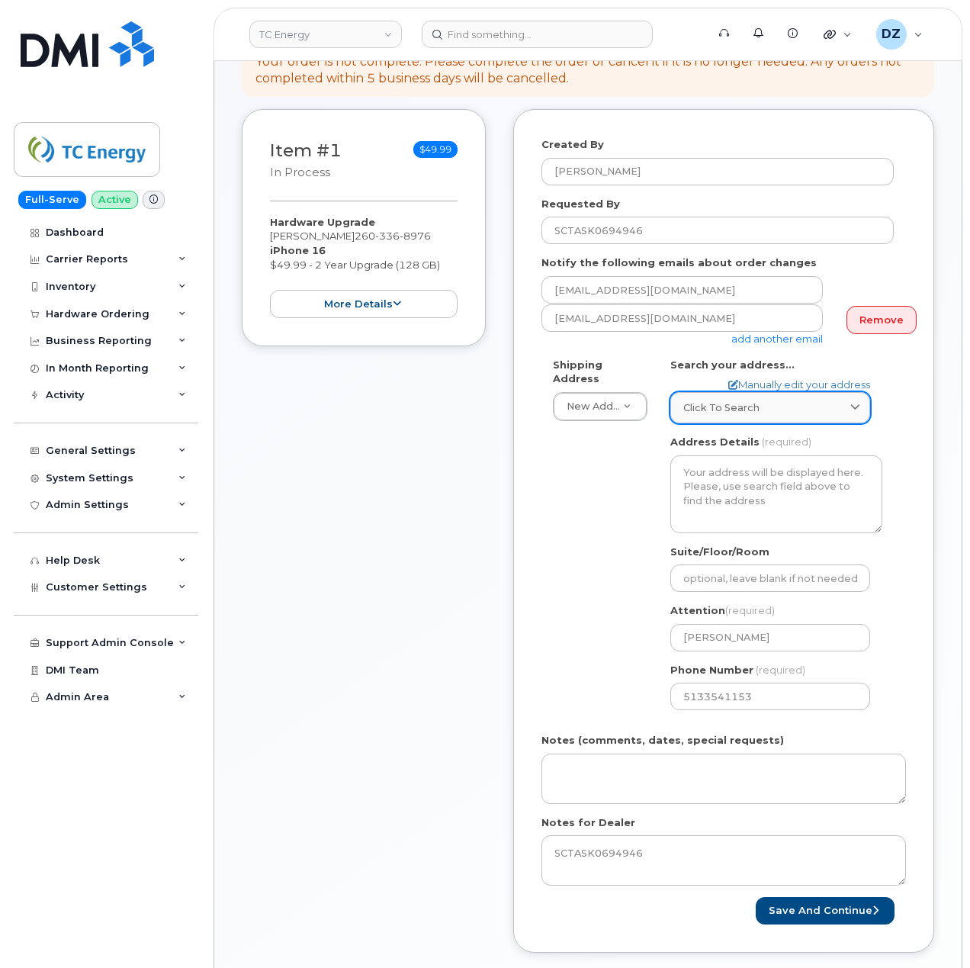
click at [755, 407] on link "Click to search" at bounding box center [771, 407] width 200 height 31
paste input "2255W US-20"
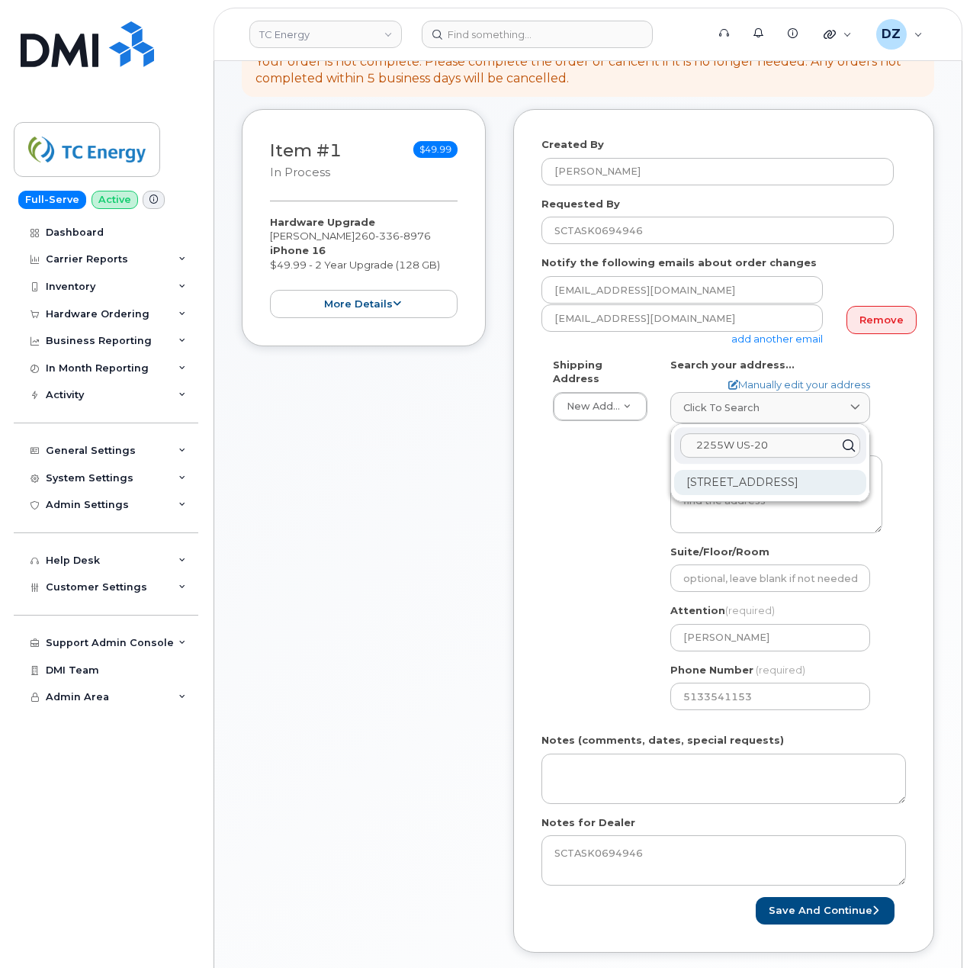
type input "2255W US-20"
click at [752, 474] on div "2255 W Us Highway 20 Lagrange IN 46761-8626" at bounding box center [770, 482] width 192 height 25
select select
type textarea "2255 W US Highway 20 LAGRANGE IN 46761-8626 UNITED STATES"
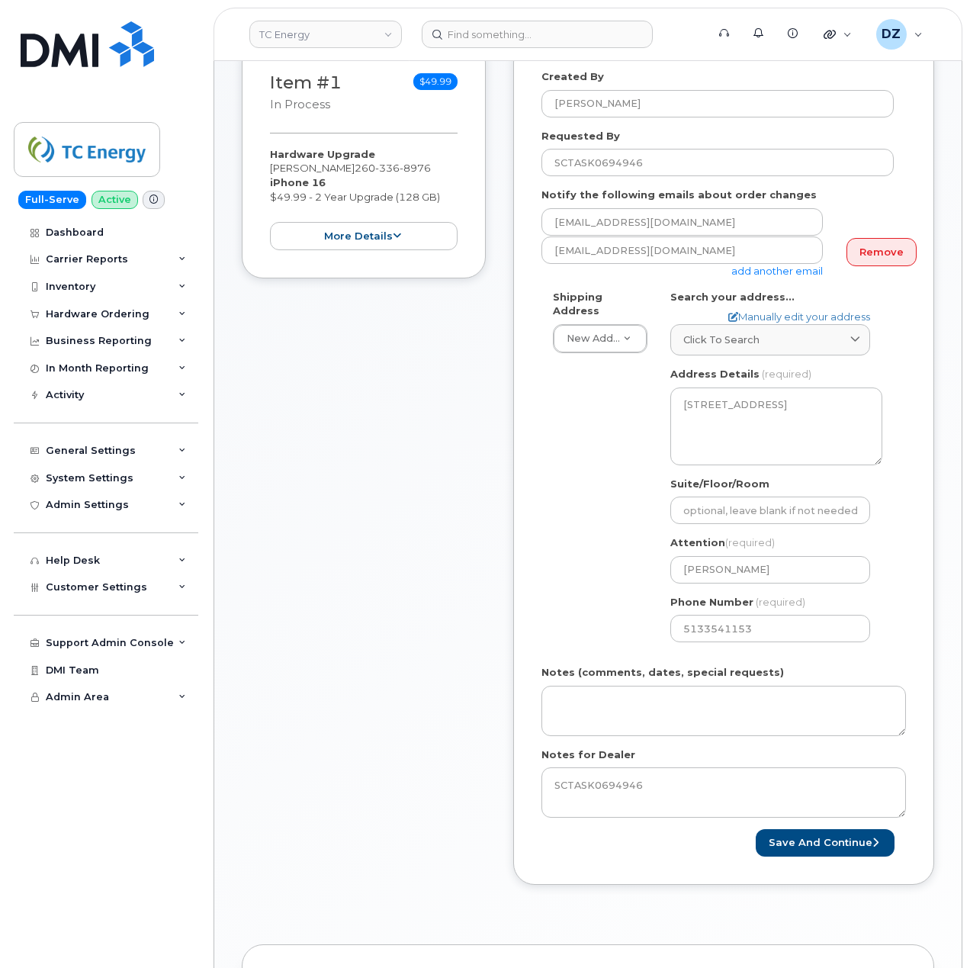
scroll to position [407, 0]
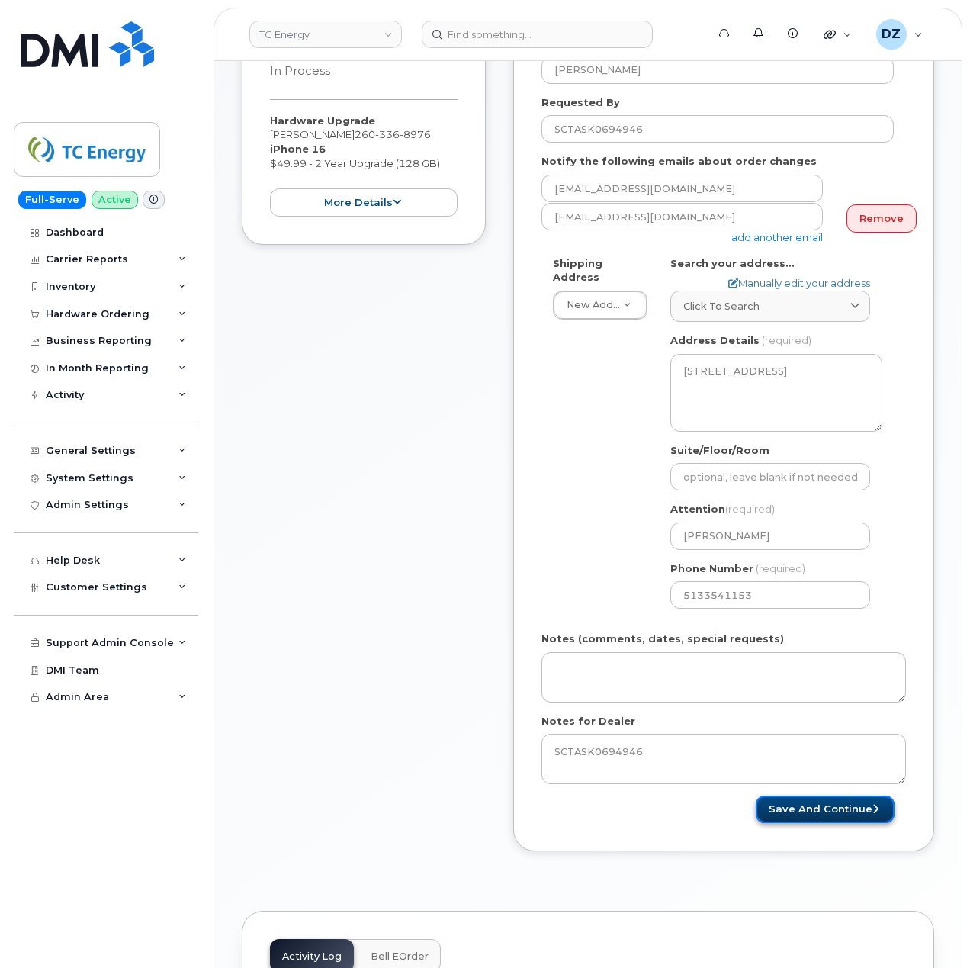
click at [845, 796] on button "Save and Continue" at bounding box center [825, 810] width 139 height 28
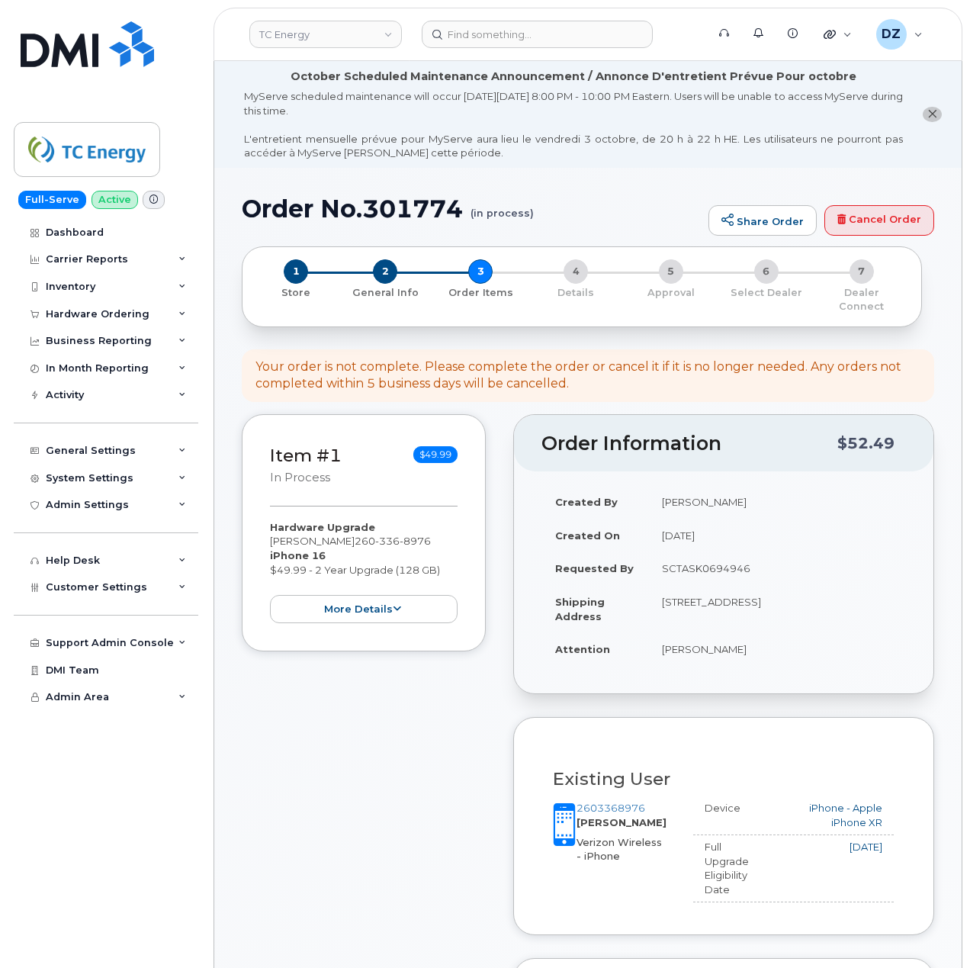
click at [256, 207] on h1 "Order No.301774 (in process)" at bounding box center [471, 208] width 459 height 27
click at [397, 214] on h1 "Order No.301774 (in process)" at bounding box center [471, 208] width 459 height 27
copy h1 "Order No.301774"
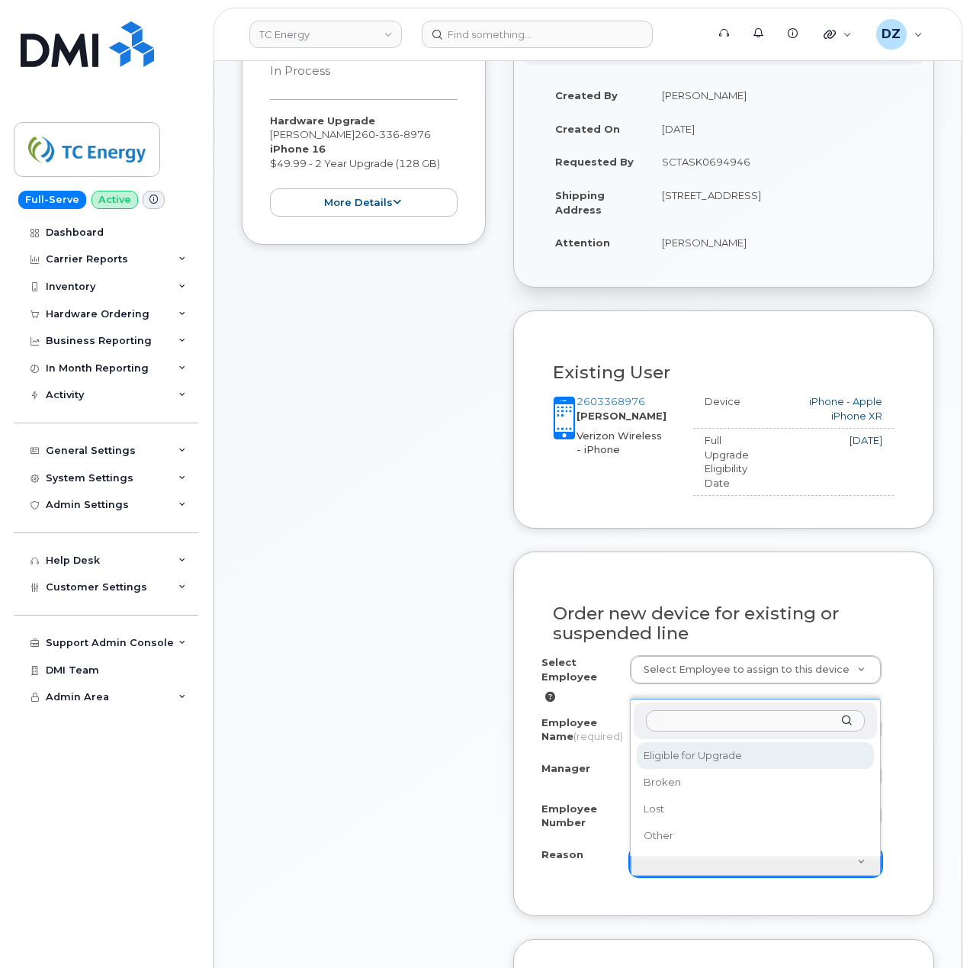
select select "eligible_for_upgrade"
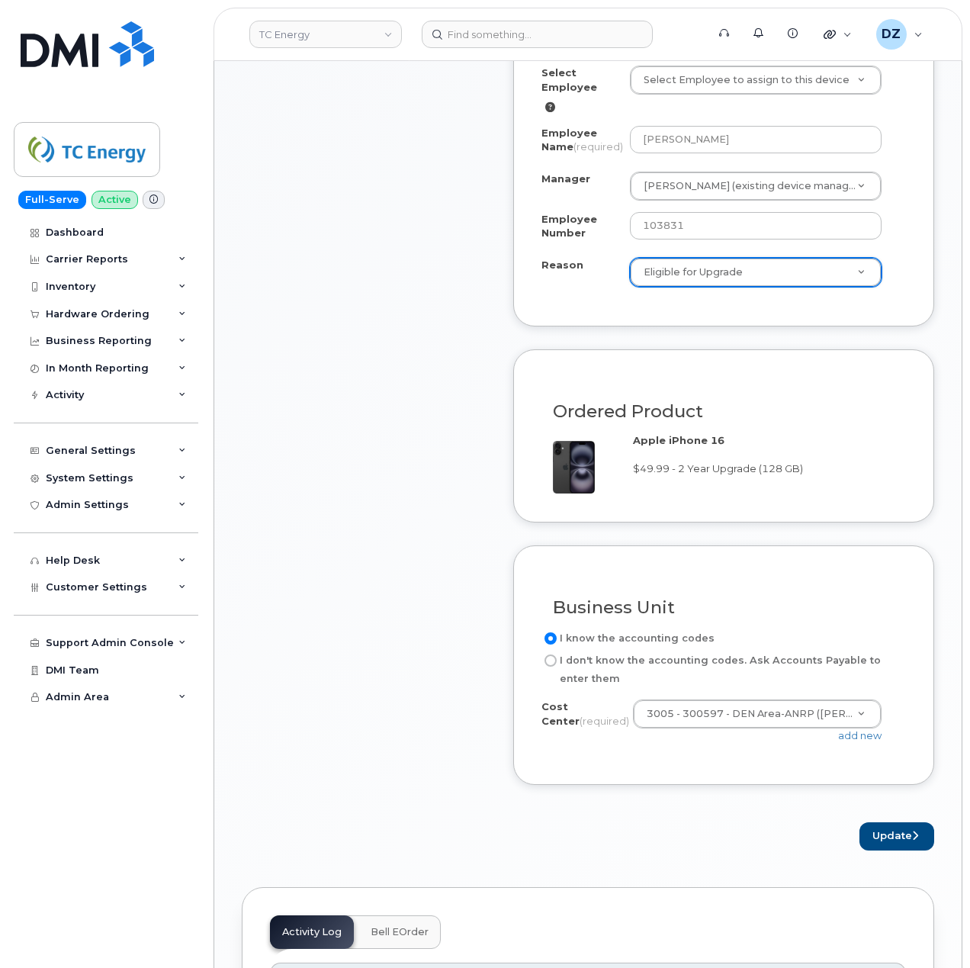
scroll to position [1017, 0]
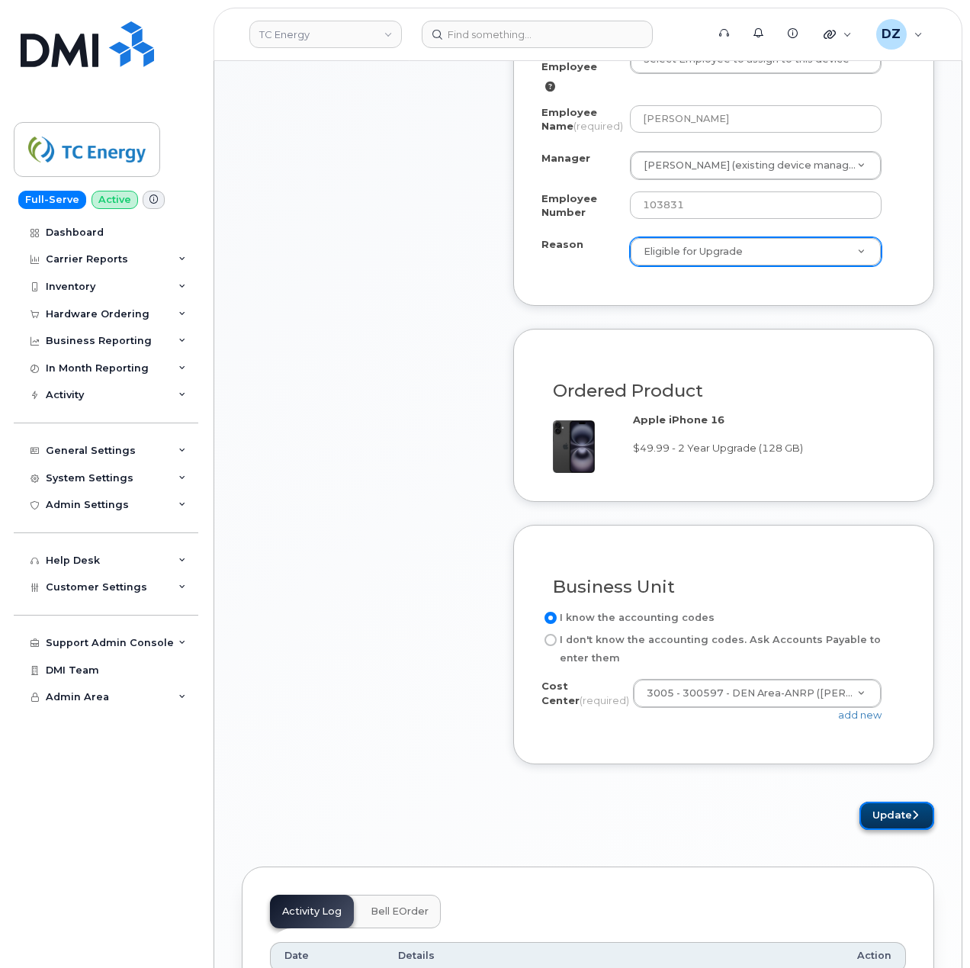
click at [906, 812] on button "Update" at bounding box center [897, 816] width 75 height 28
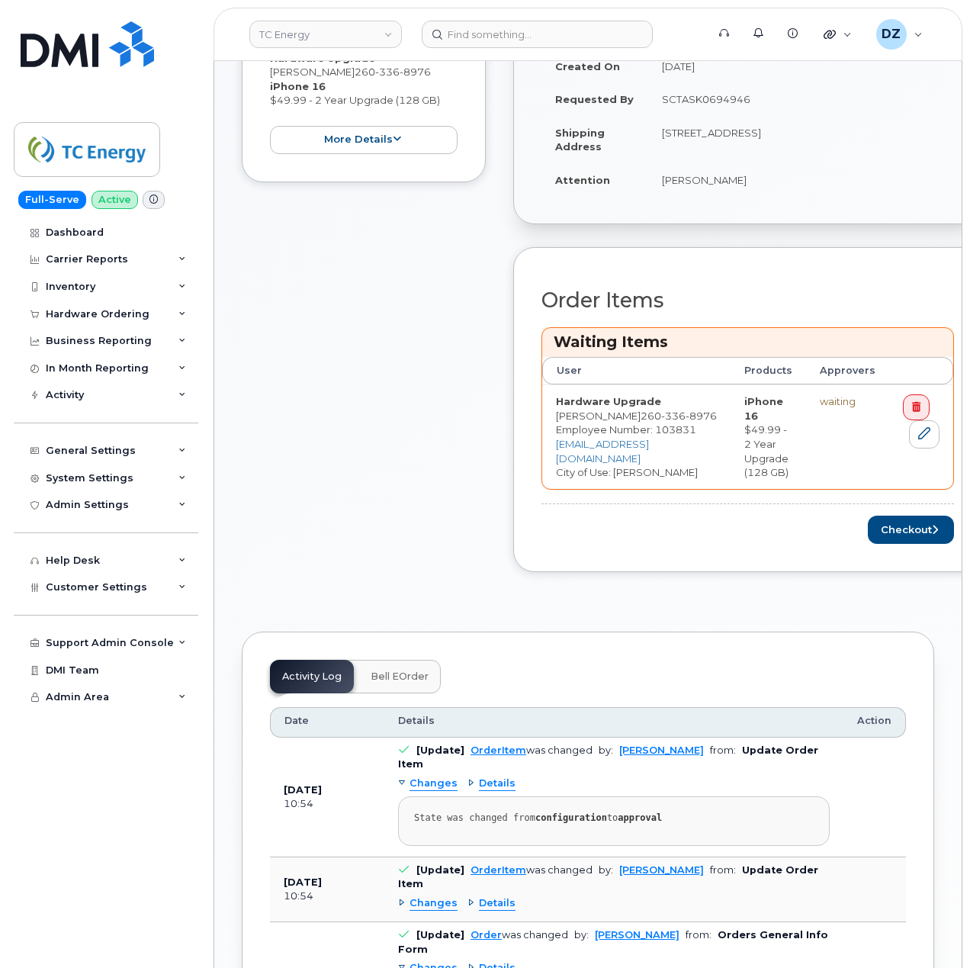
scroll to position [712, 0]
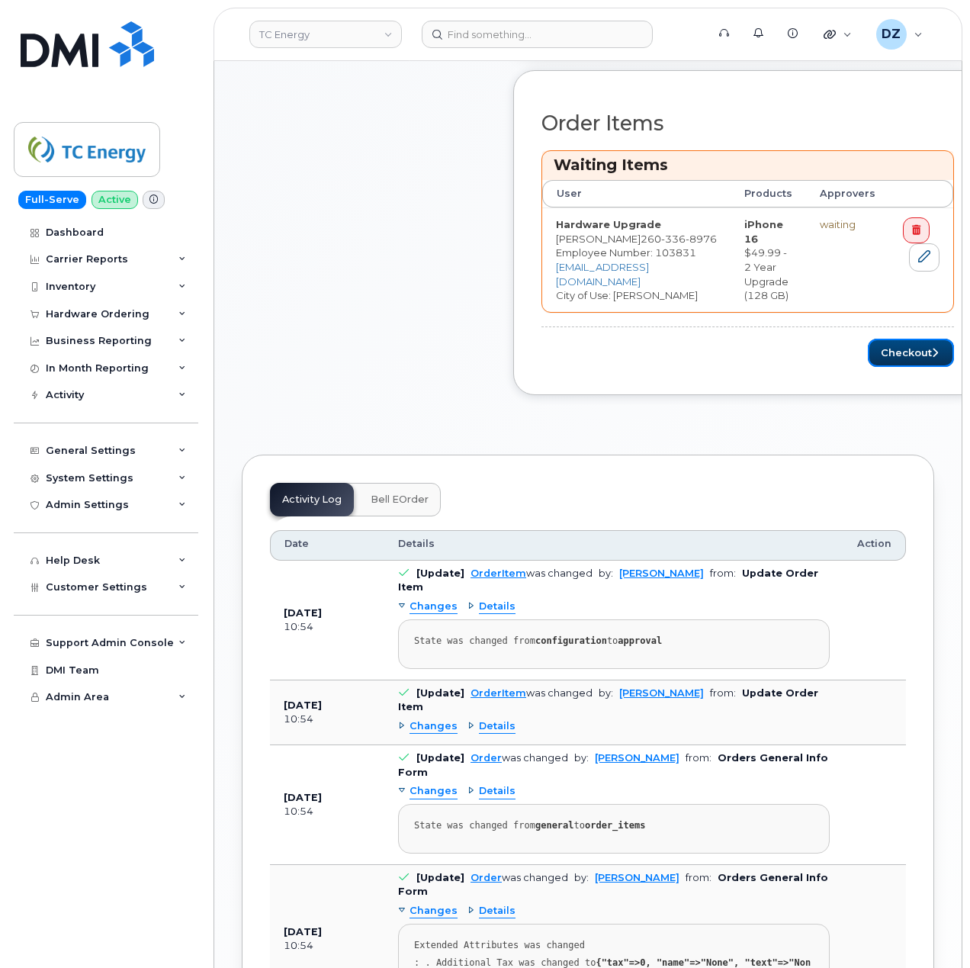
drag, startPoint x: 928, startPoint y: 339, endPoint x: 53, endPoint y: 719, distance: 953.6
click at [928, 339] on button "Checkout" at bounding box center [911, 353] width 86 height 28
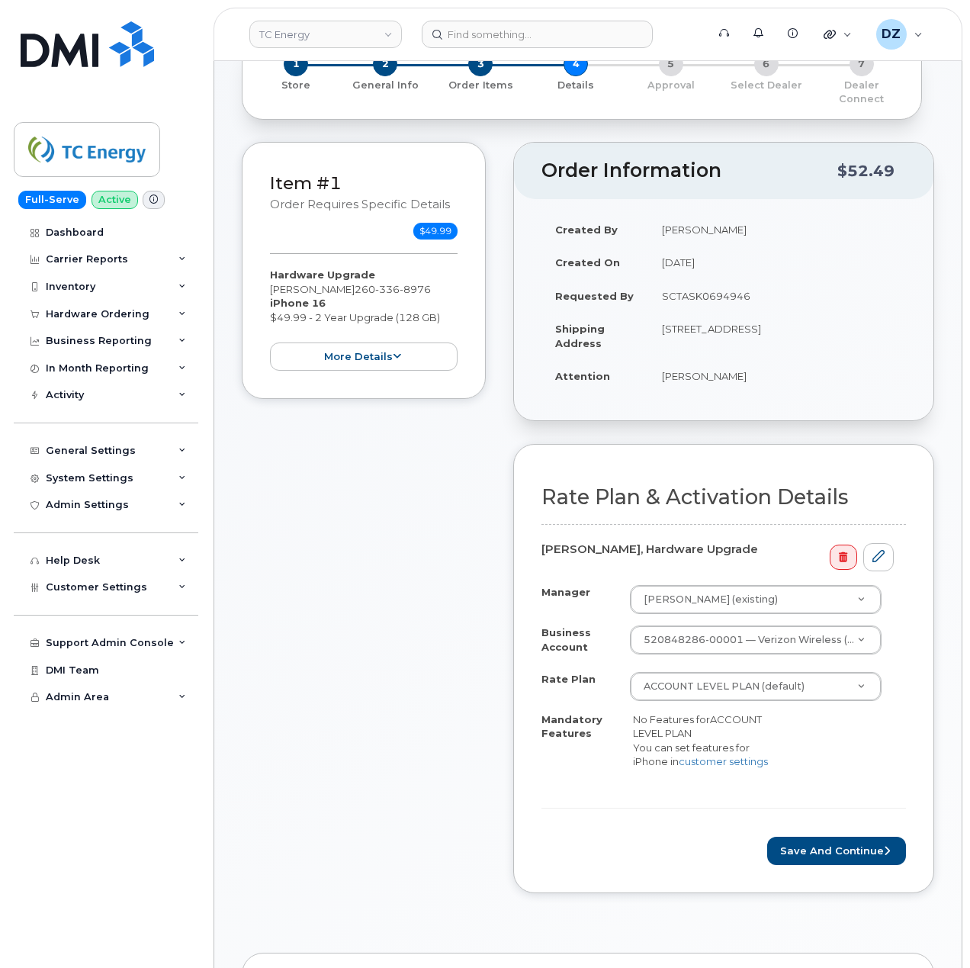
scroll to position [407, 0]
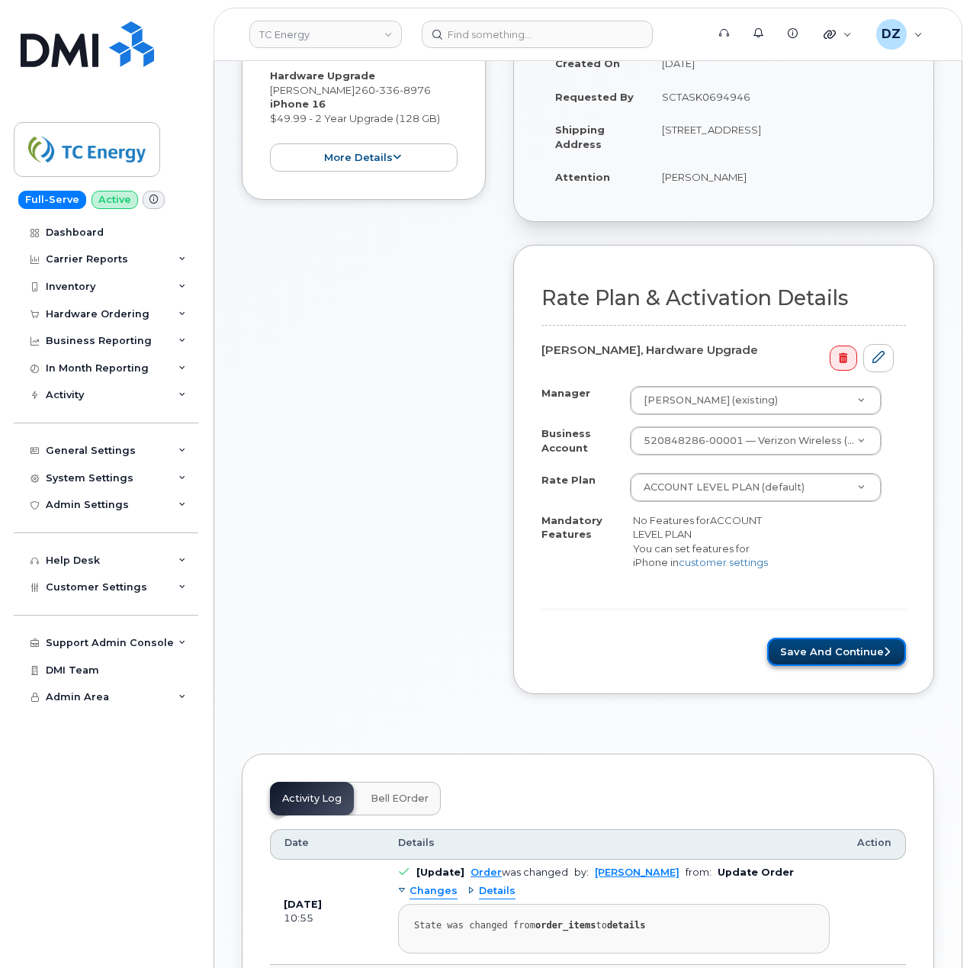
click at [813, 660] on button "Save and Continue" at bounding box center [836, 652] width 139 height 28
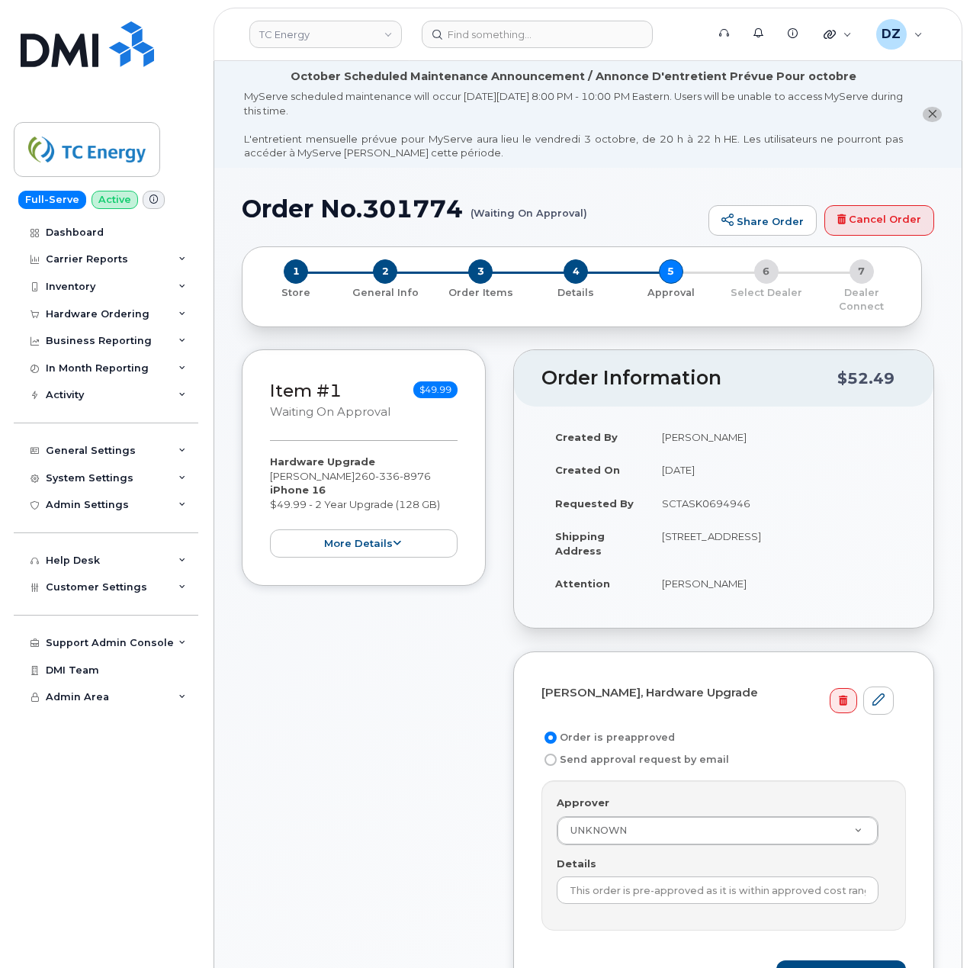
click at [716, 491] on td "SCTASK0694946" at bounding box center [777, 504] width 258 height 34
copy td "SCTASK0694946"
click at [709, 877] on input "This order is pre-approved as it is within approved cost range." at bounding box center [718, 890] width 322 height 27
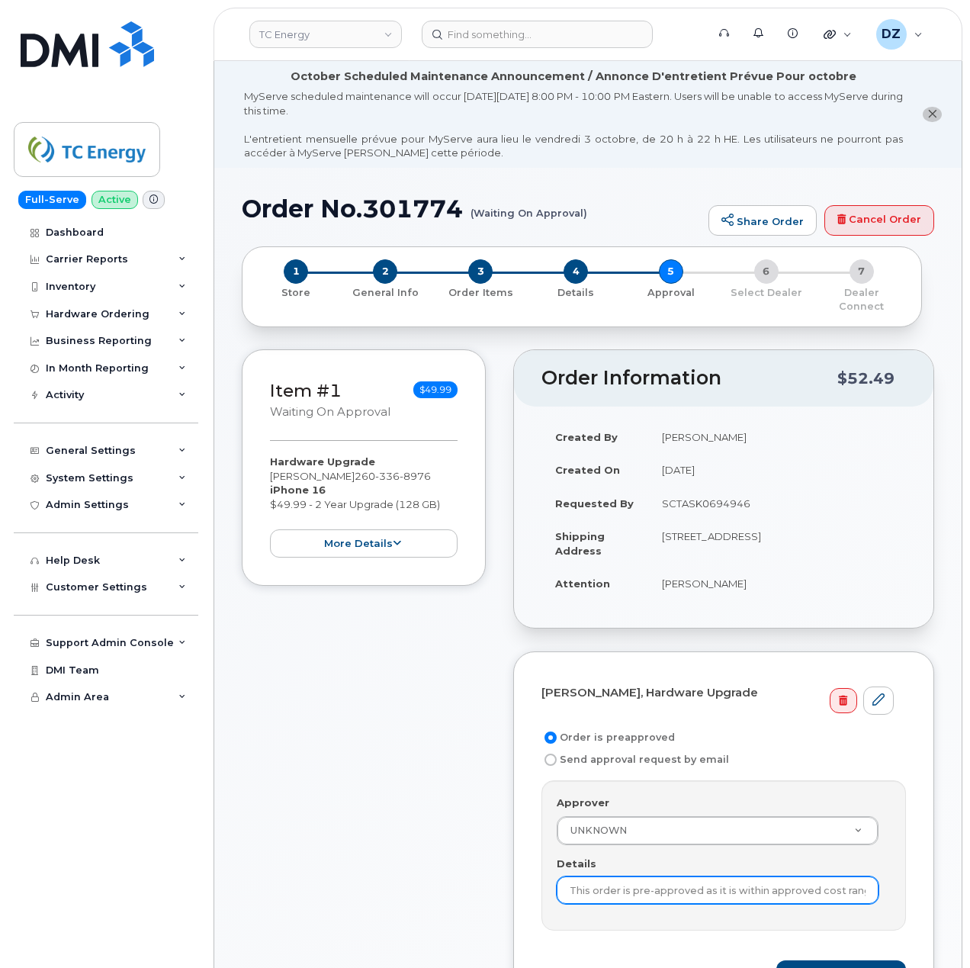
click at [709, 877] on input "This order is pre-approved as it is within approved cost range." at bounding box center [718, 890] width 322 height 27
paste input "SCTASK0694946"
type input "SCTASK0694946"
click at [309, 804] on div "Item #1 Waiting On Approval $49.99 Hardware Upgrade TODD JOHNSTON 260 336 8976 …" at bounding box center [364, 694] width 244 height 690
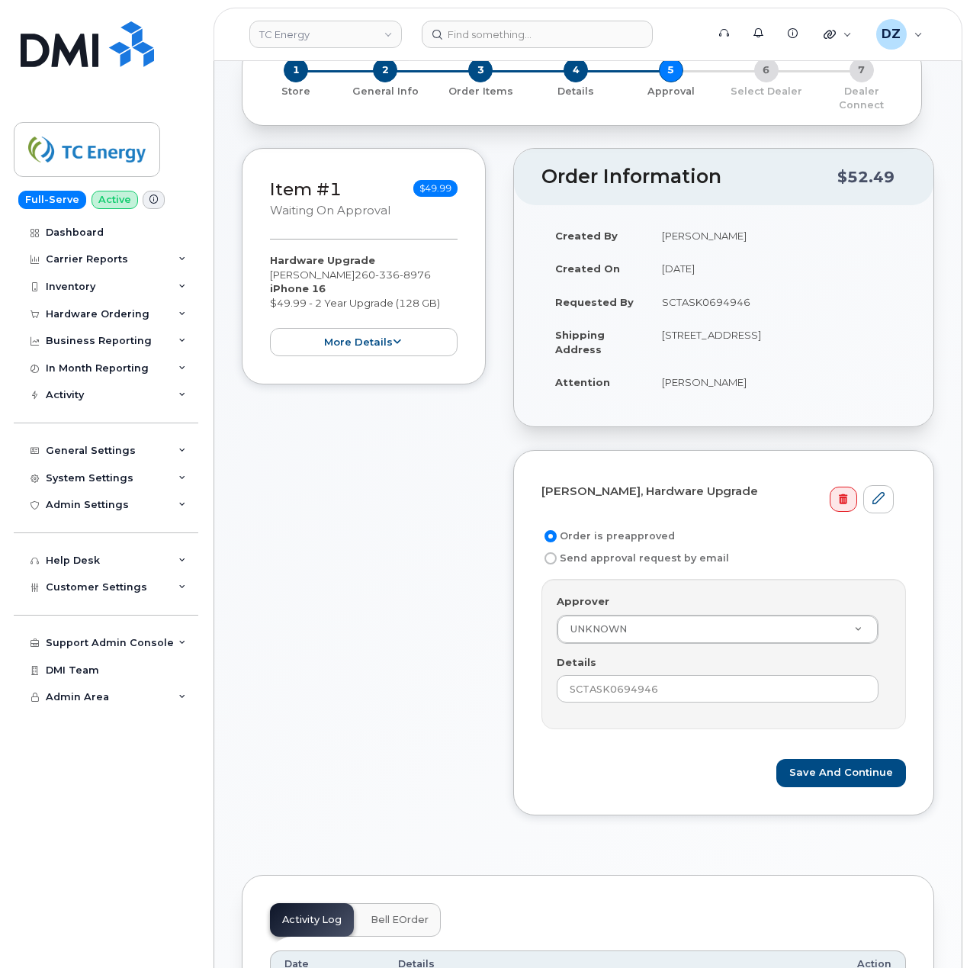
scroll to position [203, 0]
click at [822, 757] on button "Save and Continue" at bounding box center [842, 771] width 130 height 28
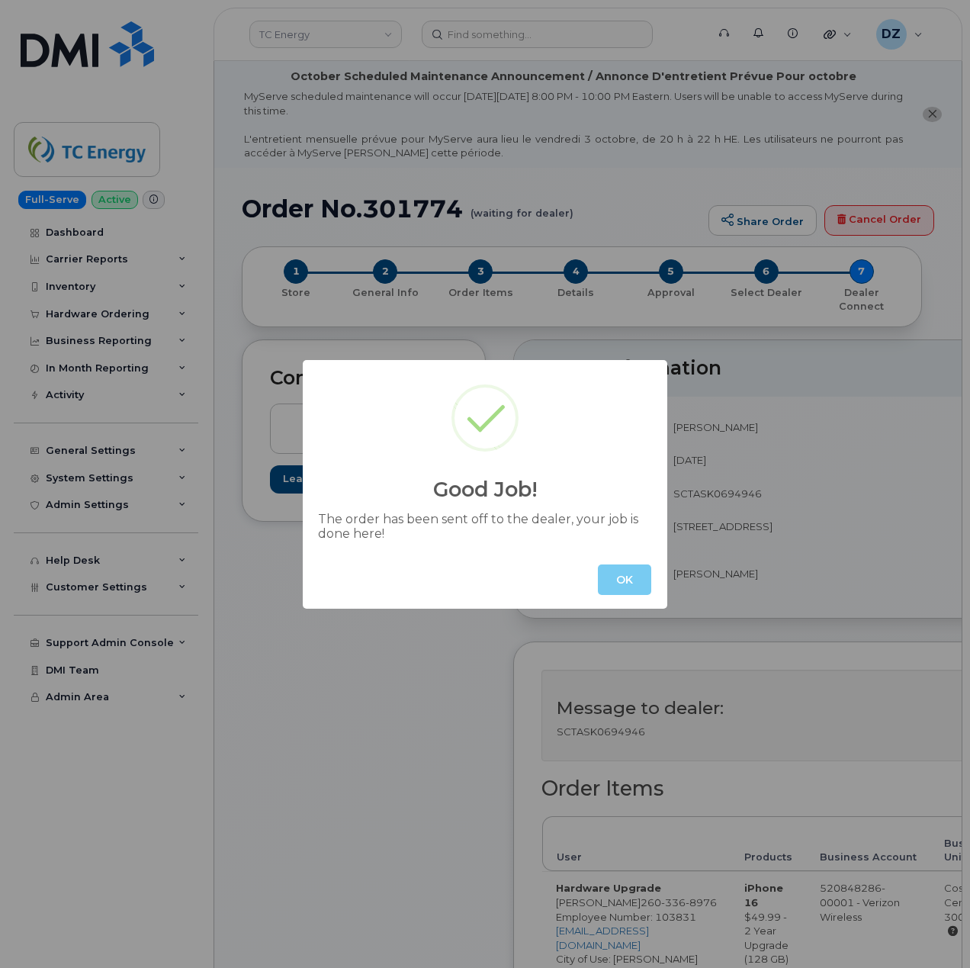
click at [621, 577] on button "OK" at bounding box center [624, 580] width 53 height 31
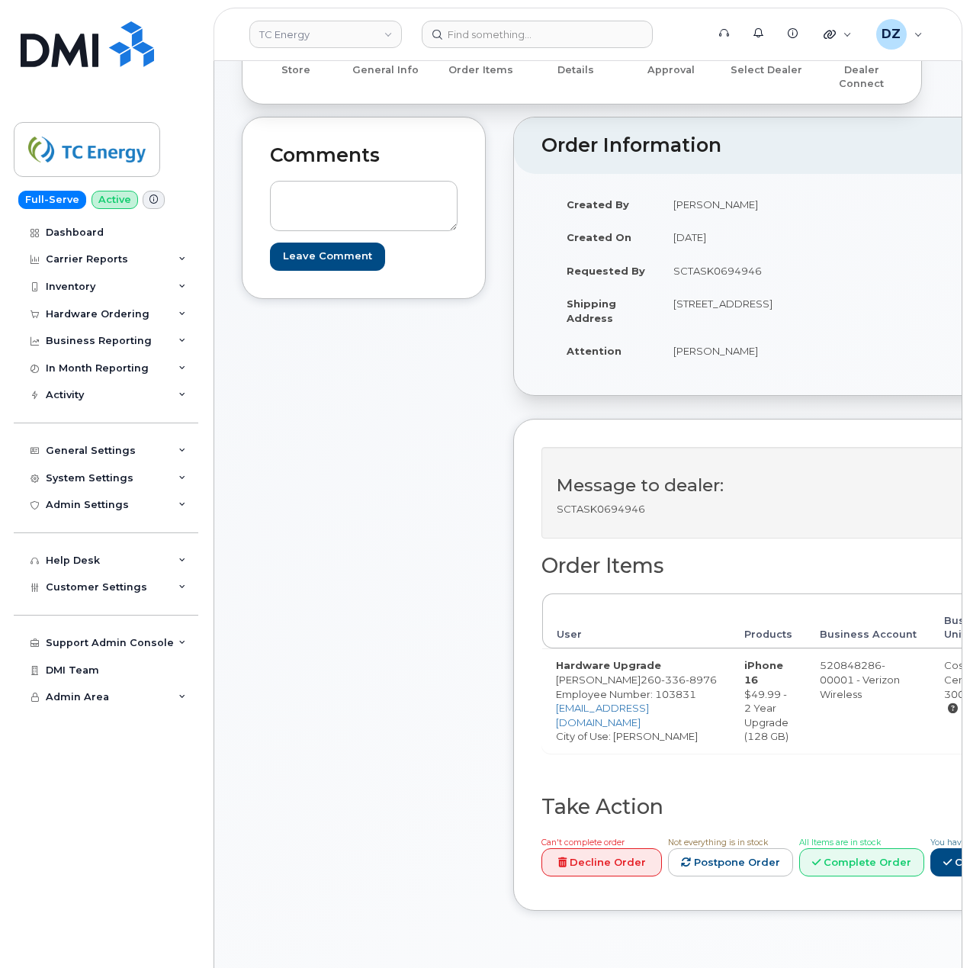
scroll to position [407, 0]
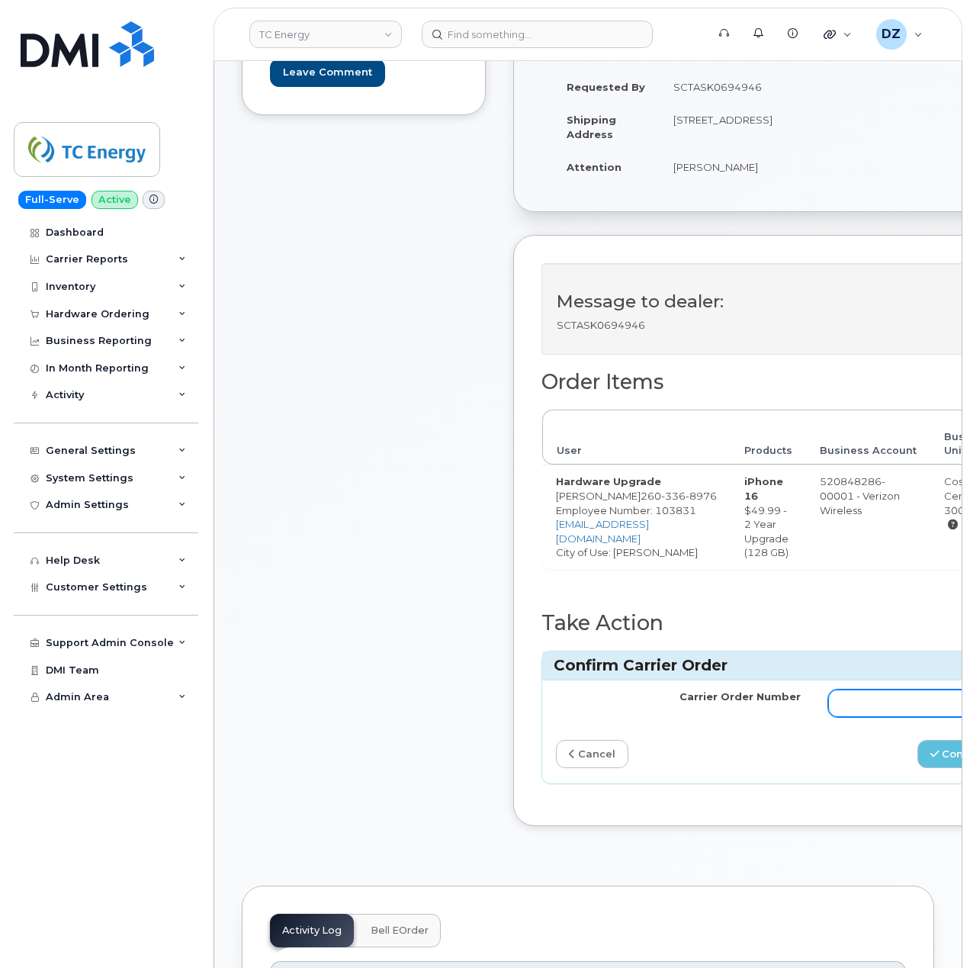
drag, startPoint x: 889, startPoint y: 725, endPoint x: 889, endPoint y: 743, distance: 18.3
click at [889, 717] on input "Carrier Order Number" at bounding box center [950, 703] width 245 height 27
paste input "MB1000503758102"
type input "MB1000503758102"
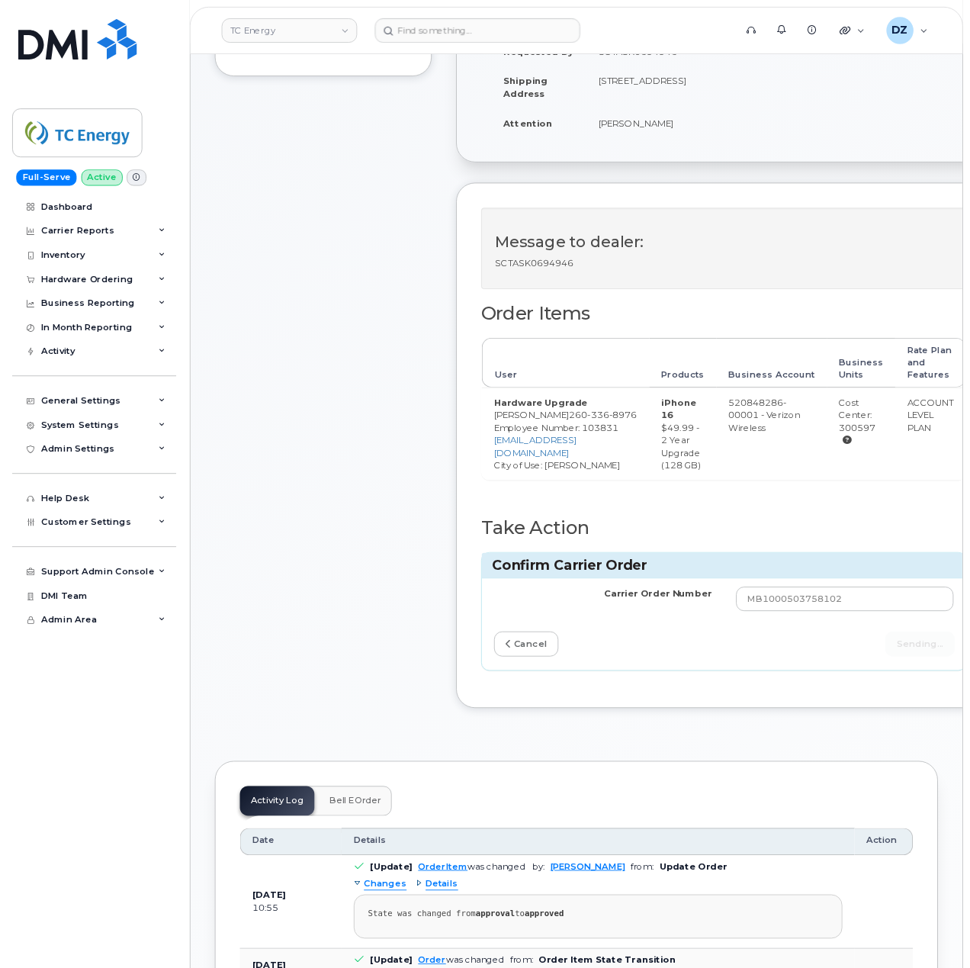
scroll to position [407, 0]
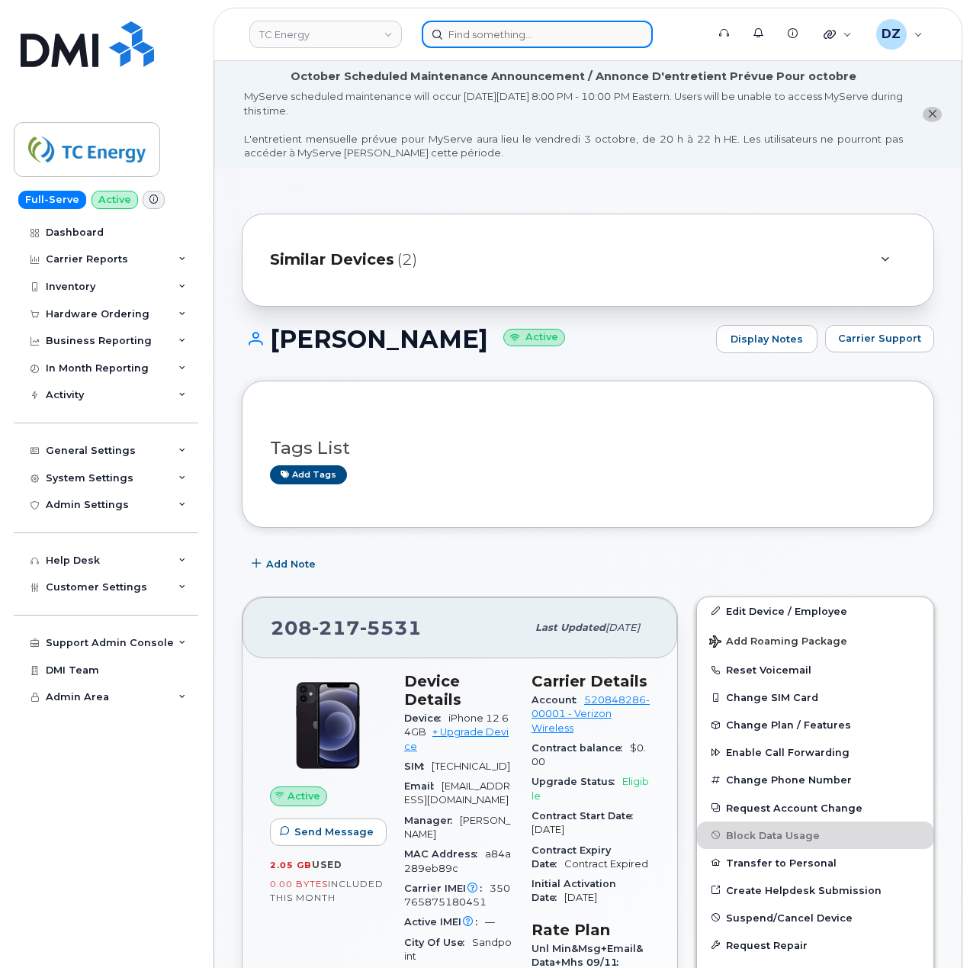
click at [486, 47] on input at bounding box center [537, 34] width 231 height 27
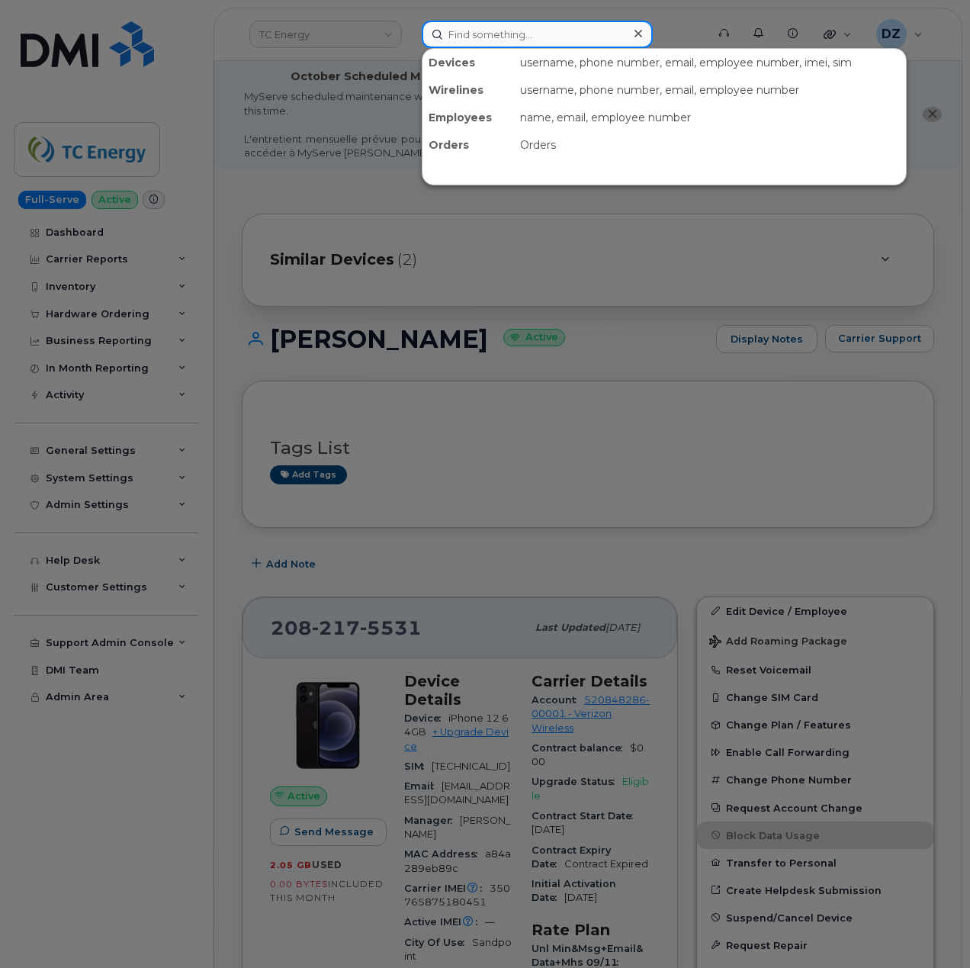
paste input "[PERSON_NAME]"
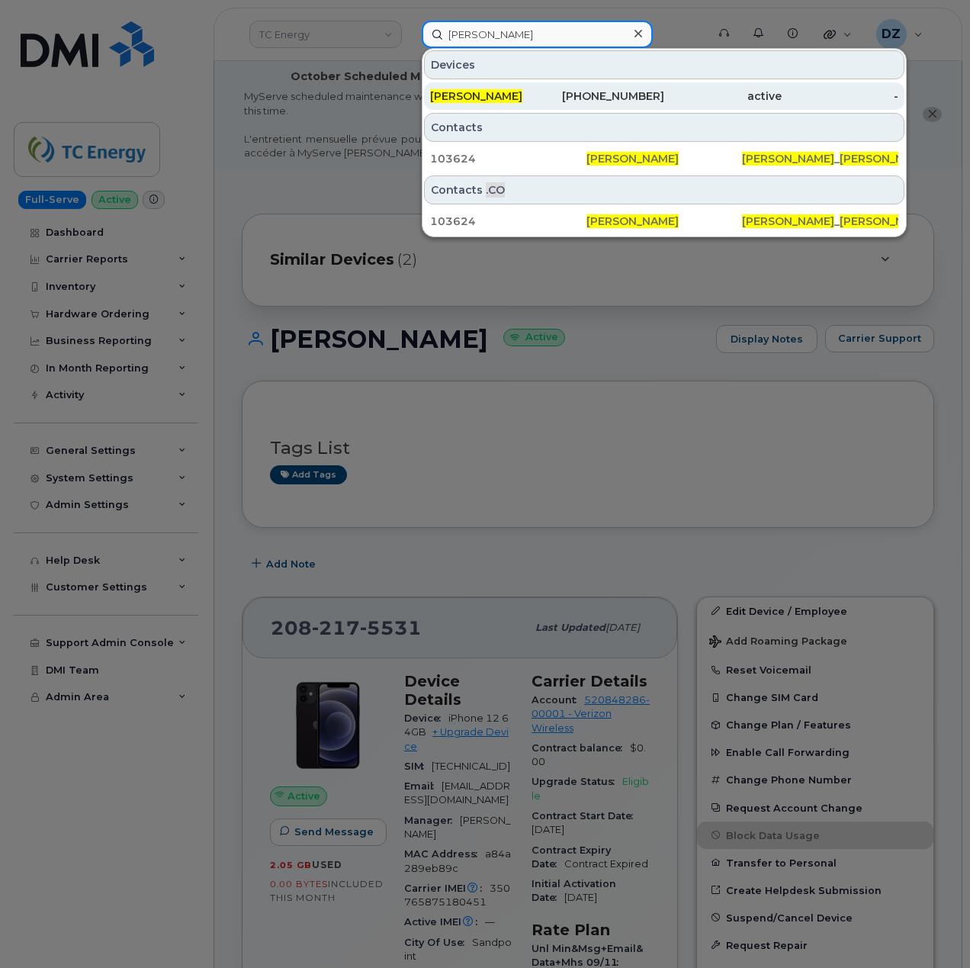
type input "[PERSON_NAME]"
click at [537, 96] on div "[PERSON_NAME]" at bounding box center [488, 95] width 117 height 15
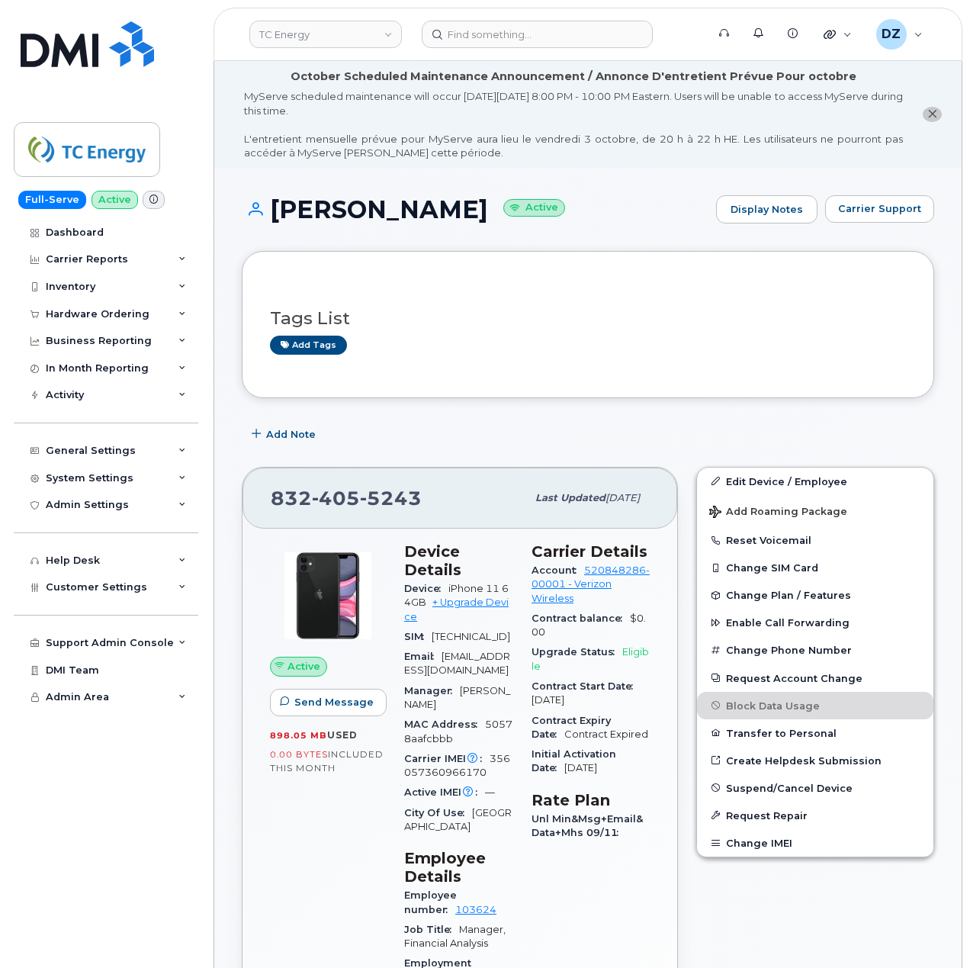
click at [288, 502] on span "[PHONE_NUMBER]" at bounding box center [346, 498] width 151 height 23
copy span "832 405 5243"
